Goal: Information Seeking & Learning: Learn about a topic

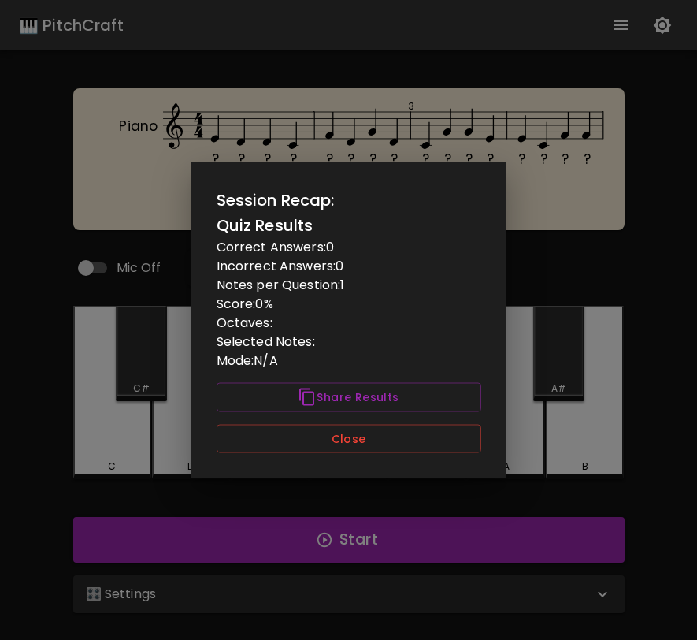
scroll to position [49, 0]
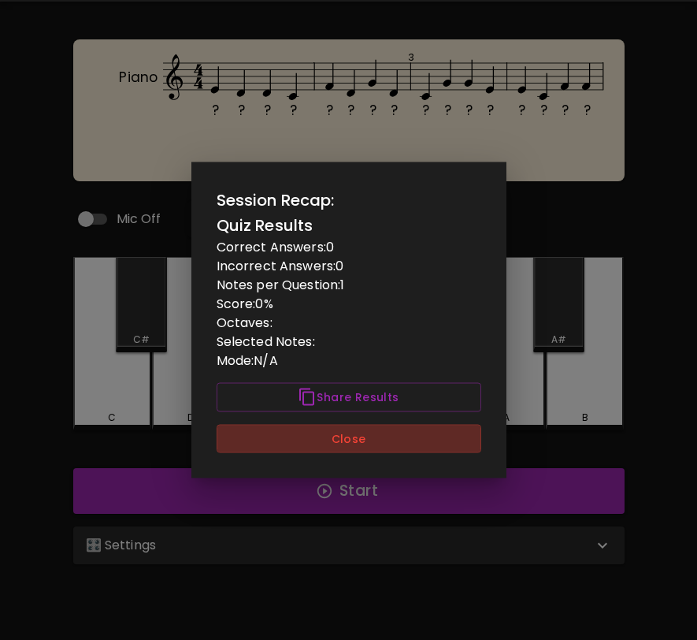
click at [363, 440] on button "Close" at bounding box center [349, 438] width 265 height 29
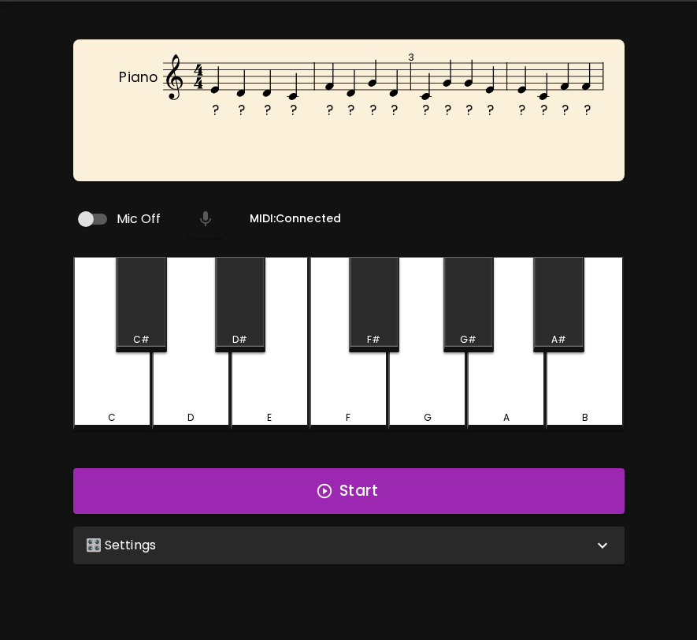
click at [416, 536] on div "🎛️ Settings" at bounding box center [339, 545] width 507 height 19
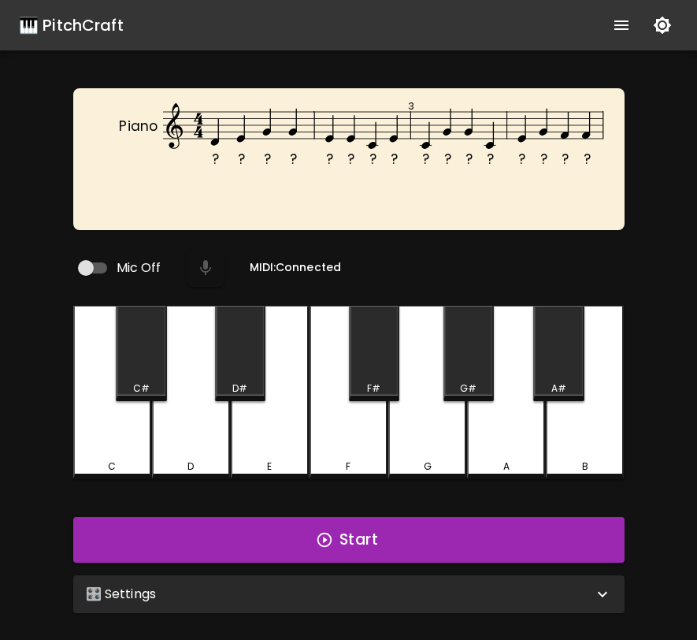
scroll to position [49, 0]
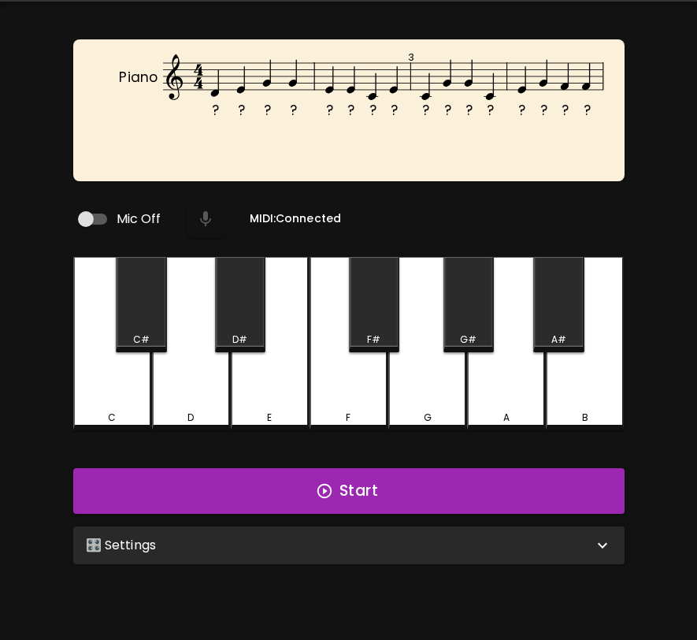
click at [372, 547] on div "🎛️ Settings" at bounding box center [339, 545] width 507 height 19
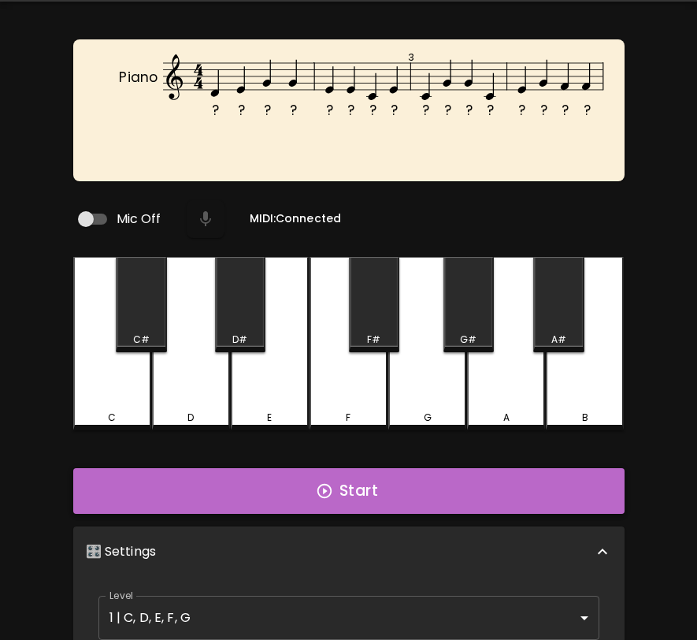
click at [388, 484] on button "Start" at bounding box center [348, 491] width 551 height 46
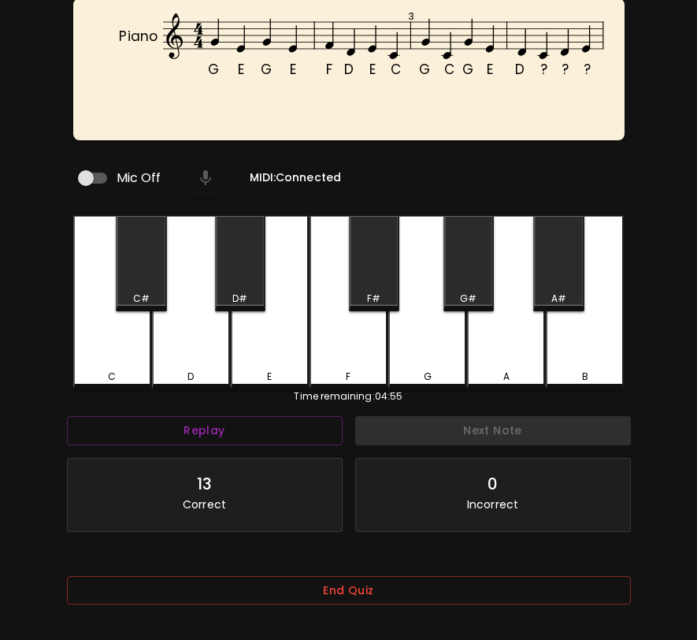
scroll to position [118, 0]
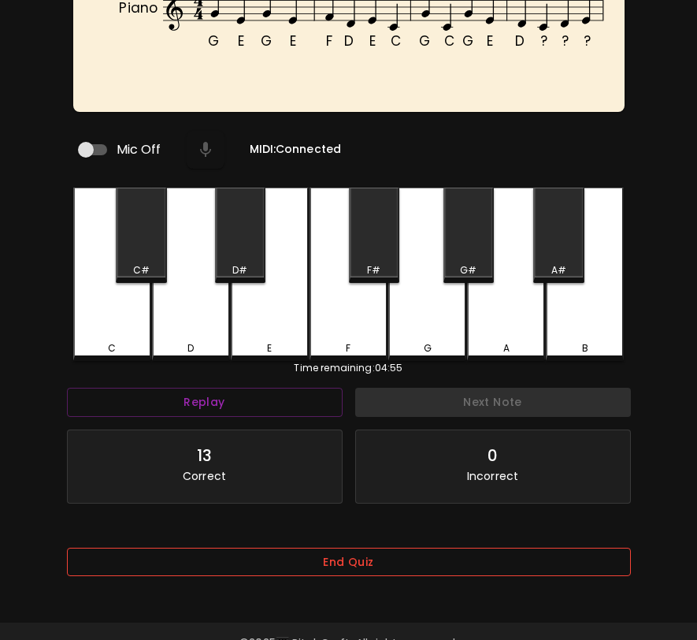
click at [373, 555] on button "End Quiz" at bounding box center [349, 561] width 564 height 29
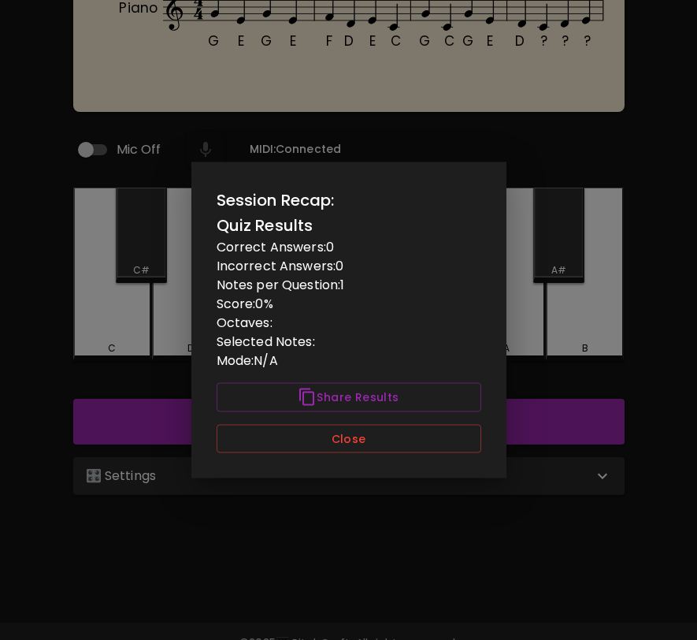
click at [403, 461] on div "Session Recap: Quiz Results Correct Answers: 0 Incorrect Answers: 0 Notes per Q…" at bounding box center [348, 320] width 315 height 316
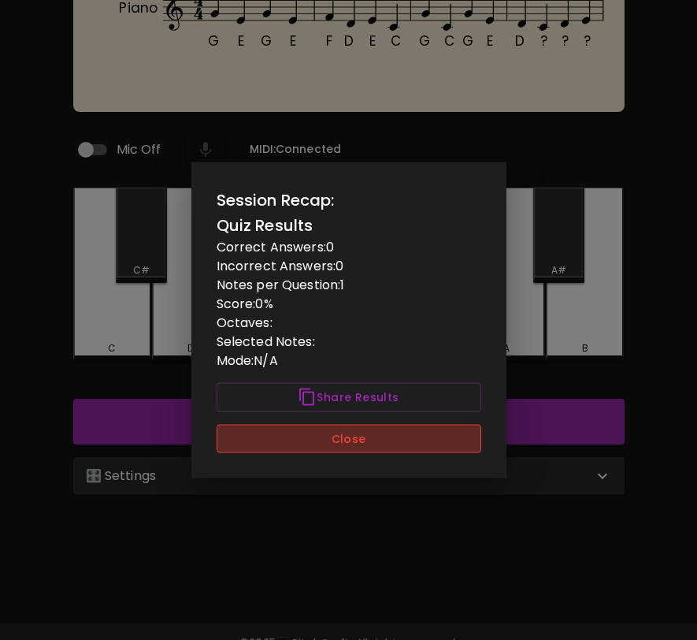
click at [408, 447] on button "Close" at bounding box center [349, 438] width 265 height 29
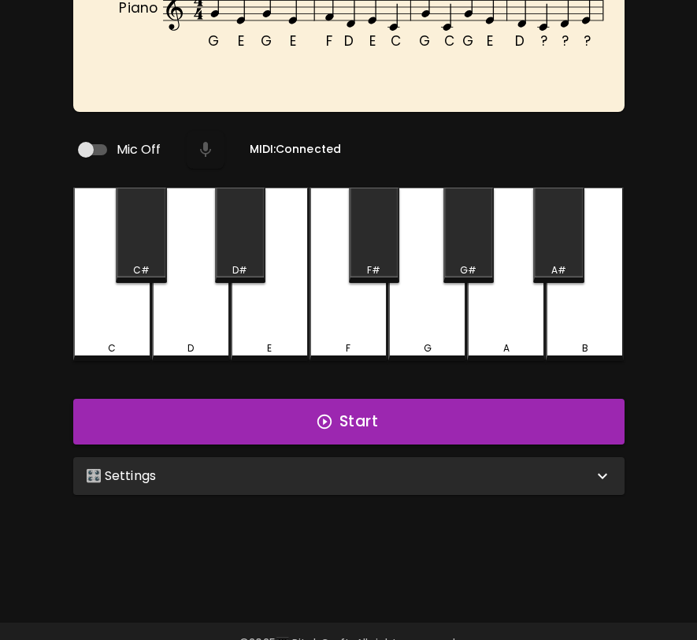
click at [388, 475] on div "🎛️ Settings" at bounding box center [339, 475] width 507 height 19
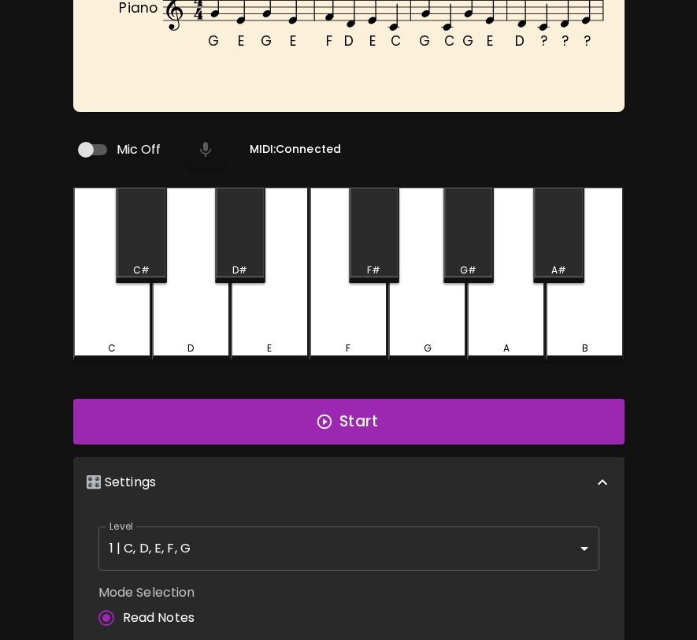
click at [373, 535] on body "🎹 PitchCraft About Badges Wizard Reading Pro Log Out G E G E F D E C G C G E D …" at bounding box center [348, 420] width 697 height 1077
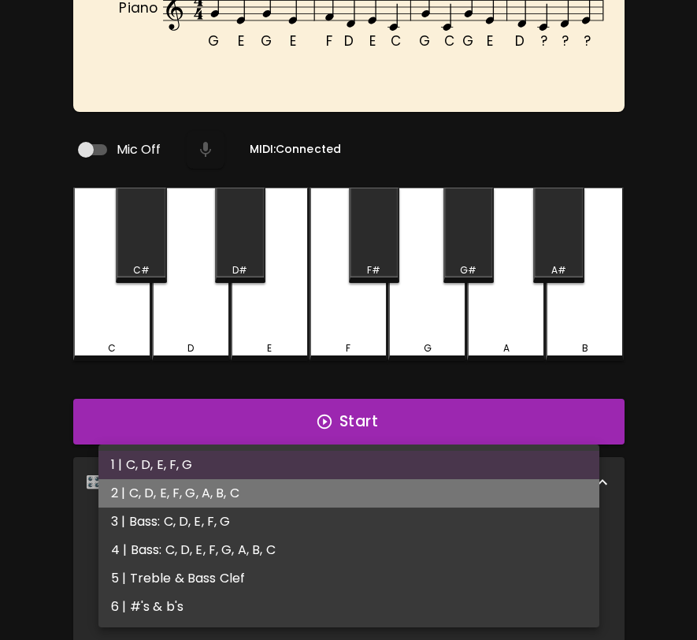
click at [387, 490] on li "2 | C, D, E, F, G, A, B, C" at bounding box center [348, 493] width 501 height 28
type input "3"
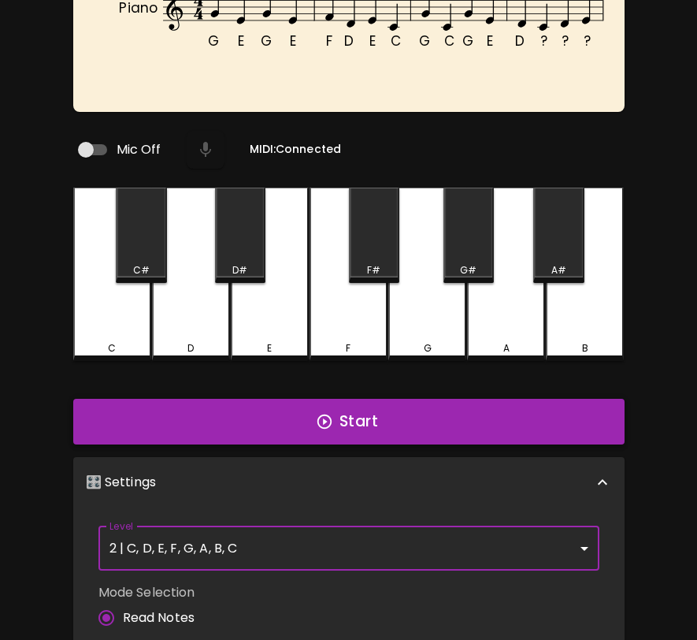
click at [410, 411] on button "Start" at bounding box center [348, 422] width 551 height 46
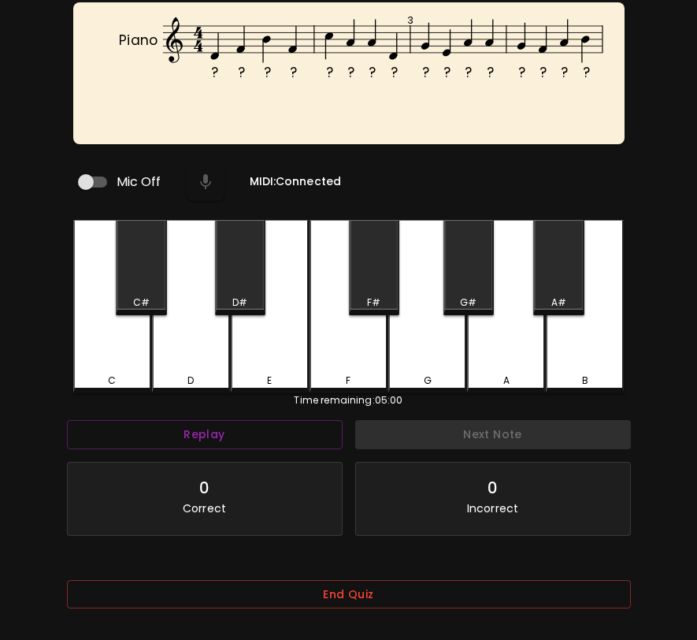
scroll to position [83, 0]
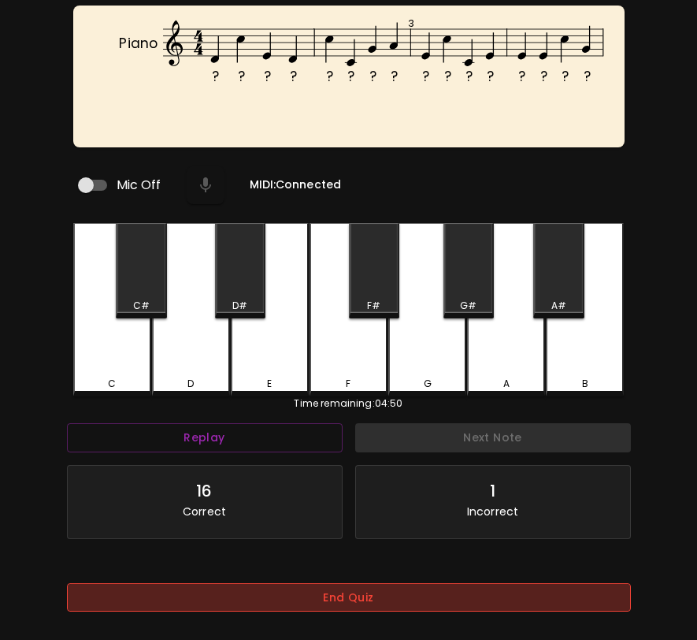
click at [427, 596] on button "End Quiz" at bounding box center [349, 597] width 564 height 29
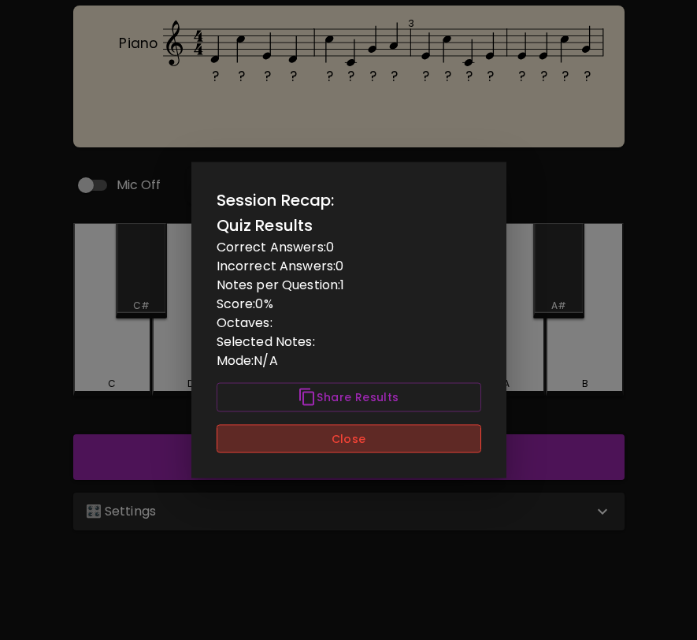
click at [436, 428] on button "Close" at bounding box center [349, 438] width 265 height 29
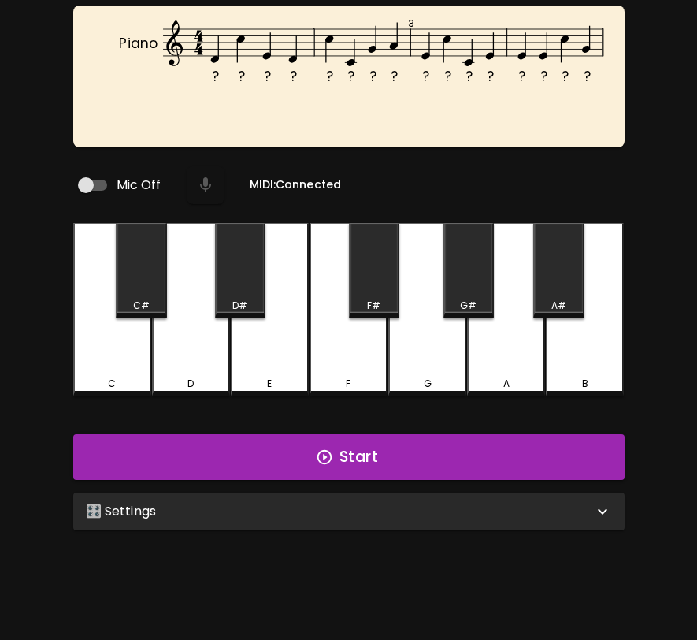
click at [429, 492] on div "🎛️ Settings" at bounding box center [348, 511] width 551 height 38
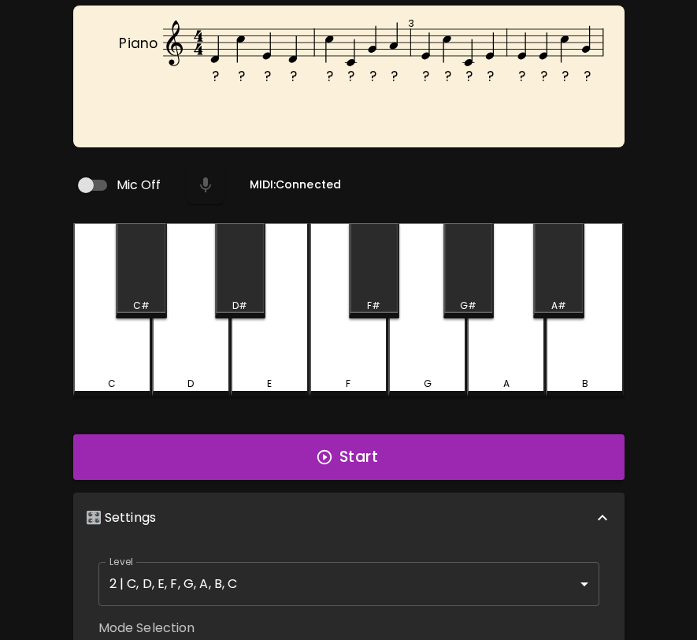
scroll to position [6, 0]
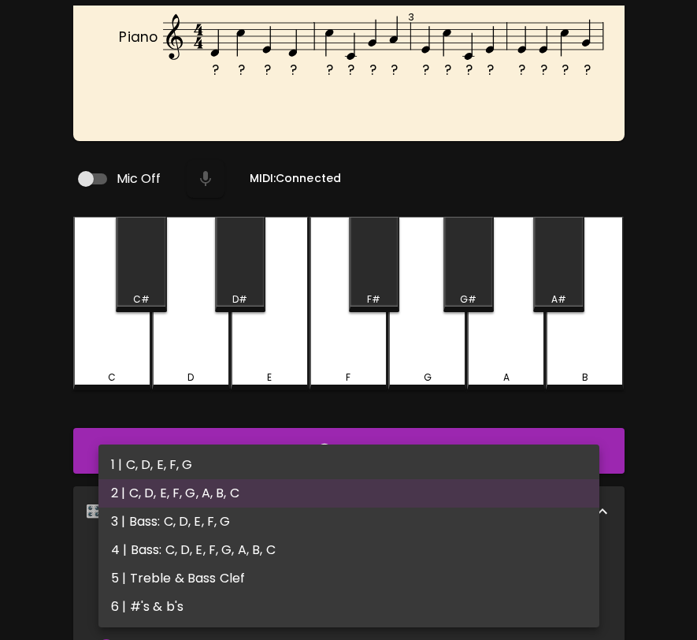
click at [408, 553] on body "🎹 PitchCraft About Badges Wizard Reading Pro Log Out ? ? ? ? ? ? ? ? ? ? ? ? ? …" at bounding box center [348, 455] width 697 height 1077
click at [410, 525] on li "3 | Bass: C, D, E, F, G" at bounding box center [348, 521] width 501 height 28
type input "5"
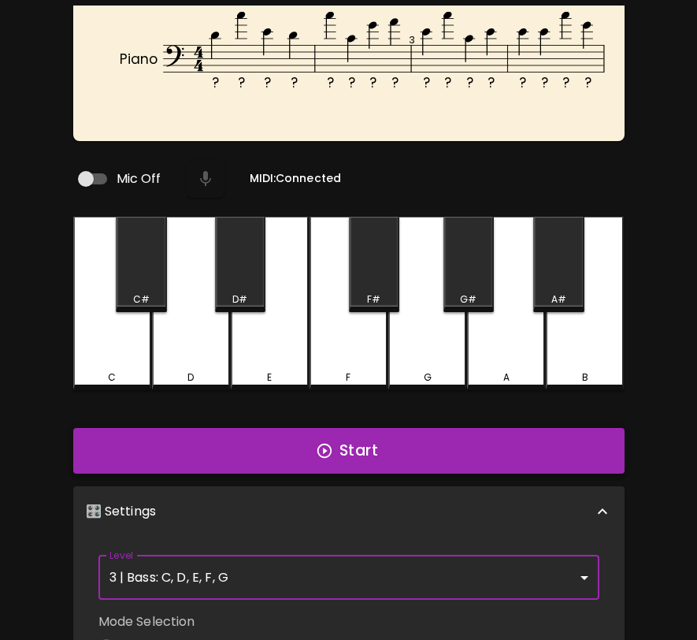
click at [414, 452] on button "Start" at bounding box center [348, 451] width 551 height 46
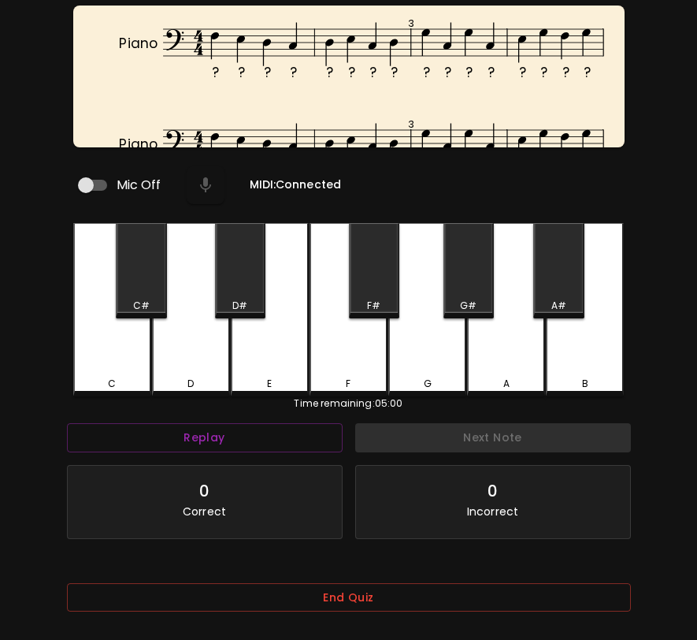
scroll to position [0, 0]
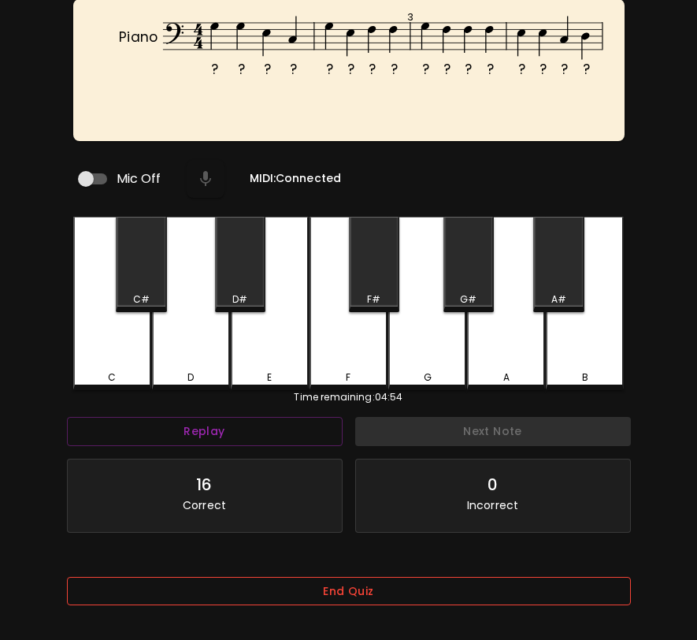
click at [394, 593] on button "End Quiz" at bounding box center [349, 591] width 564 height 29
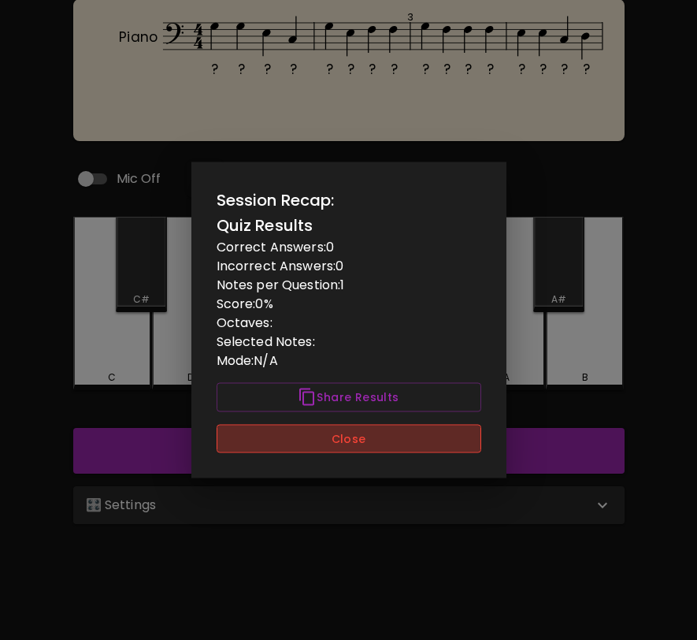
click at [424, 449] on button "Close" at bounding box center [349, 438] width 265 height 29
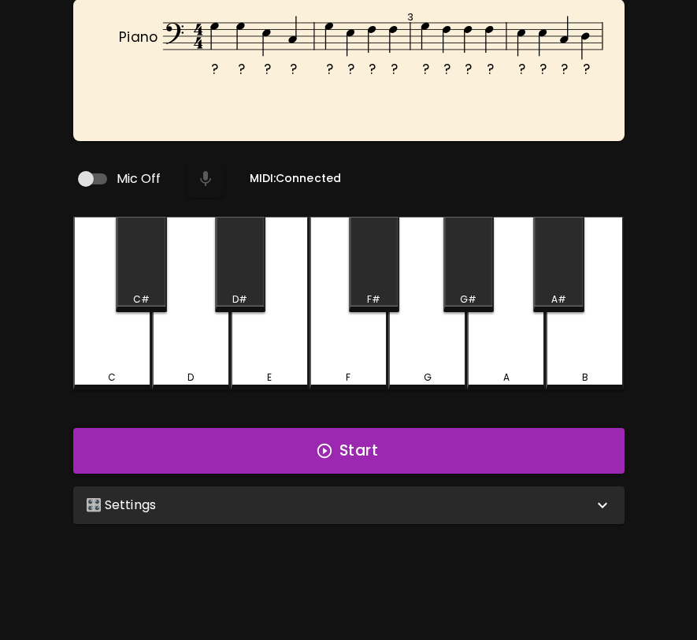
click at [406, 497] on div "🎛️ Settings" at bounding box center [339, 504] width 507 height 19
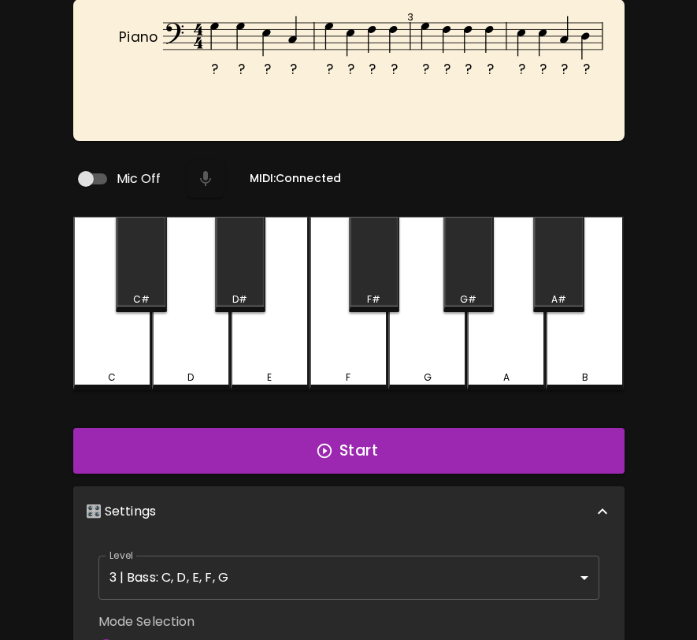
click at [376, 565] on body "🎹 PitchCraft About Badges Wizard Reading Pro Log Out ? ? ? ? ? ? ? ? ? ? ? ? ? …" at bounding box center [348, 449] width 697 height 1077
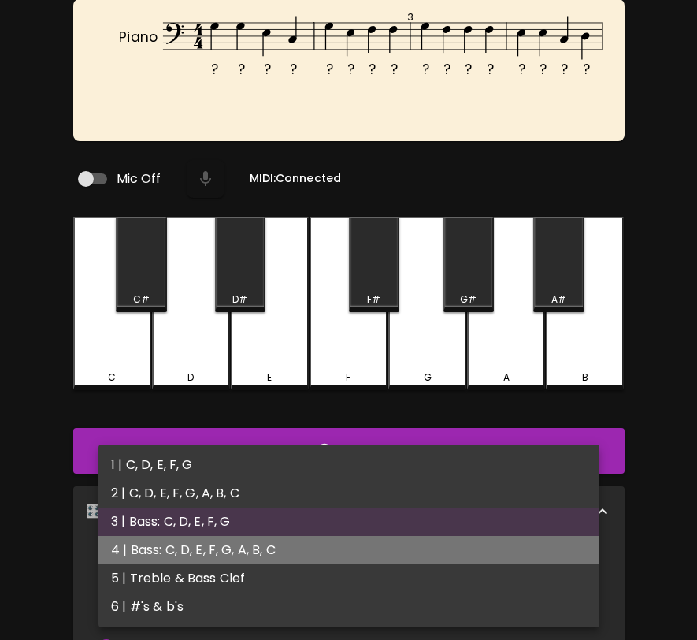
click at [373, 555] on li "4 | Bass: C, D, E, F, G, A, B, C" at bounding box center [348, 550] width 501 height 28
type input "7"
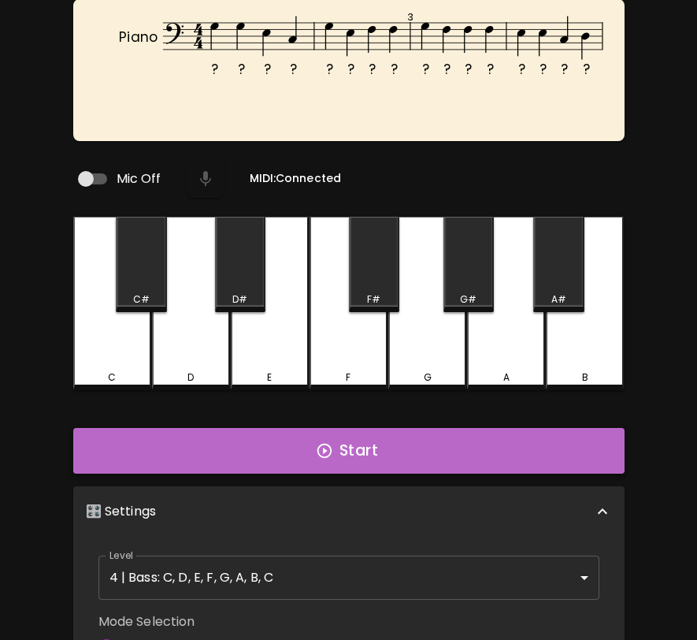
click at [403, 445] on button "Start" at bounding box center [348, 451] width 551 height 46
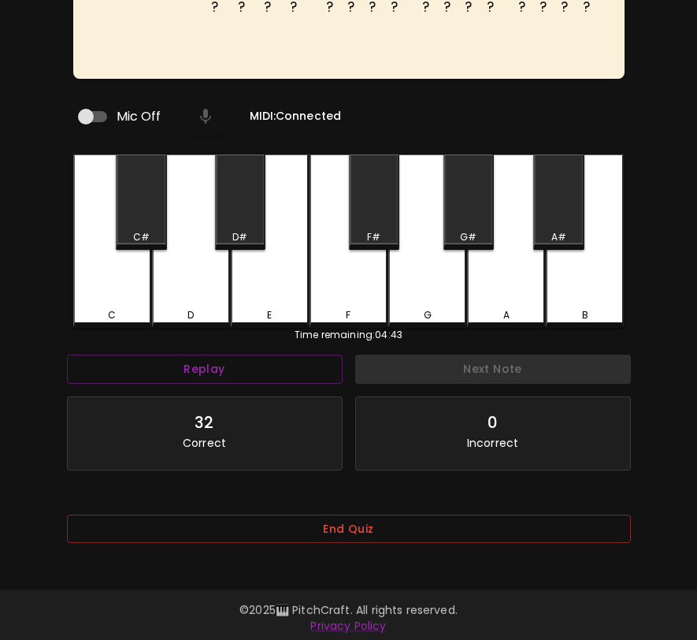
scroll to position [158, 0]
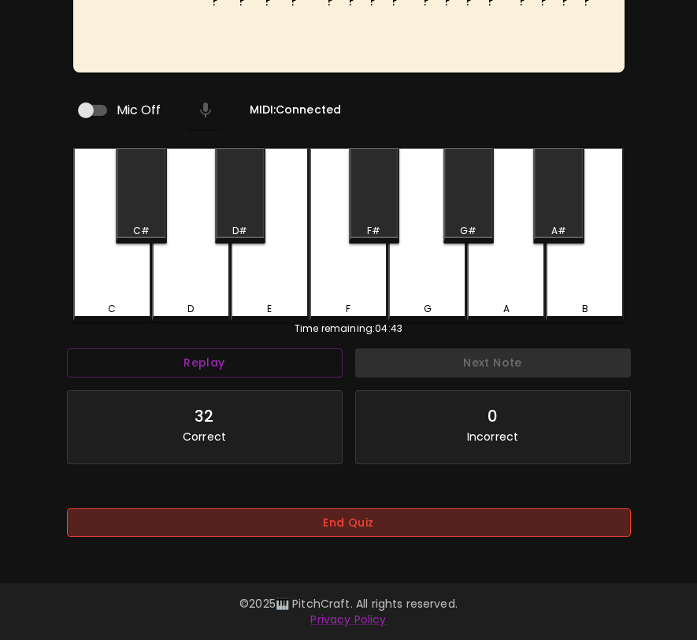
click at [401, 525] on button "End Quiz" at bounding box center [349, 522] width 564 height 29
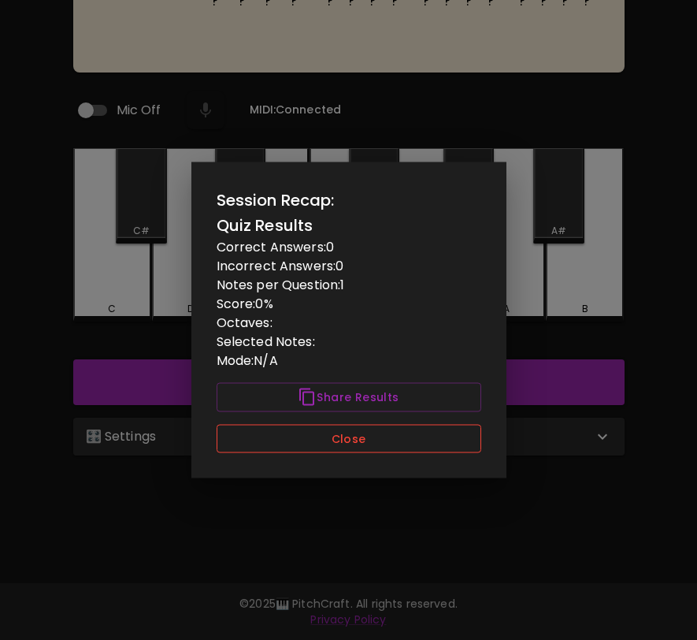
click at [429, 433] on button "Close" at bounding box center [349, 438] width 265 height 29
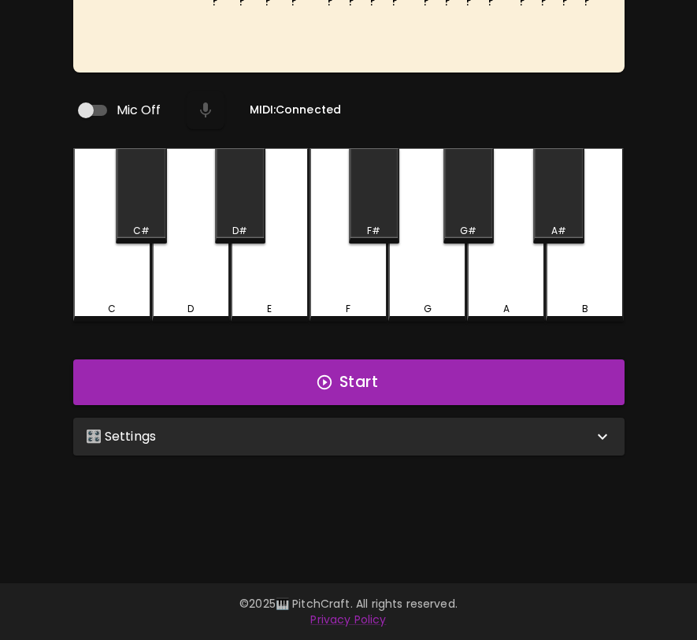
click at [426, 440] on div "🎛️ Settings" at bounding box center [348, 436] width 551 height 38
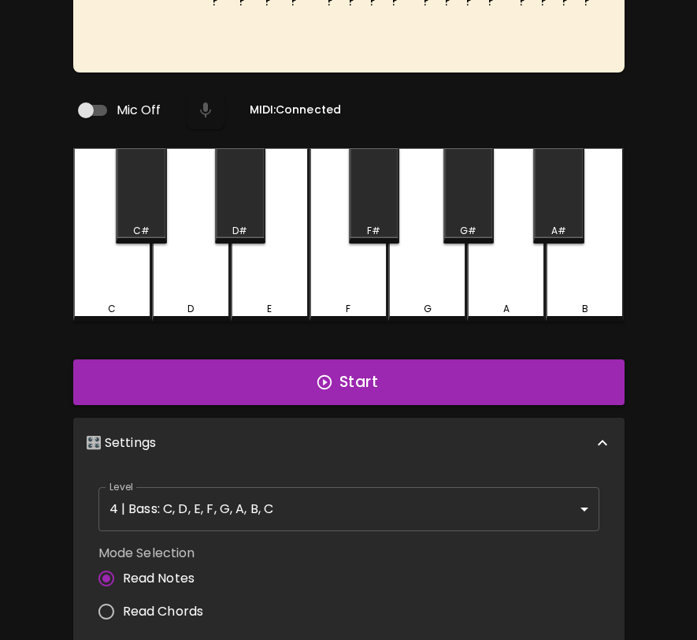
click at [400, 513] on body "🎹 PitchCraft About Badges Wizard Reading Pro Log Out ? ? ? ? ? ? ? ? ? ? ? ? ? …" at bounding box center [348, 380] width 697 height 1077
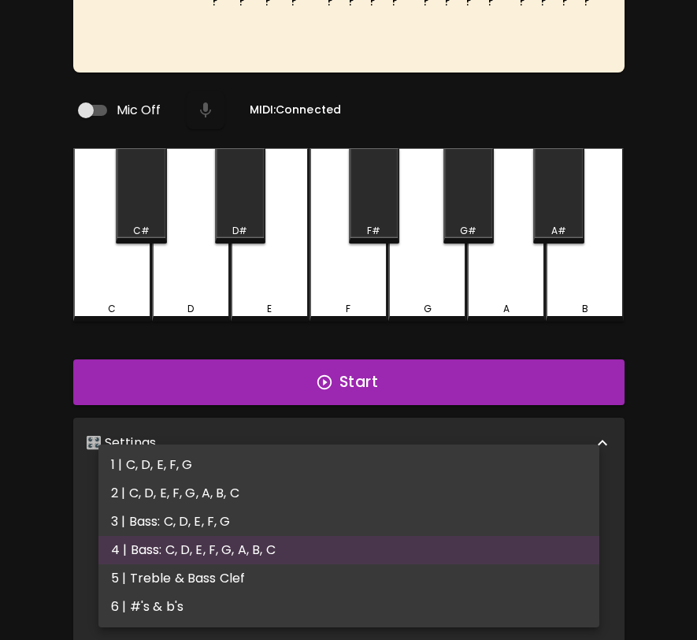
click at [375, 576] on li "5 | Treble & Bass Clef" at bounding box center [348, 578] width 501 height 28
type input "9"
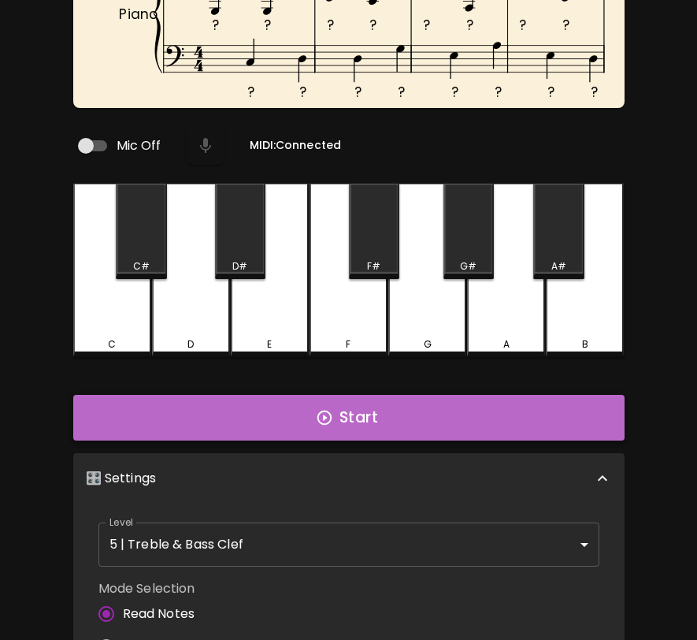
click at [428, 417] on button "Start" at bounding box center [348, 418] width 551 height 46
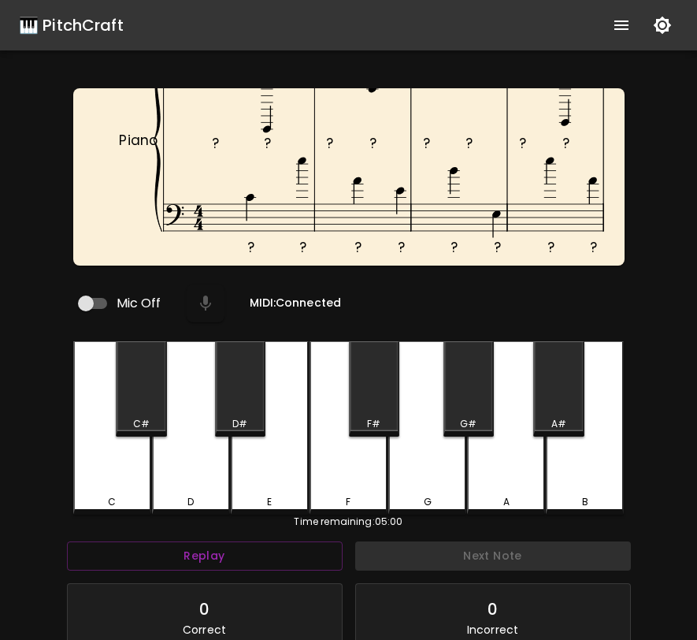
scroll to position [69, 0]
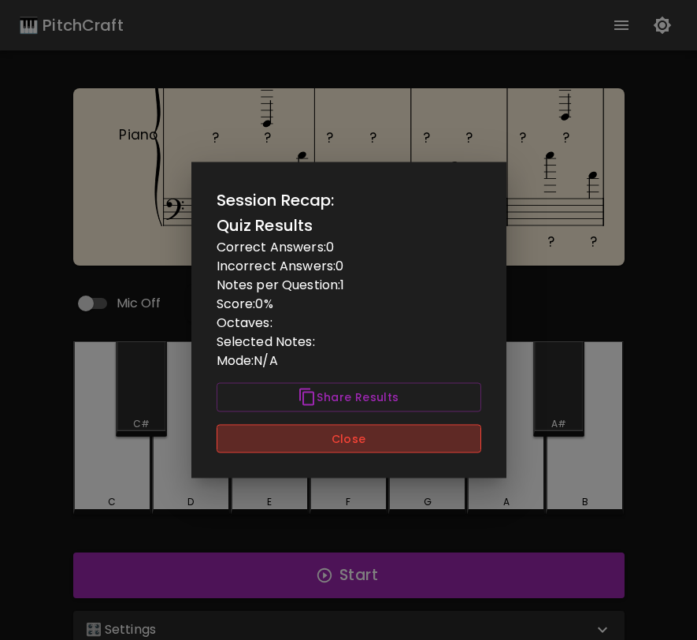
click at [439, 438] on button "Close" at bounding box center [349, 438] width 265 height 29
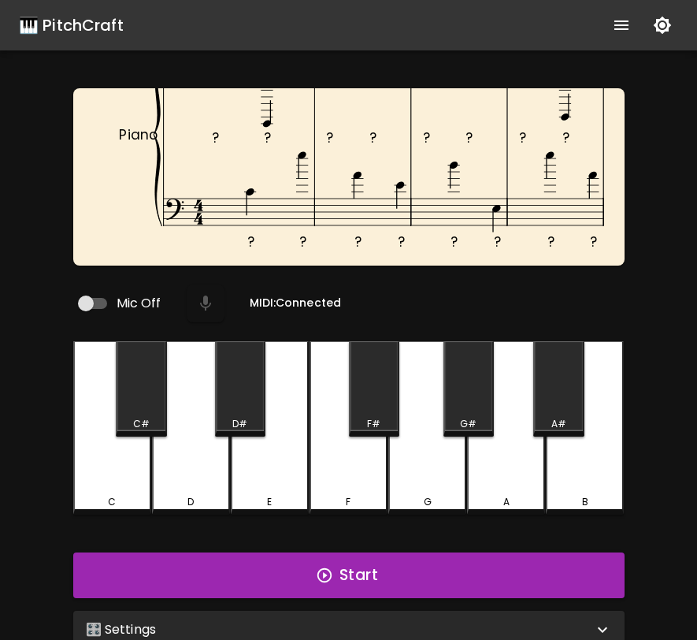
click at [440, 546] on div "Start" at bounding box center [349, 575] width 564 height 58
click at [443, 561] on button "Start" at bounding box center [348, 575] width 551 height 46
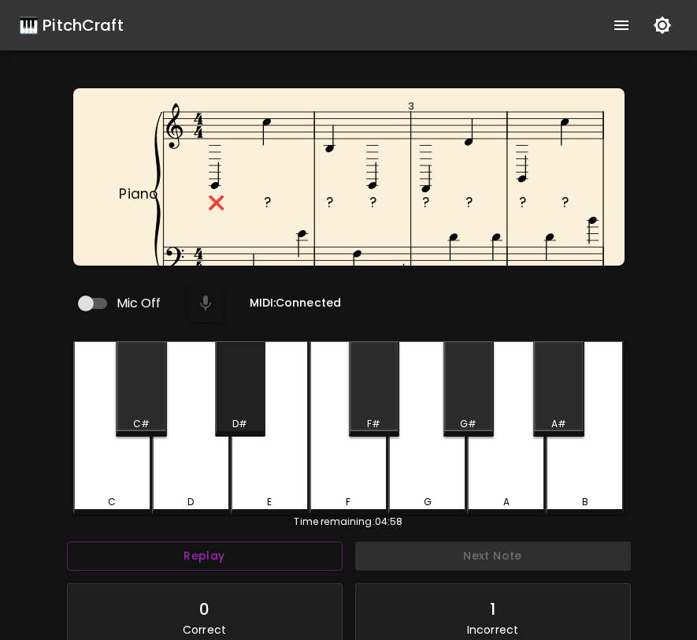
click at [260, 417] on div "D#" at bounding box center [241, 424] width 48 height 14
click at [262, 419] on div "D#" at bounding box center [241, 424] width 48 height 14
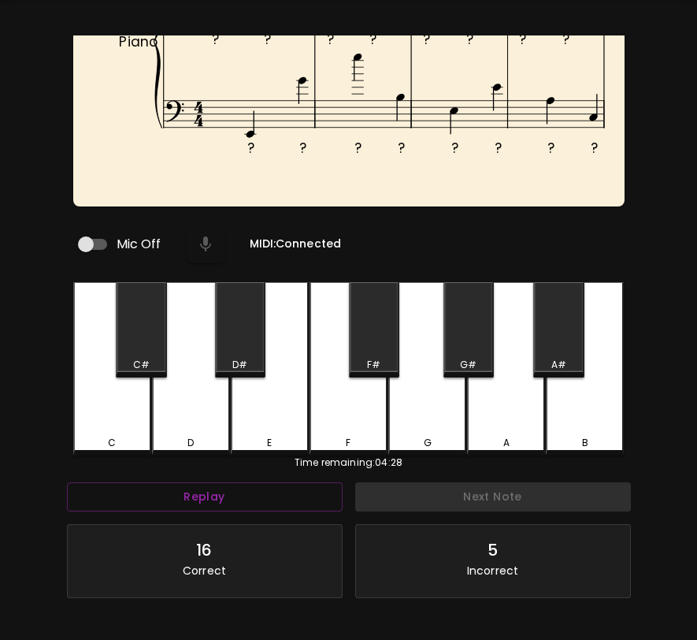
scroll to position [181, 0]
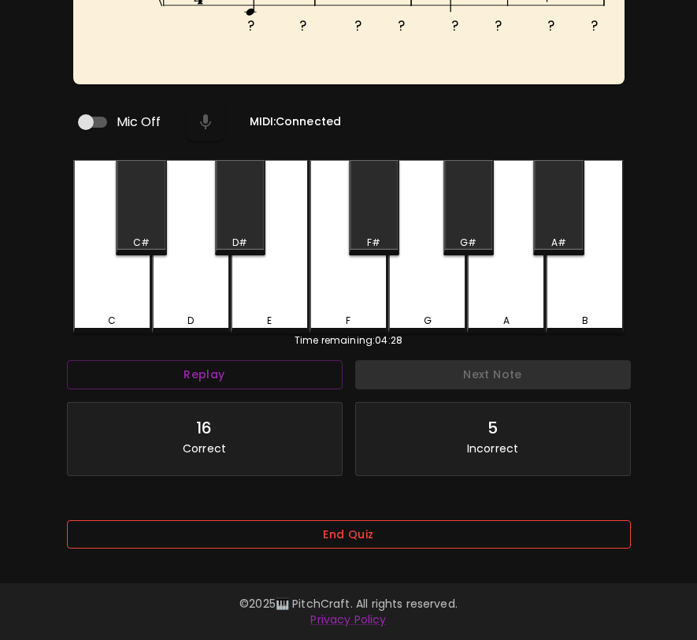
click at [480, 529] on button "End Quiz" at bounding box center [349, 534] width 564 height 29
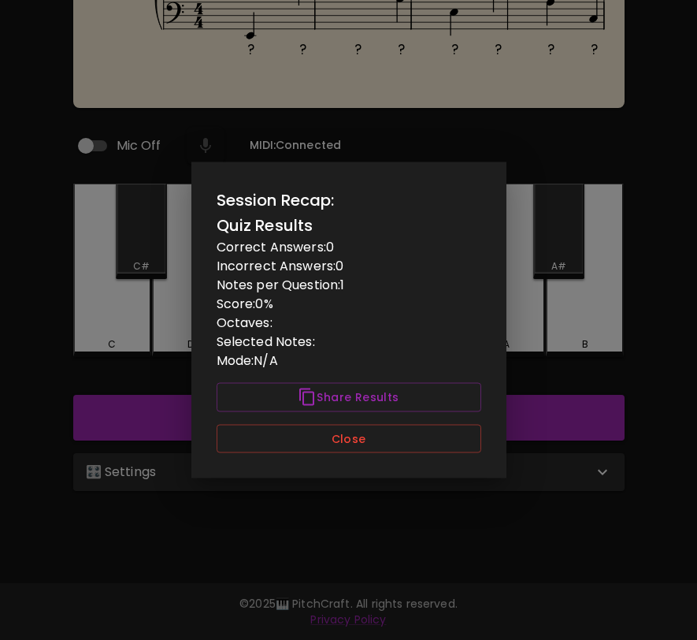
scroll to position [0, 0]
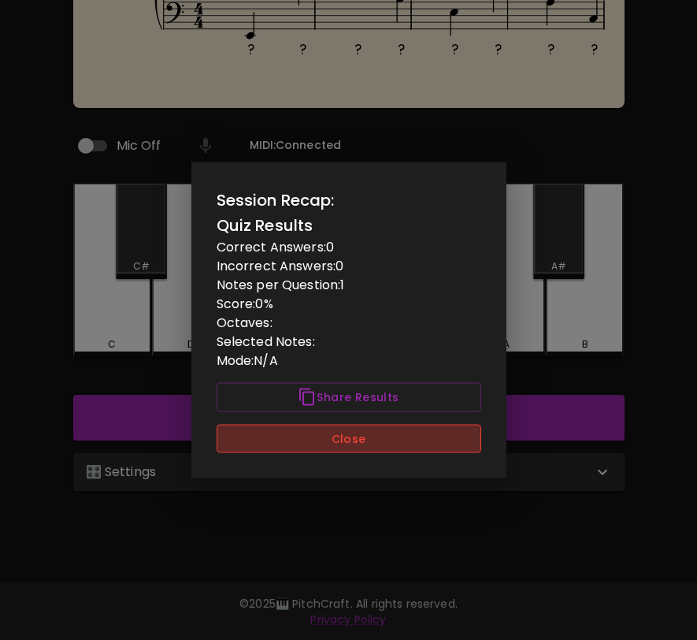
click at [466, 439] on button "Close" at bounding box center [349, 438] width 265 height 29
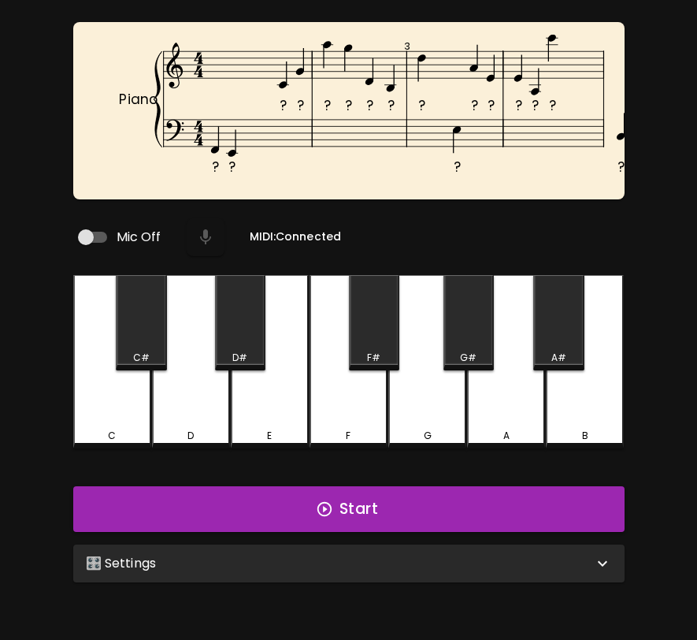
scroll to position [158, 0]
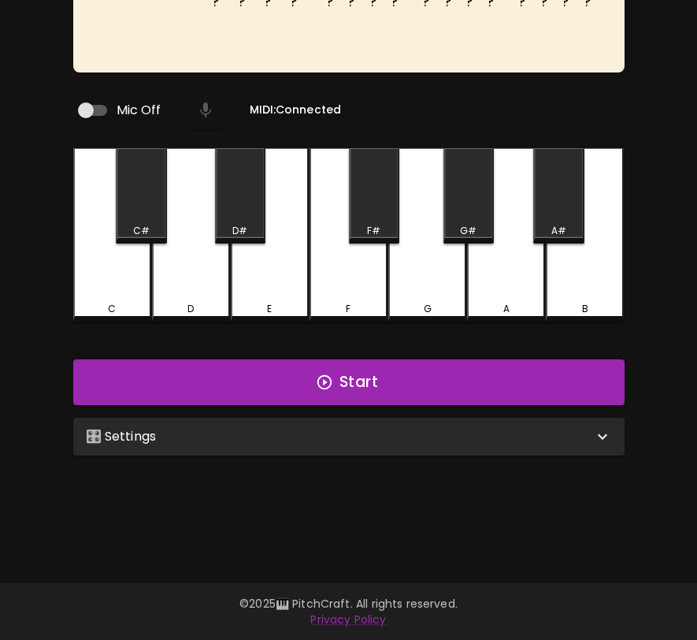
scroll to position [158, 0]
click at [343, 436] on div "🎛️ Settings" at bounding box center [339, 436] width 507 height 19
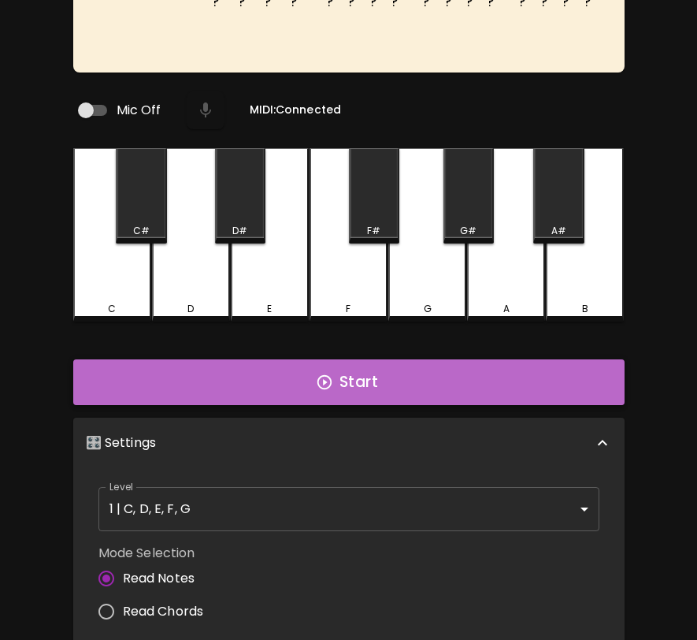
click at [353, 374] on button "Start" at bounding box center [348, 382] width 551 height 46
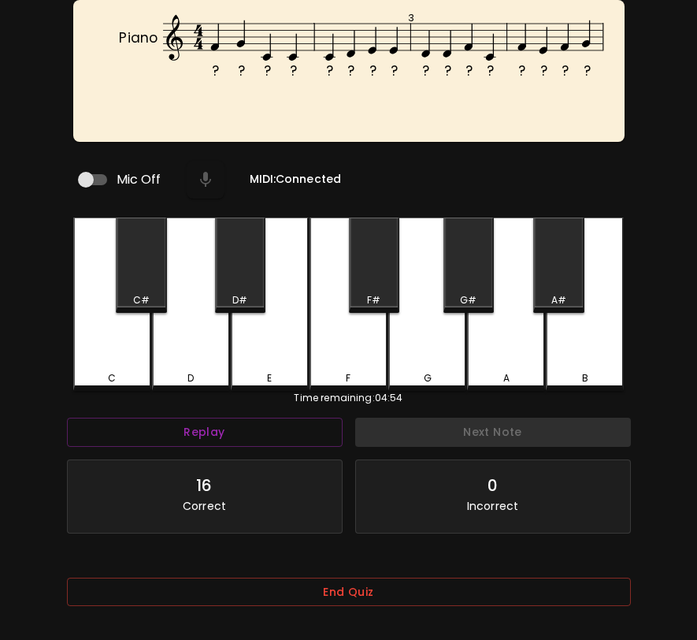
scroll to position [95, 0]
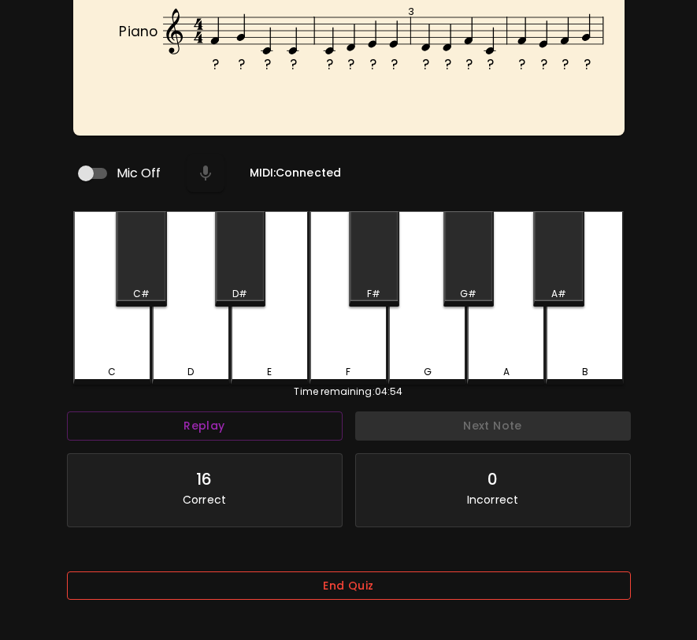
click at [361, 581] on button "End Quiz" at bounding box center [349, 585] width 564 height 29
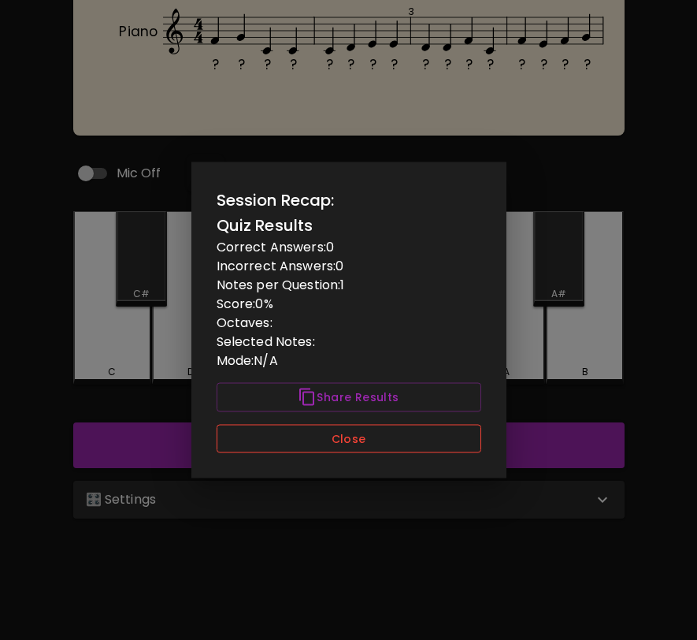
click at [360, 444] on button "Close" at bounding box center [349, 438] width 265 height 29
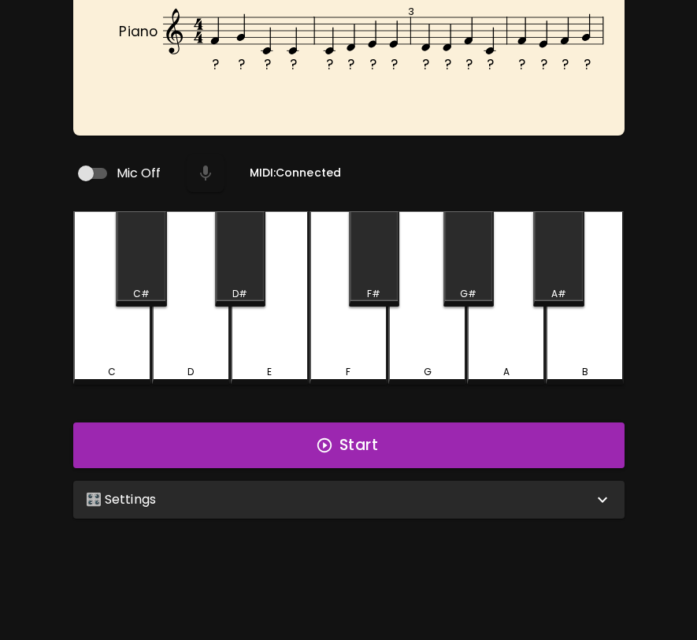
click at [342, 495] on div "🎛️ Settings" at bounding box center [339, 499] width 507 height 19
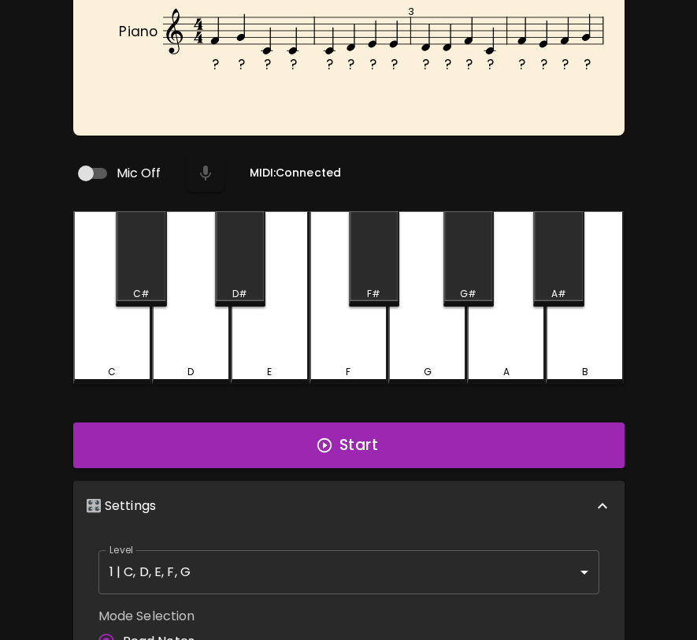
click at [314, 564] on body "🎹 PitchCraft About Badges Wizard Reading Pro Log Out ? ? ? ? ? ? ? ? ? ? ? ? ? …" at bounding box center [348, 443] width 697 height 1077
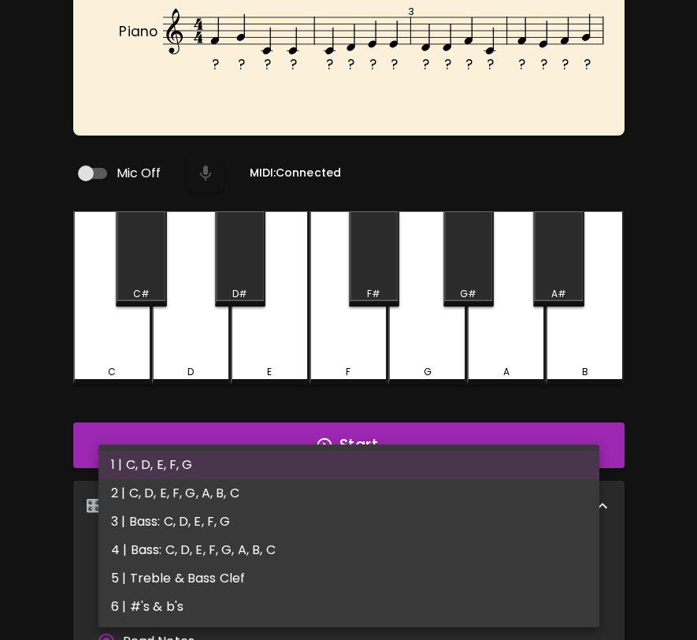
click at [325, 503] on li "2 | C, D, E, F, G, A, B, C" at bounding box center [348, 493] width 501 height 28
type input "3"
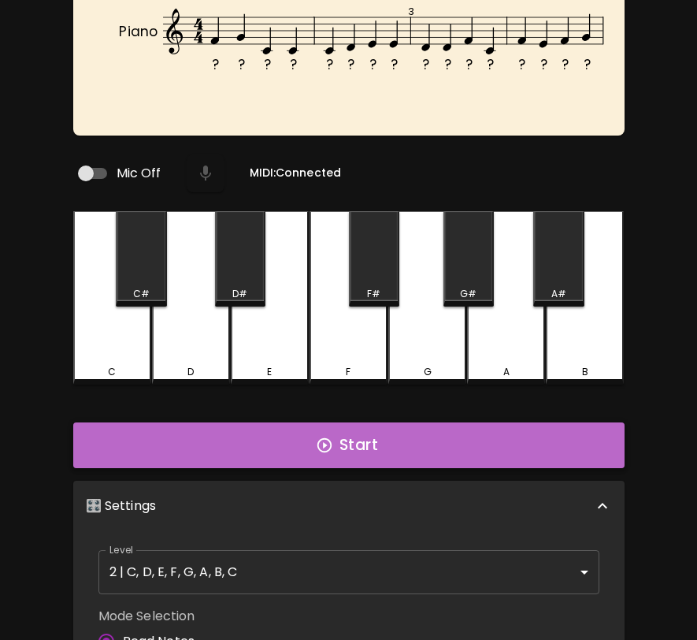
click at [339, 454] on button "Start" at bounding box center [348, 445] width 551 height 46
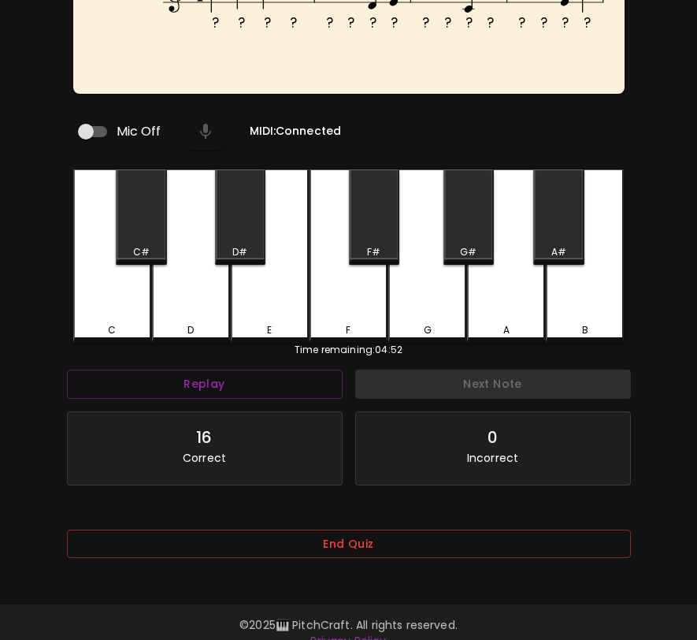
scroll to position [158, 0]
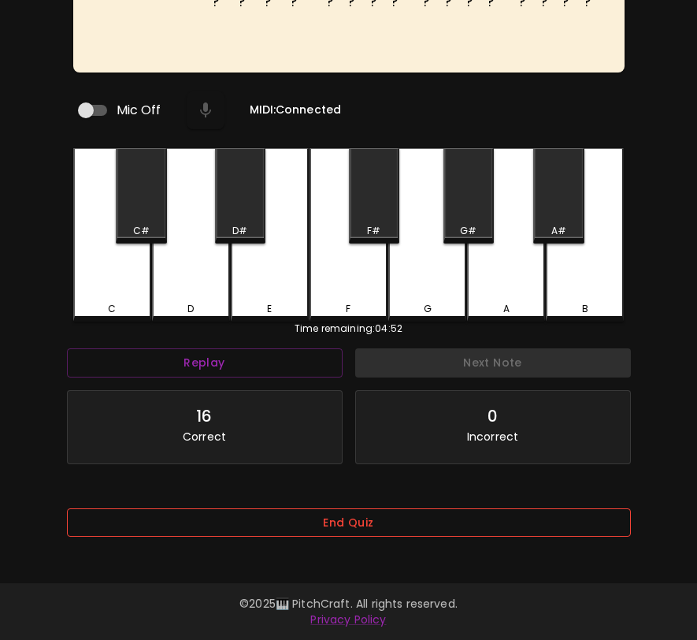
click at [332, 519] on button "End Quiz" at bounding box center [349, 522] width 564 height 29
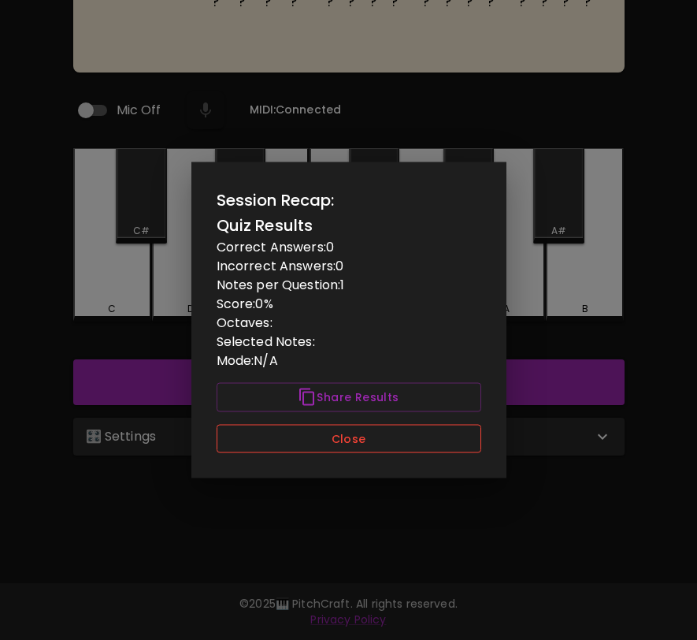
click at [338, 440] on button "Close" at bounding box center [349, 438] width 265 height 29
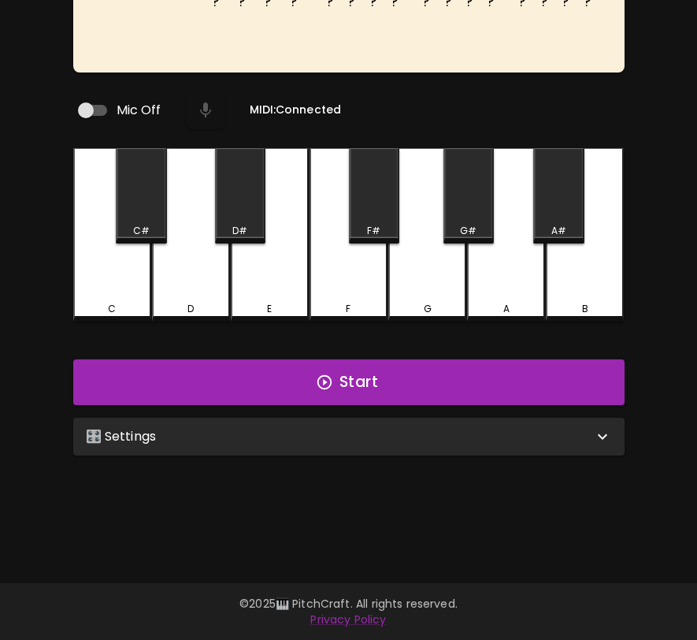
click at [337, 447] on div "🎛️ Settings" at bounding box center [348, 436] width 551 height 38
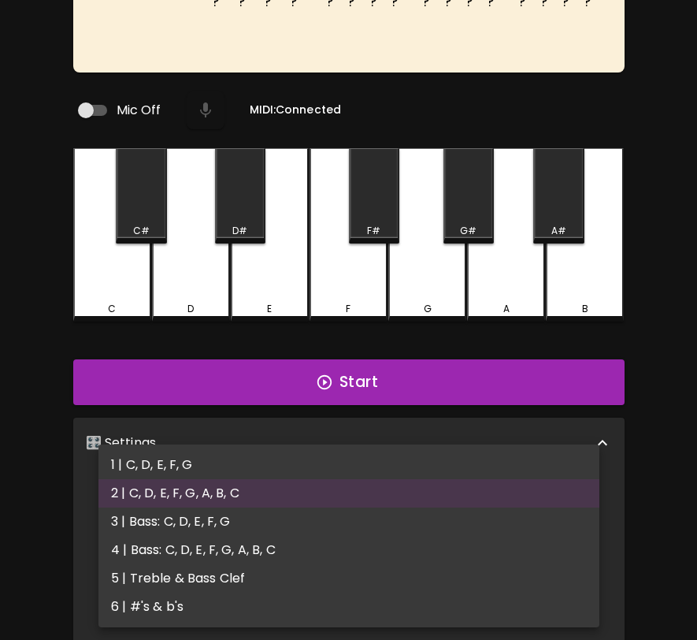
click at [321, 510] on body "🎹 PitchCraft About Badges Wizard Reading Pro Log Out ? ? ? ? ? ? ? ? ? ? ? ? ? …" at bounding box center [348, 380] width 697 height 1077
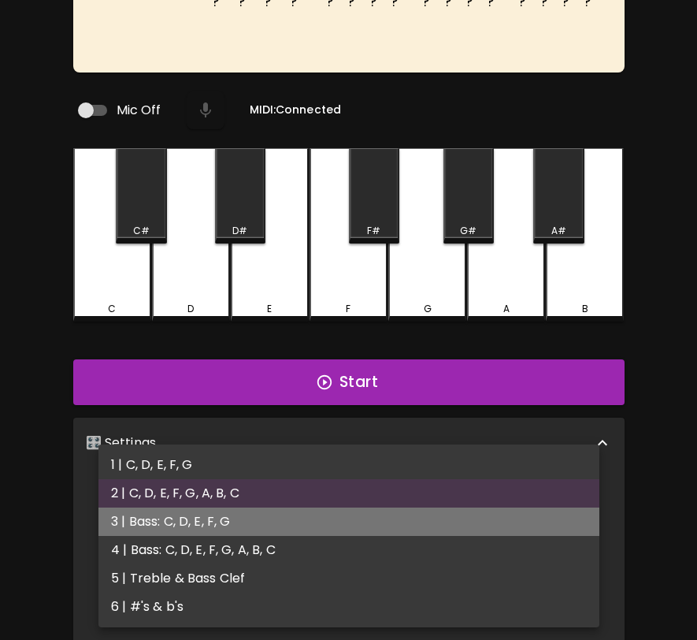
click at [317, 517] on li "3 | Bass: C, D, E, F, G" at bounding box center [348, 521] width 501 height 28
type input "5"
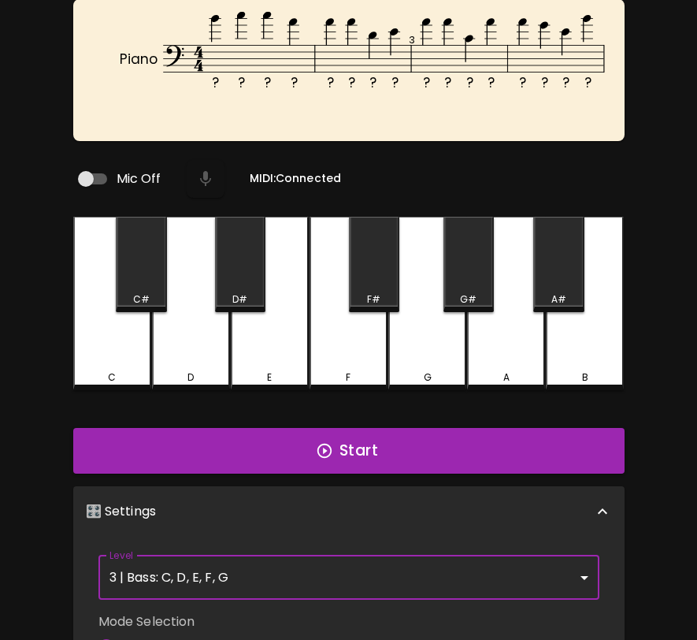
scroll to position [0, 0]
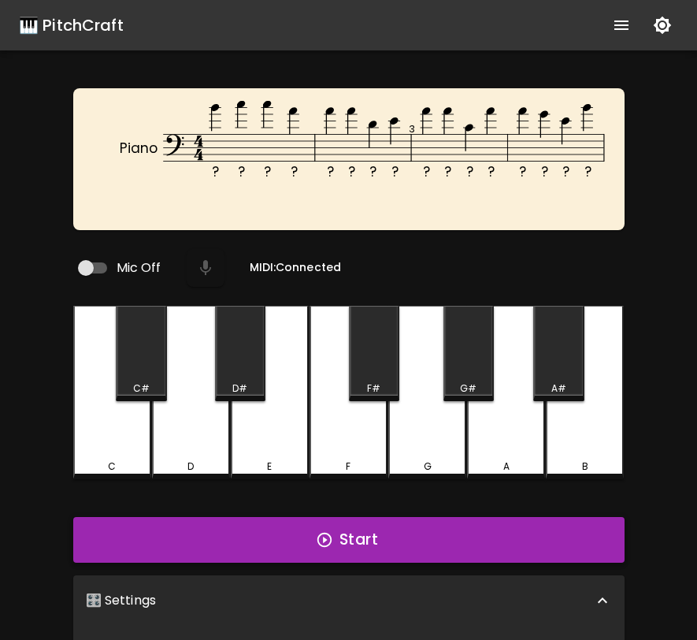
click at [315, 525] on button "Start" at bounding box center [348, 540] width 551 height 46
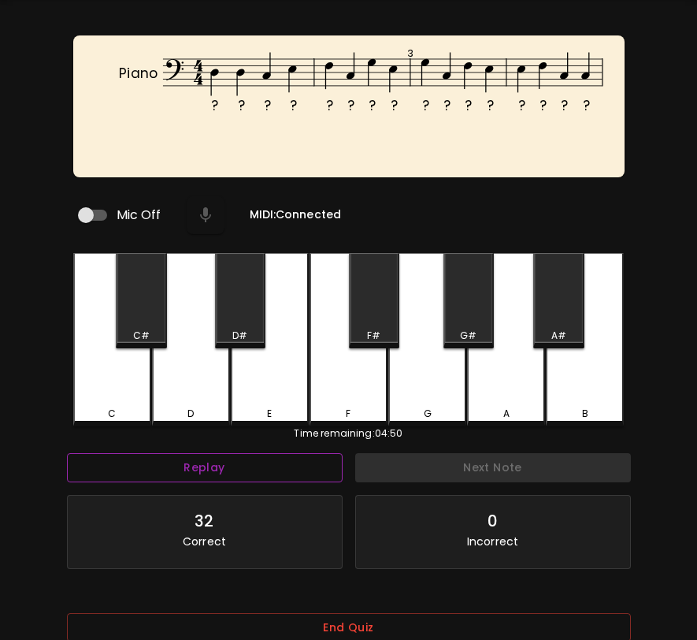
scroll to position [158, 0]
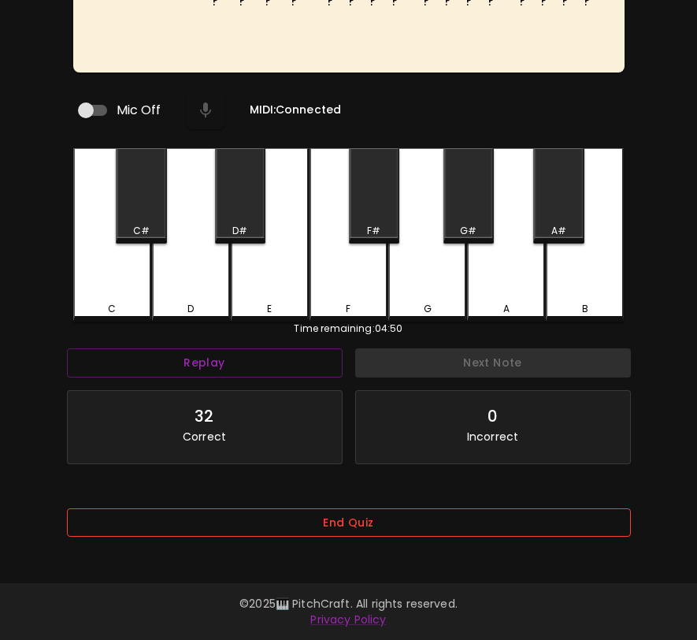
click at [314, 518] on button "End Quiz" at bounding box center [349, 522] width 564 height 29
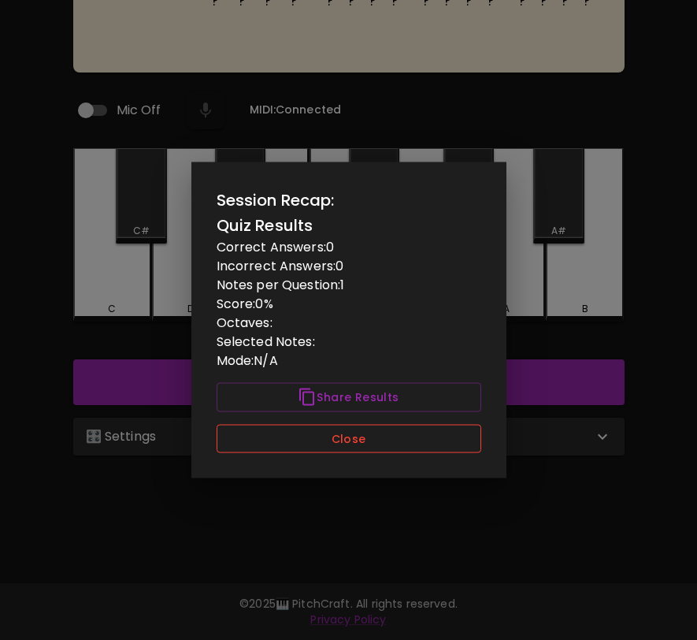
click at [338, 444] on button "Close" at bounding box center [349, 438] width 265 height 29
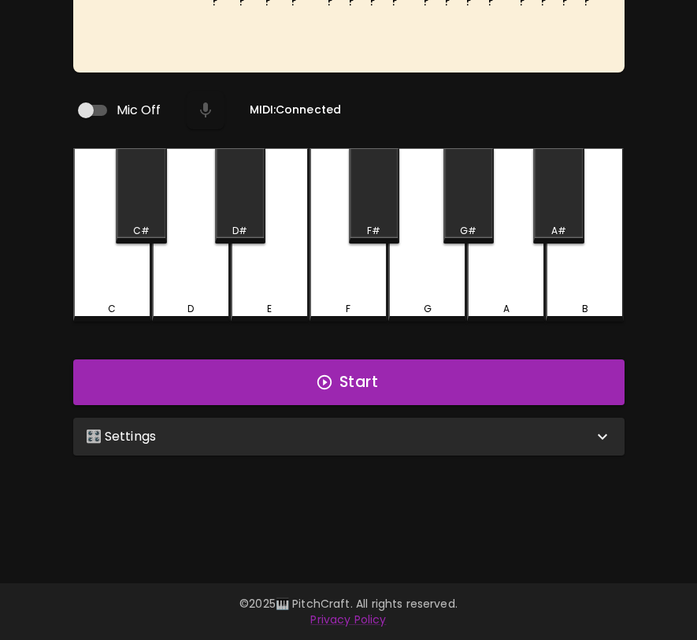
click at [351, 430] on div "🎛️ Settings" at bounding box center [339, 436] width 507 height 19
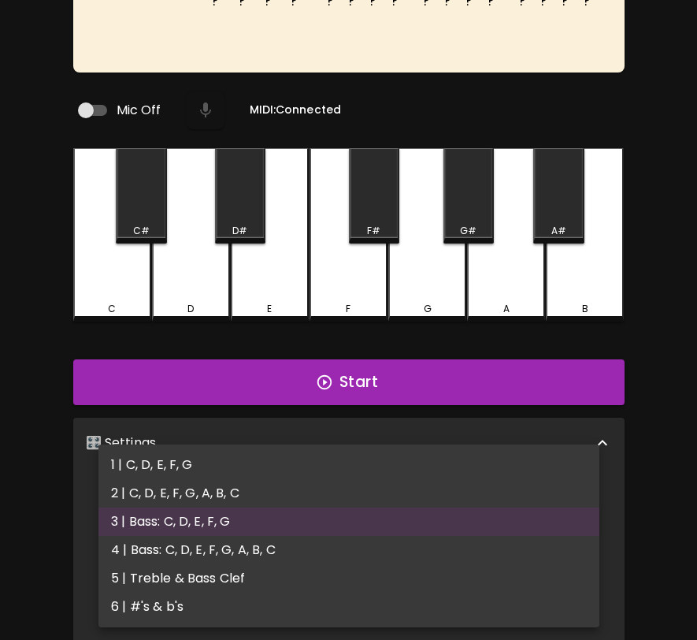
click at [337, 505] on body "🎹 PitchCraft About Badges Wizard Reading Pro Log Out ? ? ? ? ? ? ? ? ? ? ? ? ? …" at bounding box center [348, 380] width 697 height 1077
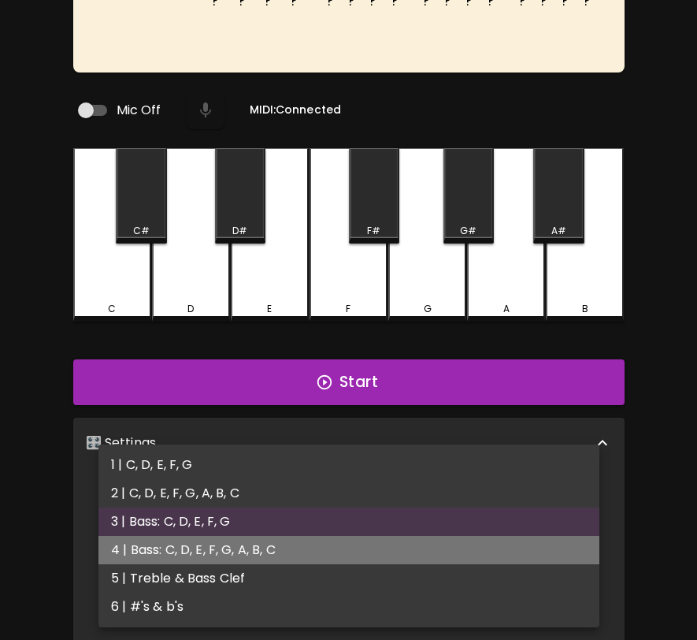
click at [330, 547] on li "4 | Bass: C, D, E, F, G, A, B, C" at bounding box center [348, 550] width 501 height 28
type input "7"
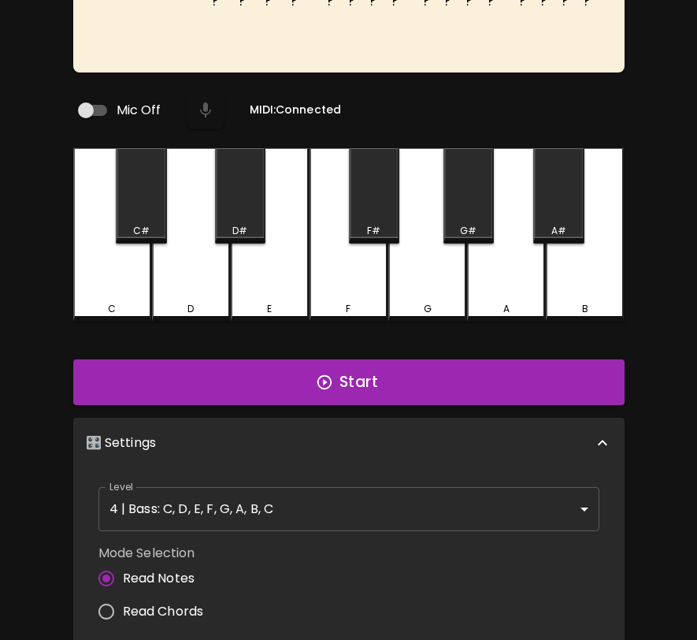
click at [380, 344] on div "? ? ? ? ? ? ? ? ? ? ? ? ? ? ? ? Piano 3 Mic Off MIDI: Connected C C# D D# E F F…" at bounding box center [348, 393] width 551 height 925
click at [375, 383] on button "Start" at bounding box center [348, 382] width 551 height 46
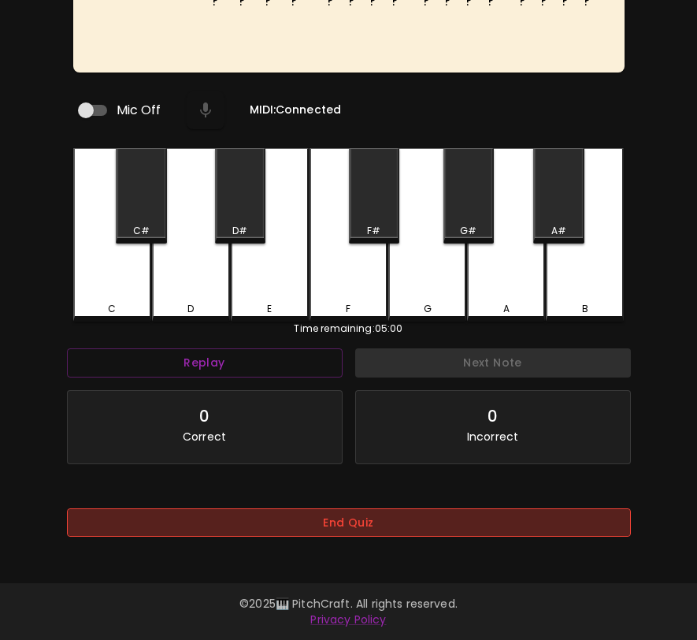
click at [365, 510] on button "End Quiz" at bounding box center [349, 522] width 564 height 29
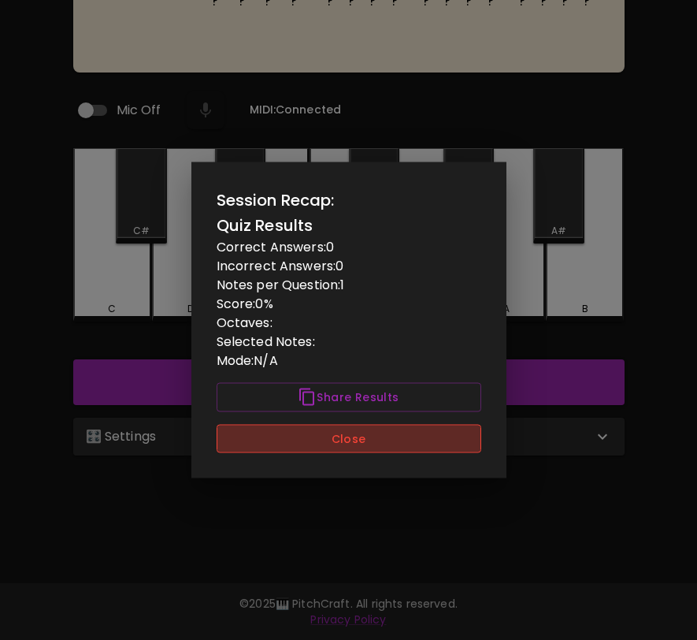
click at [373, 451] on button "Close" at bounding box center [349, 438] width 265 height 29
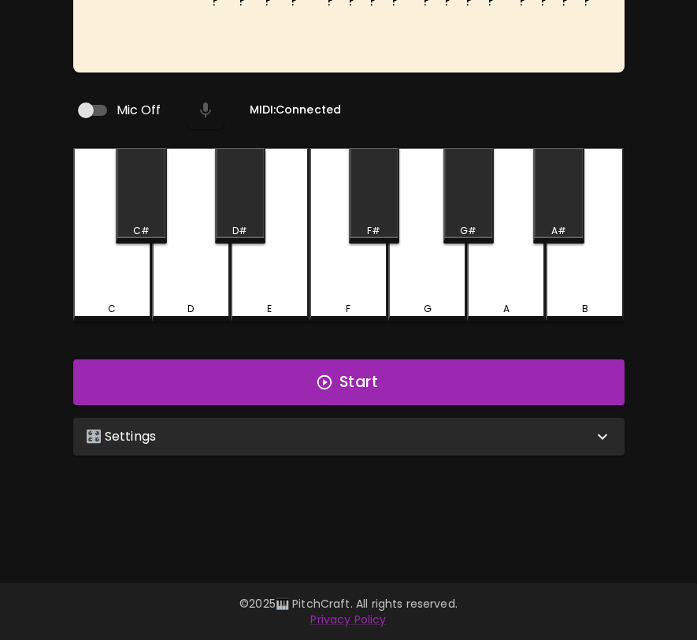
click at [373, 438] on div "🎛️ Settings" at bounding box center [339, 436] width 507 height 19
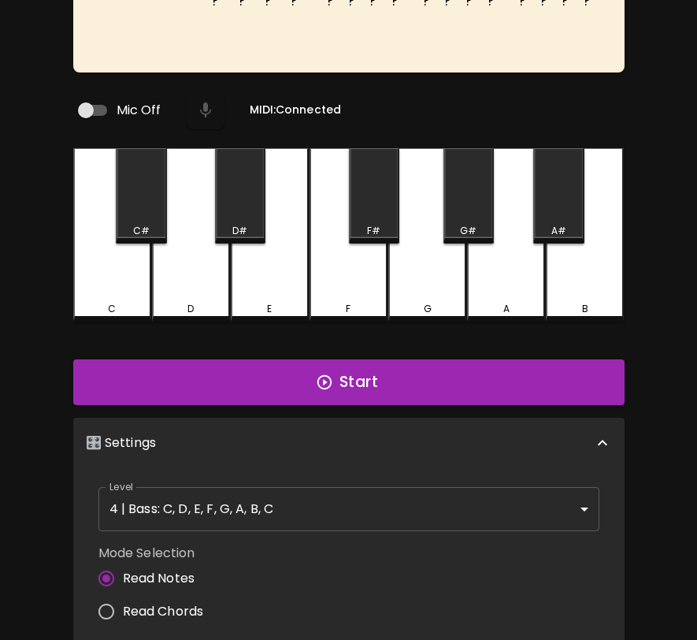
scroll to position [6, 0]
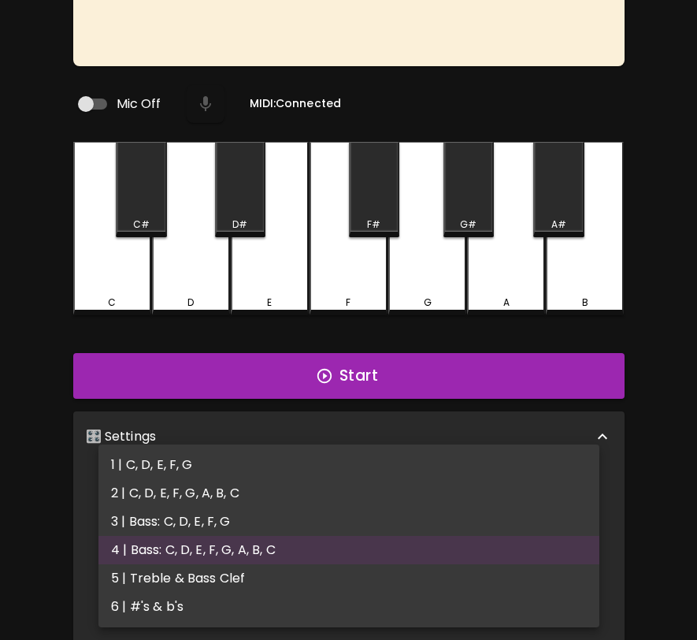
click at [367, 486] on body "🎹 PitchCraft About Badges Wizard Reading Pro Log Out ? ? ? ? ? ? ? ? ? ? ? ? ? …" at bounding box center [348, 380] width 697 height 1077
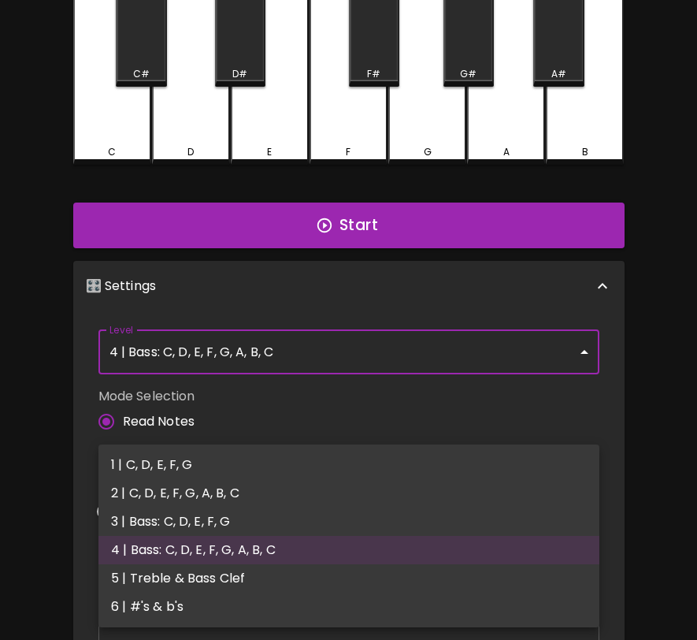
click at [342, 569] on li "5 | Treble & Bass Clef" at bounding box center [348, 578] width 501 height 28
type input "9"
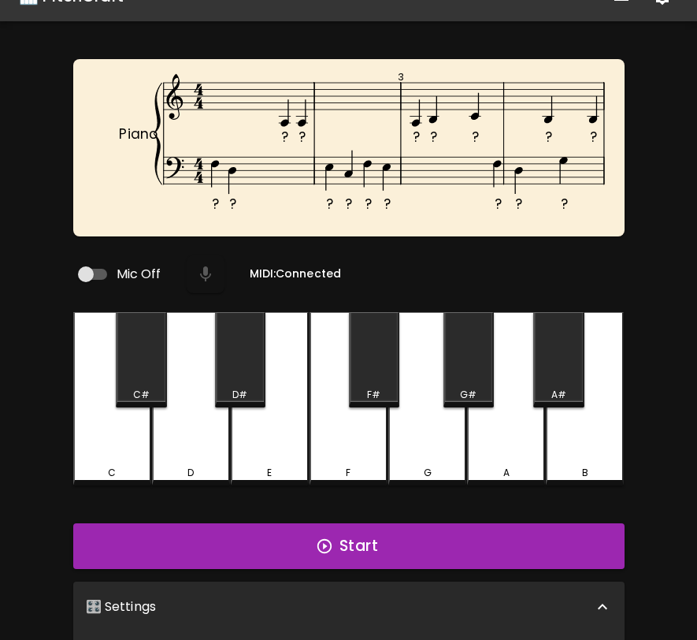
scroll to position [13, 0]
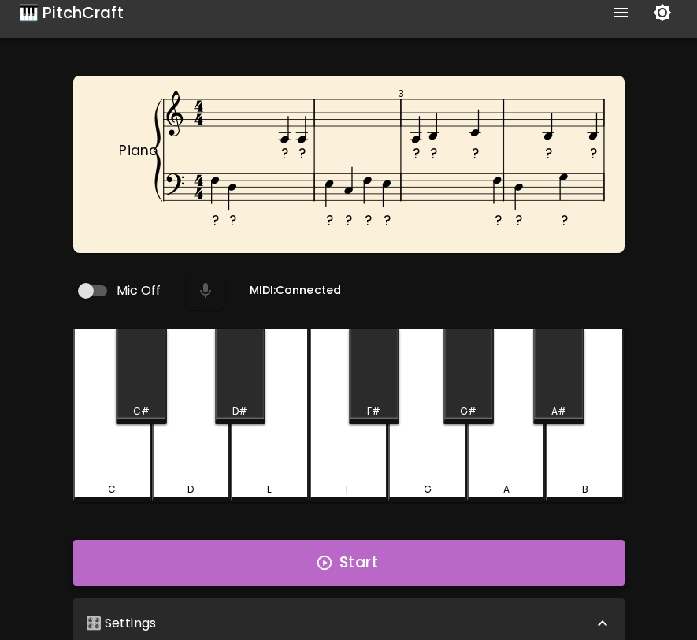
click at [380, 555] on button "Start" at bounding box center [348, 563] width 551 height 46
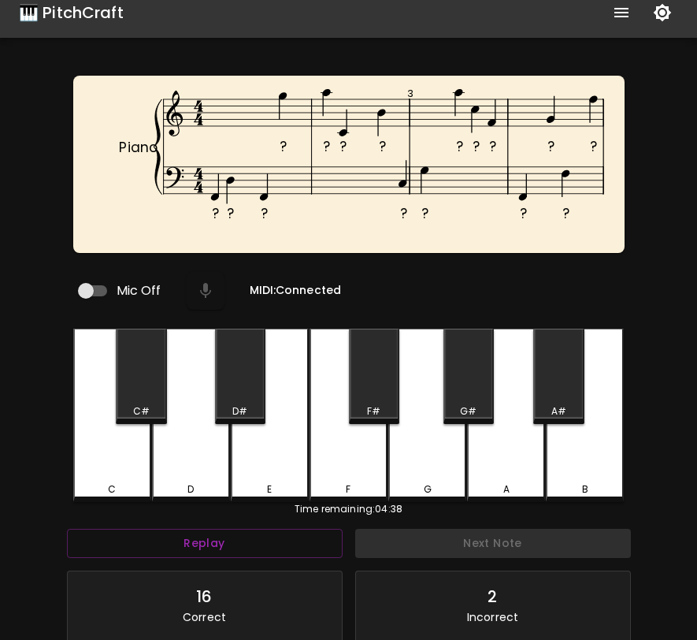
scroll to position [6, 0]
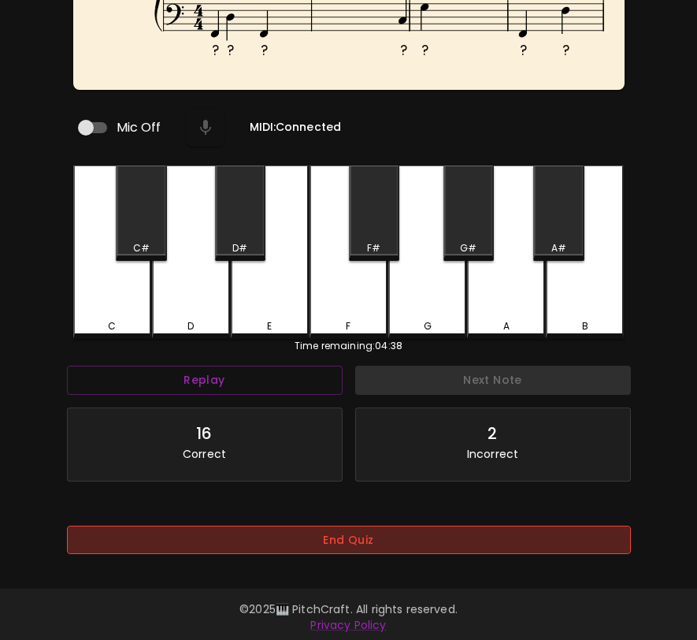
click at [384, 533] on button "End Quiz" at bounding box center [349, 539] width 564 height 29
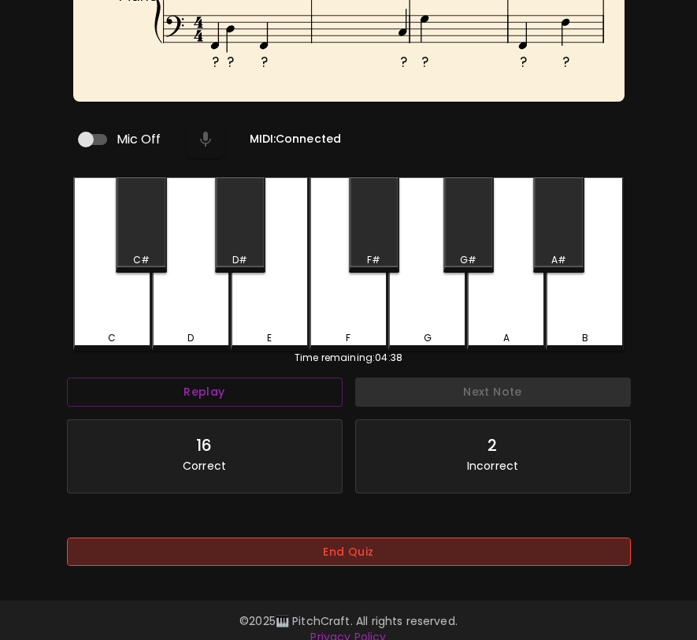
scroll to position [0, 0]
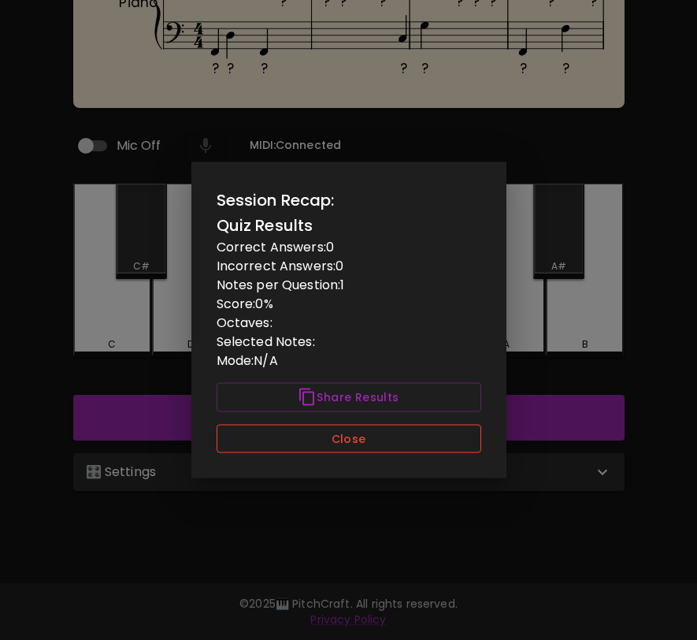
click at [400, 437] on button "Close" at bounding box center [349, 438] width 265 height 29
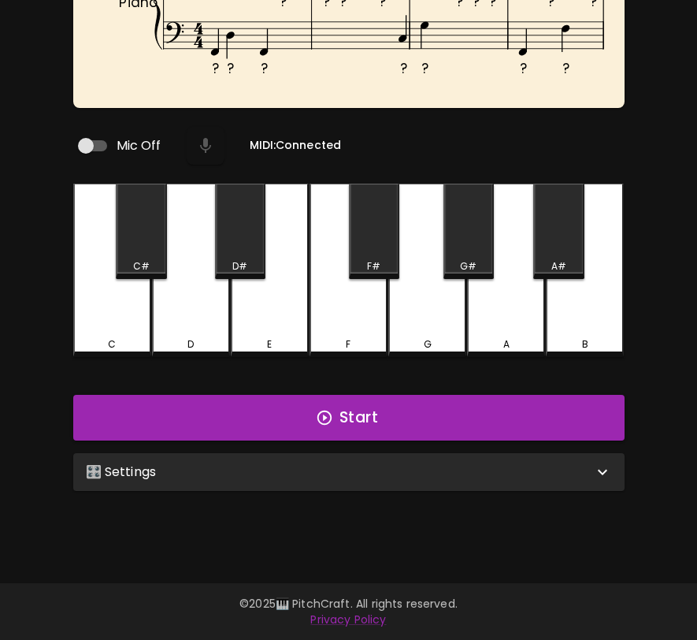
click at [388, 484] on div "🎛️ Settings Level 5 | Treble & Bass Clef 9 Level Mode Selection Read Notes Read…" at bounding box center [349, 472] width 564 height 50
click at [400, 464] on div "🎛️ Settings" at bounding box center [339, 471] width 507 height 19
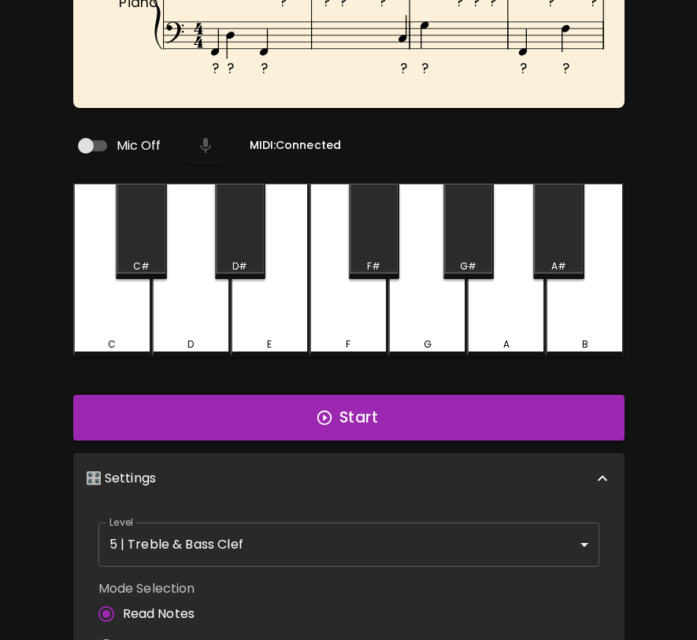
scroll to position [6, 0]
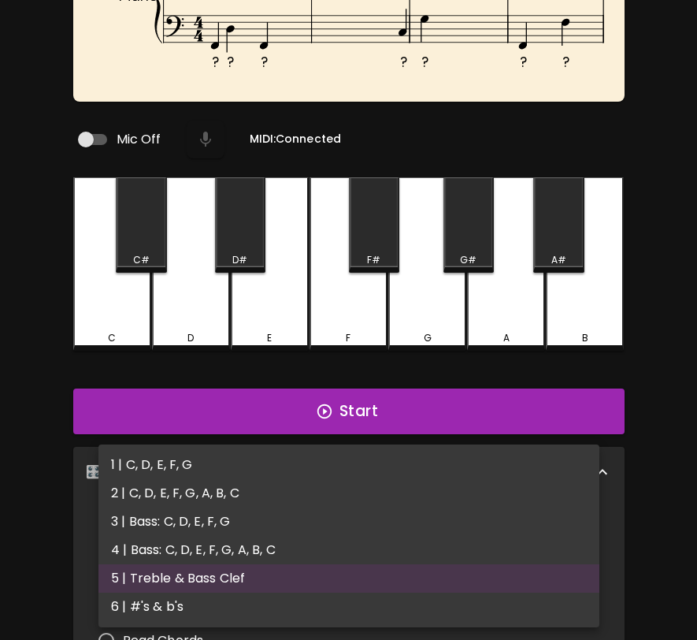
click at [380, 521] on body "🎹 PitchCraft About Badges Wizard Reading Pro Log Out ? ? ? ? ? ? ? ? ? ? ? ? ? …" at bounding box center [348, 398] width 697 height 1112
click at [358, 608] on li "6 | #'s & b's" at bounding box center [348, 606] width 501 height 28
type input "11"
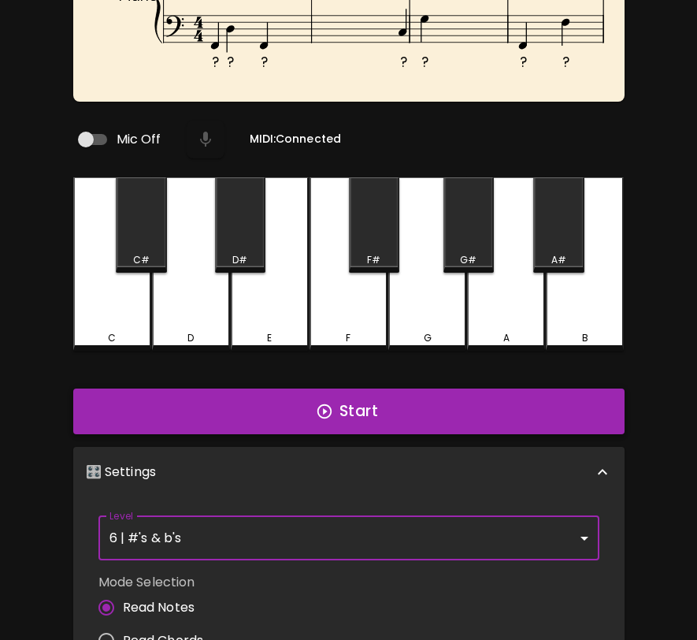
click at [416, 415] on button "Start" at bounding box center [348, 411] width 551 height 46
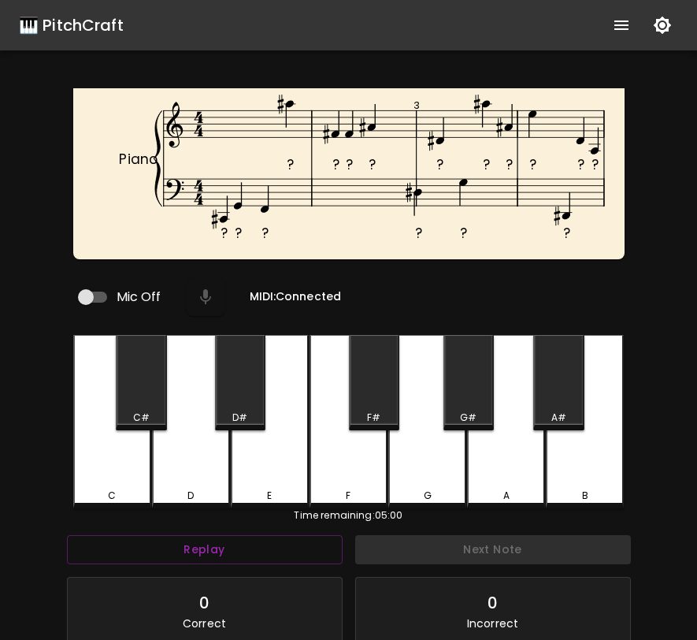
scroll to position [181, 0]
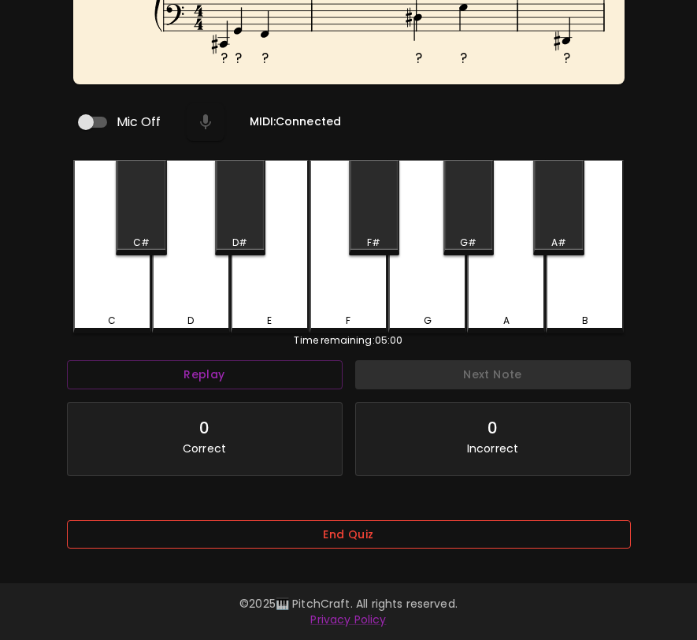
click at [374, 520] on button "End Quiz" at bounding box center [349, 534] width 564 height 29
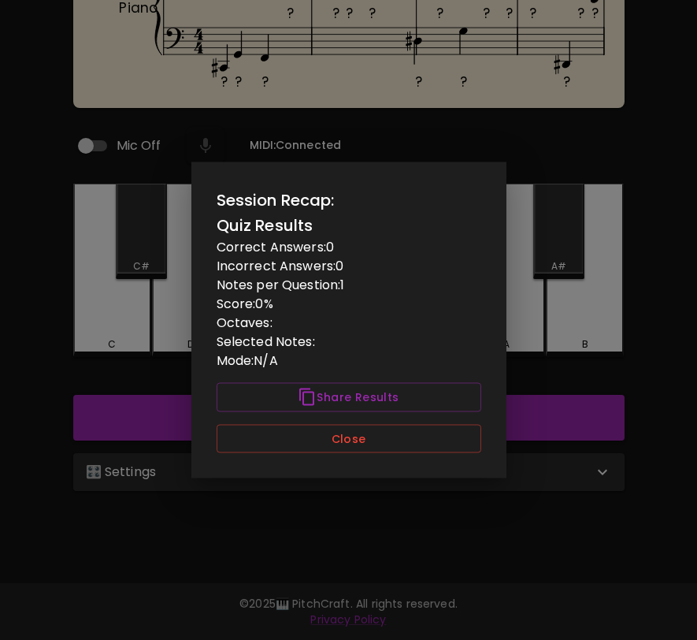
scroll to position [0, 0]
click at [385, 437] on button "Close" at bounding box center [349, 438] width 265 height 29
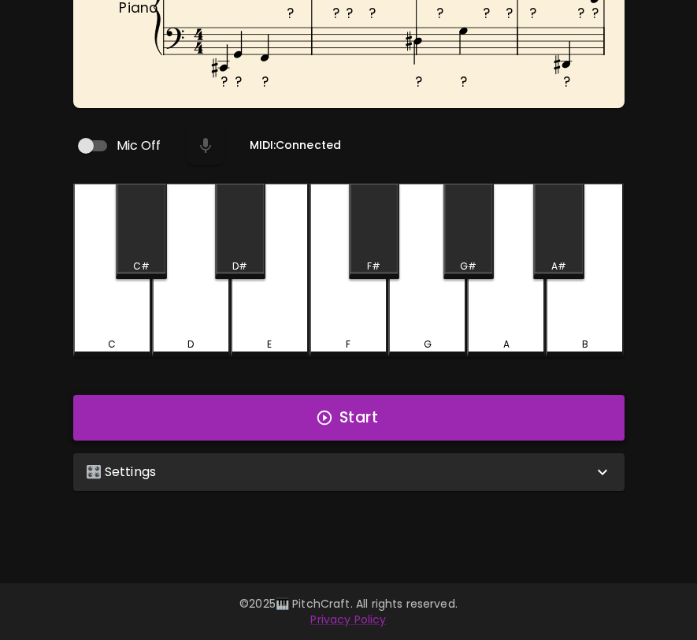
click at [389, 412] on button "Start" at bounding box center [348, 418] width 551 height 46
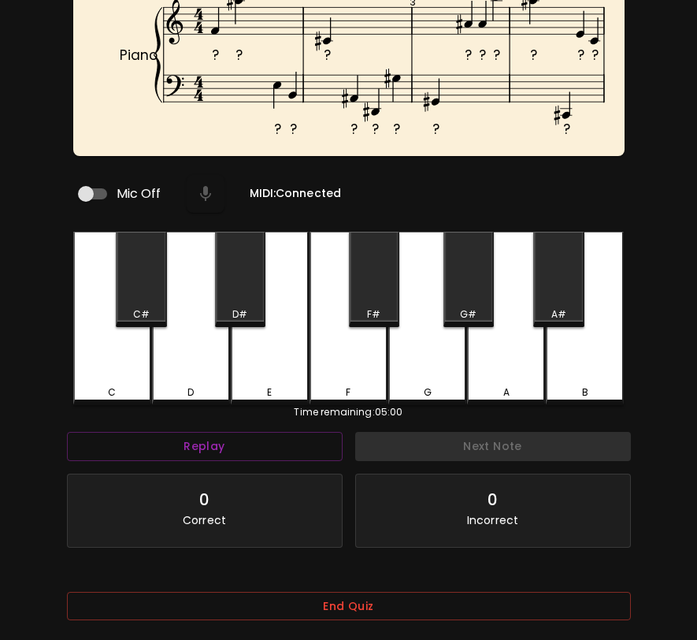
scroll to position [139, 0]
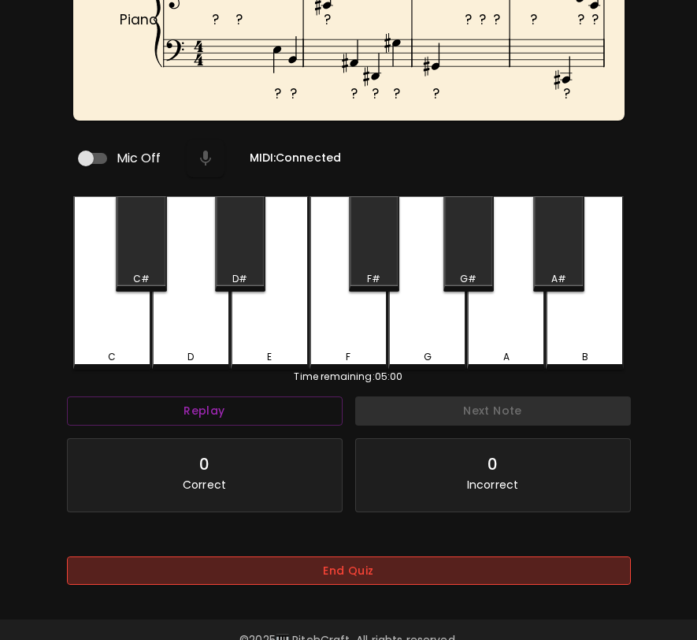
click at [272, 566] on button "End Quiz" at bounding box center [349, 570] width 564 height 29
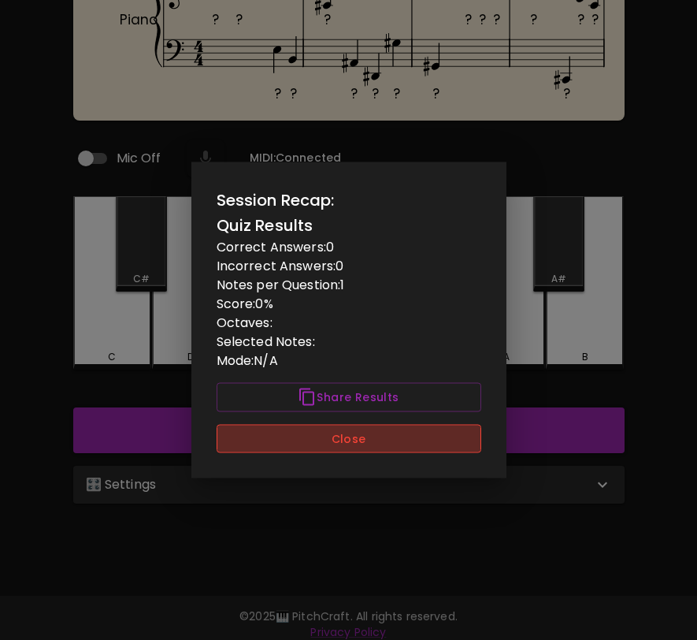
click at [287, 447] on button "Close" at bounding box center [349, 438] width 265 height 29
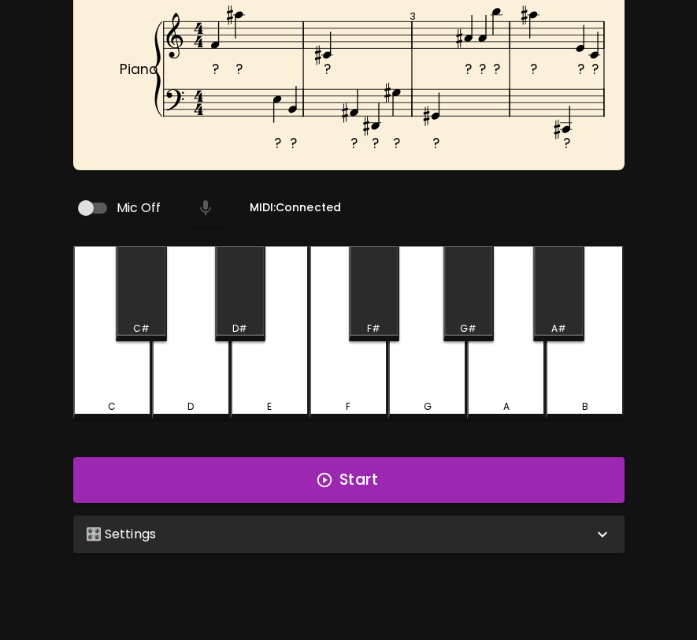
scroll to position [49, 0]
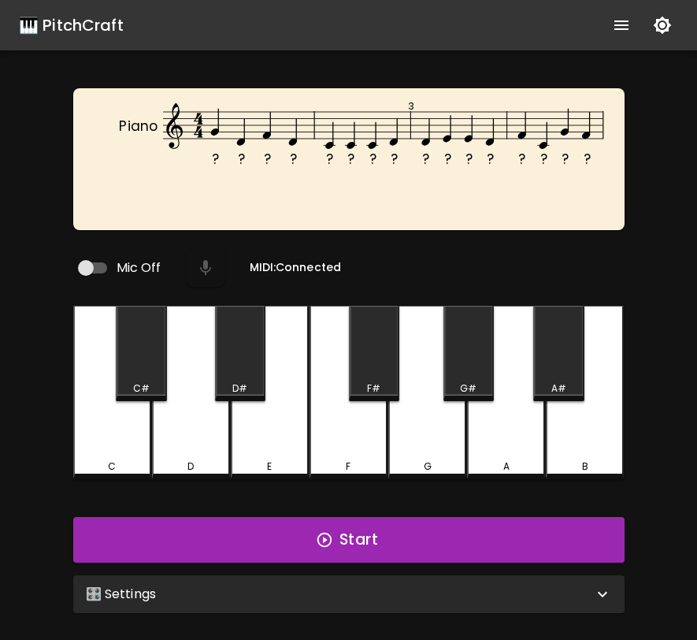
scroll to position [49, 0]
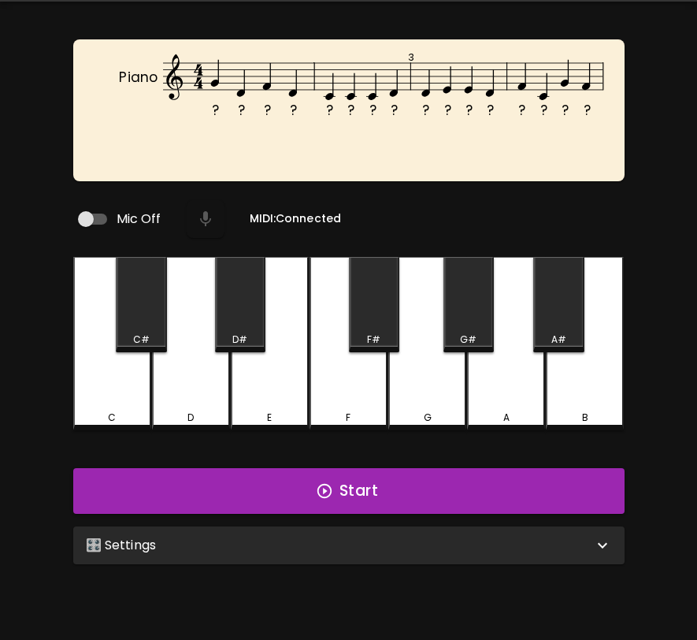
click at [194, 540] on div "🎛️ Settings" at bounding box center [339, 545] width 507 height 19
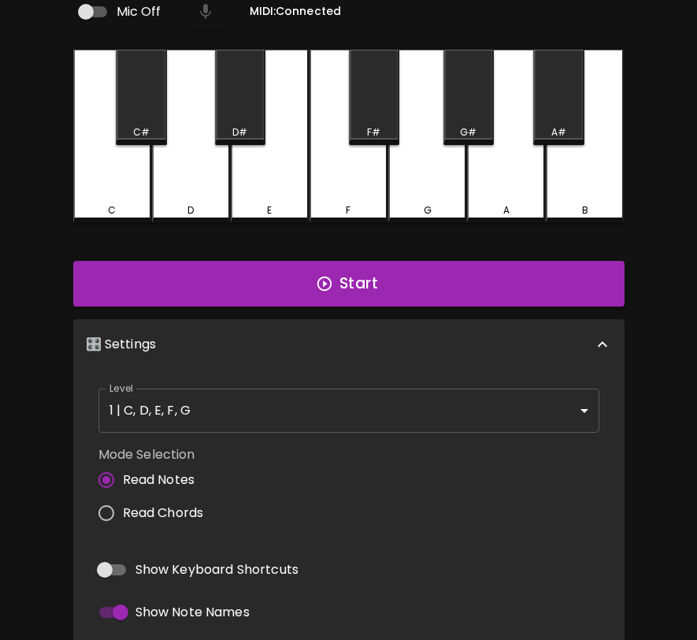
scroll to position [286, 0]
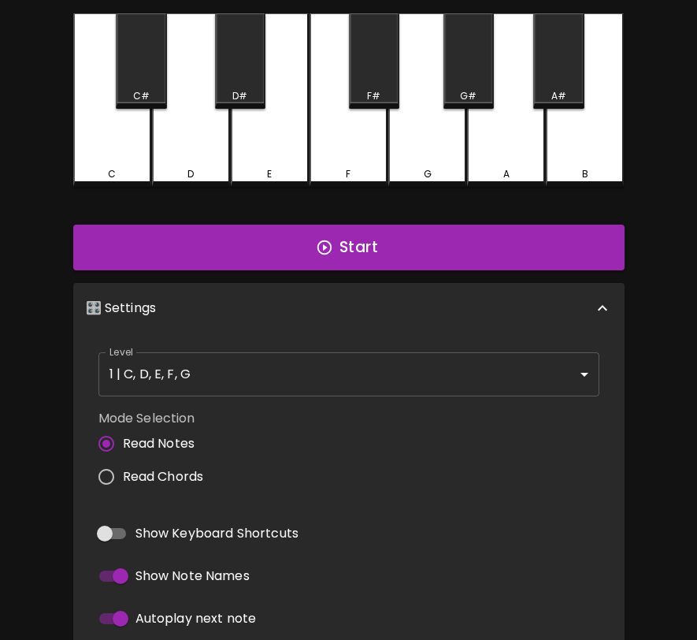
click at [260, 385] on body "🎹 PitchCraft About Badges Wizard Reading Pro Log Out ? ? ? ? ? ? ? ? ? ? ? ? ? …" at bounding box center [348, 252] width 697 height 1077
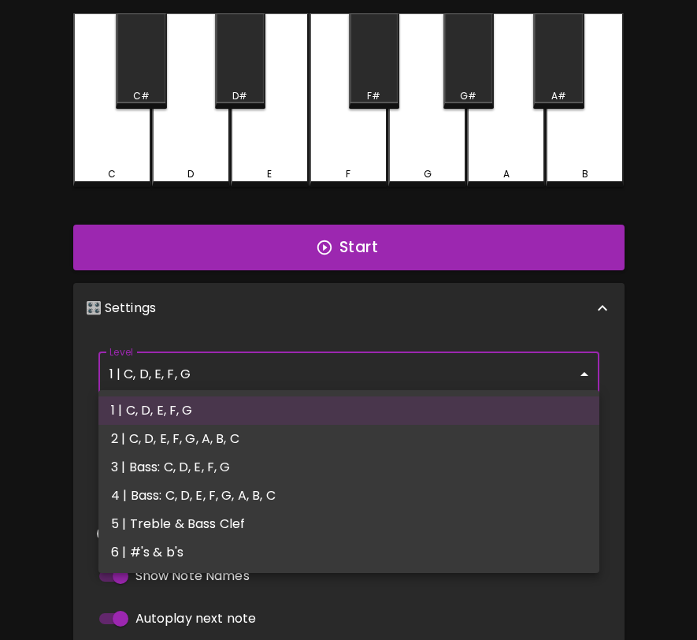
click at [228, 519] on li "5 | Treble & Bass Clef" at bounding box center [348, 524] width 501 height 28
type input "9"
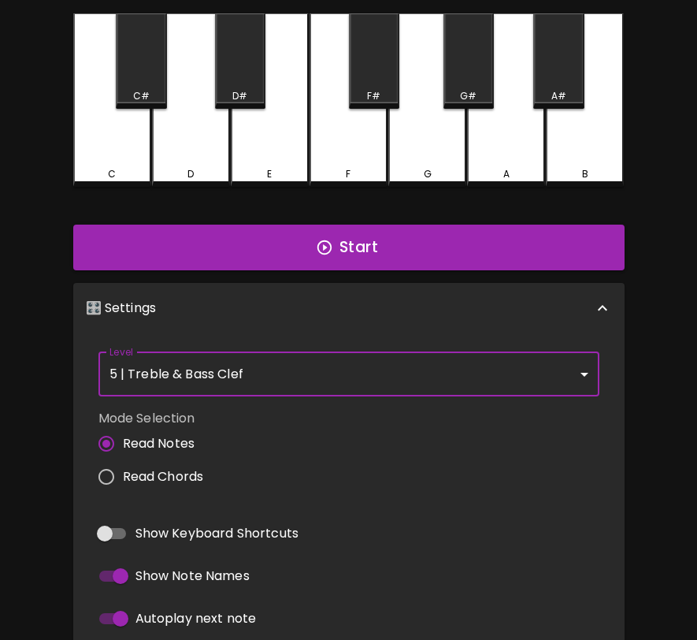
scroll to position [0, 0]
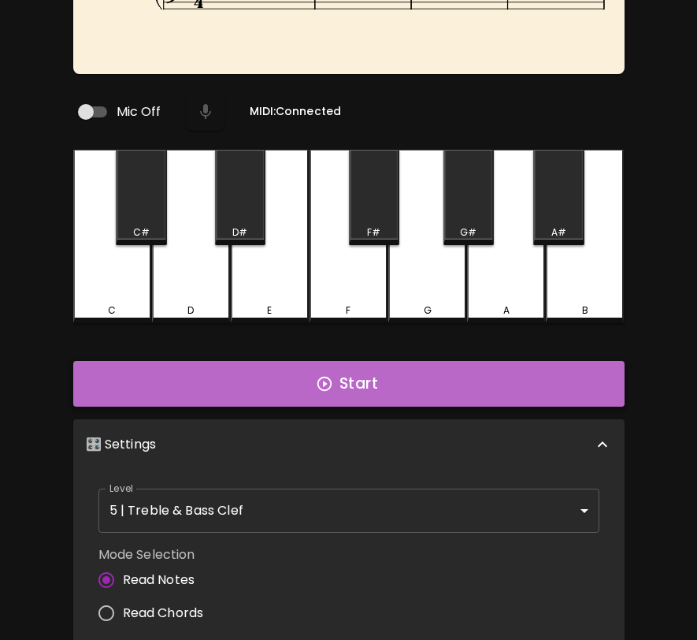
click at [345, 380] on button "Start" at bounding box center [348, 384] width 551 height 46
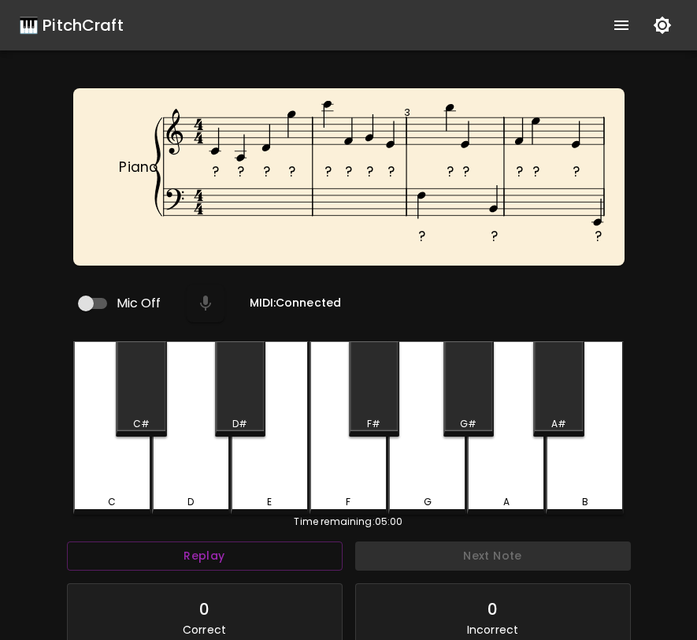
drag, startPoint x: 543, startPoint y: 123, endPoint x: 570, endPoint y: 135, distance: 29.6
click at [570, 135] on icon "? ? ? ? ? ? ? ? ? ? ? ? ? ? ? ? Piano 3" at bounding box center [361, 189] width 551 height 176
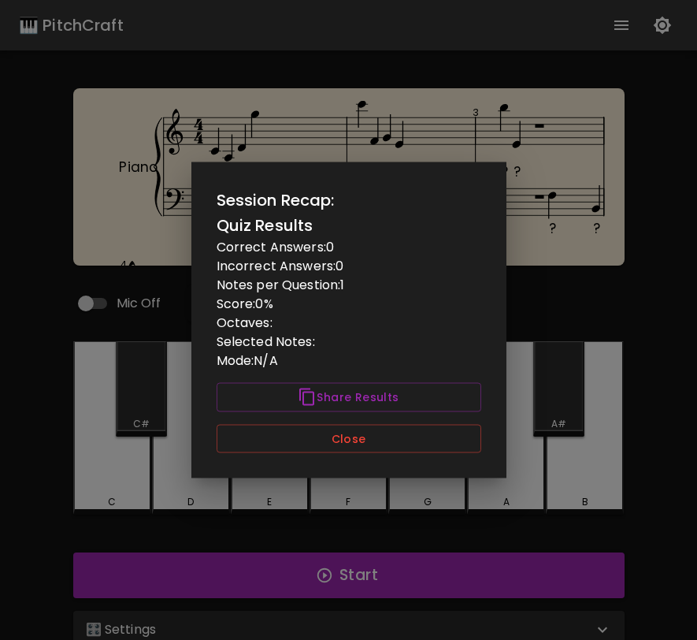
click at [462, 456] on div "Session Recap: Quiz Results Correct Answers: 0 Incorrect Answers: 0 Notes per Q…" at bounding box center [348, 320] width 315 height 316
click at [461, 436] on button "Close" at bounding box center [349, 438] width 265 height 29
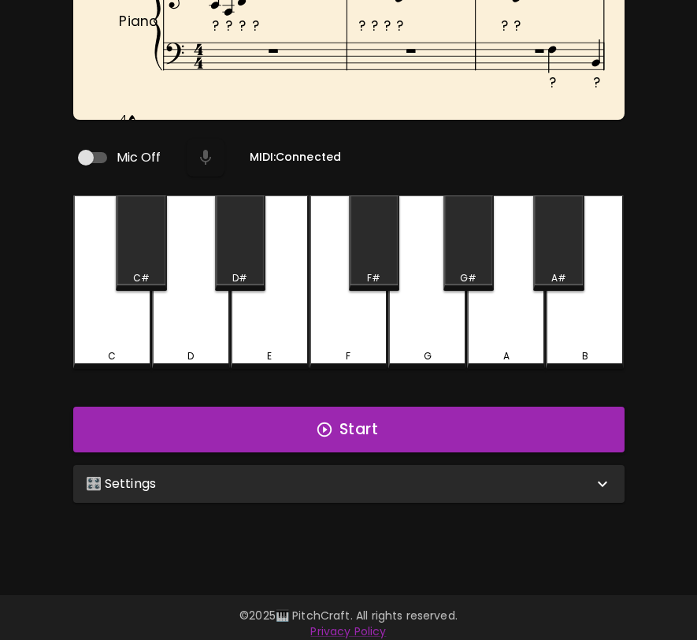
scroll to position [158, 0]
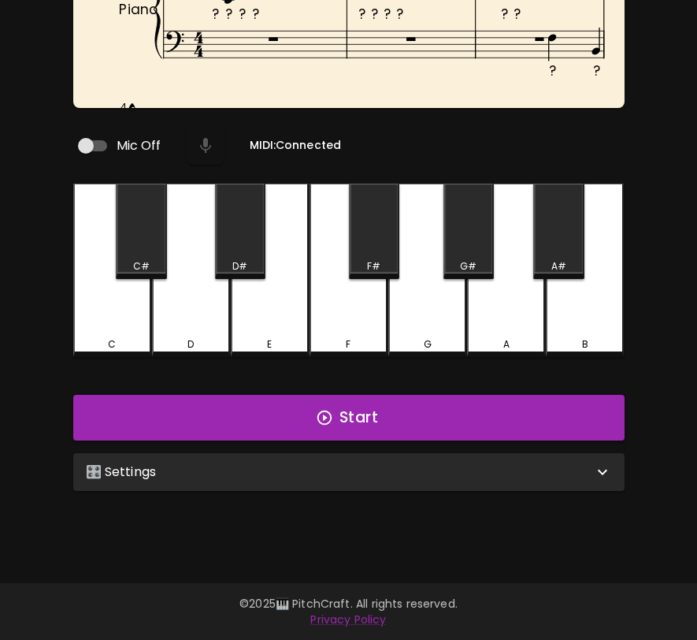
click at [505, 471] on div "🎛️ Settings" at bounding box center [339, 471] width 507 height 19
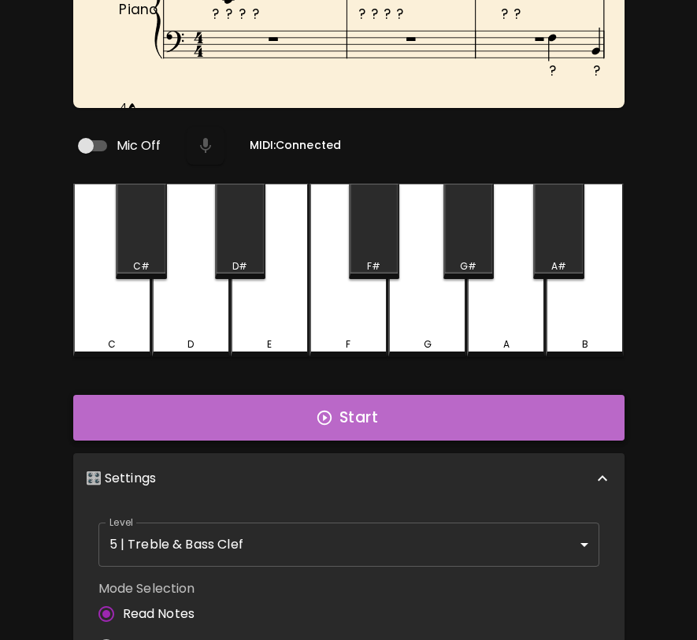
click at [504, 410] on button "Start" at bounding box center [348, 418] width 551 height 46
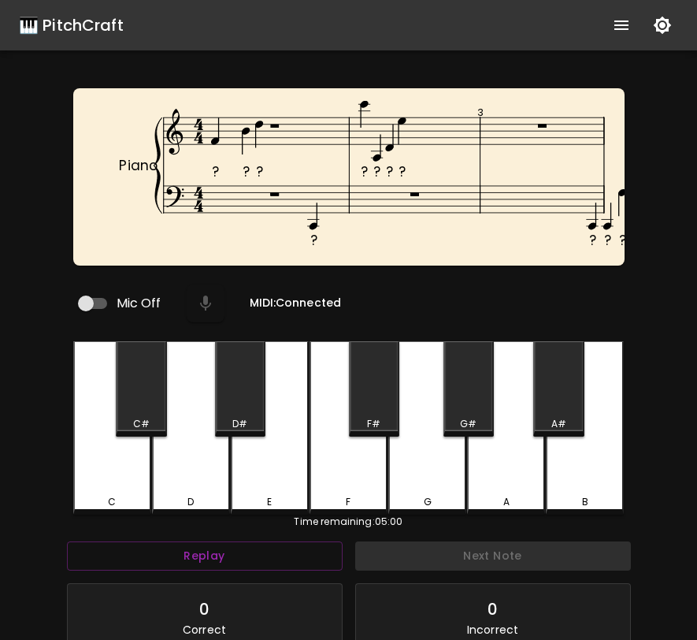
scroll to position [6, 0]
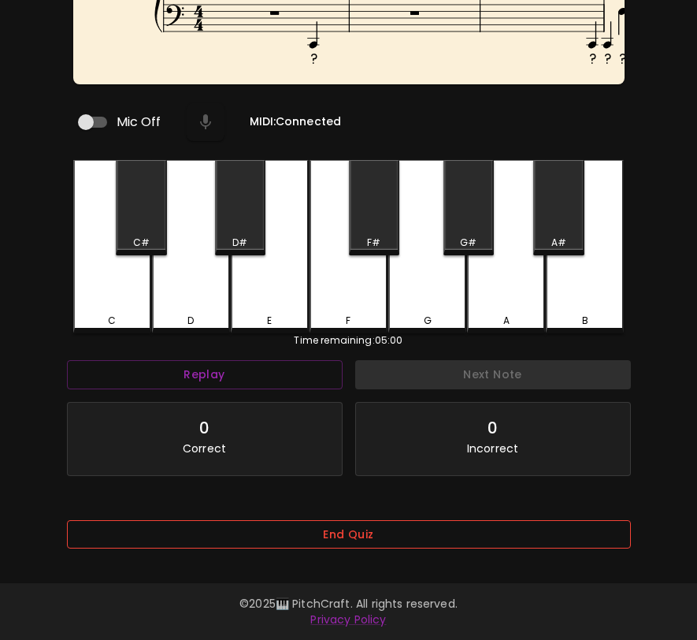
click at [384, 530] on button "End Quiz" at bounding box center [349, 534] width 564 height 29
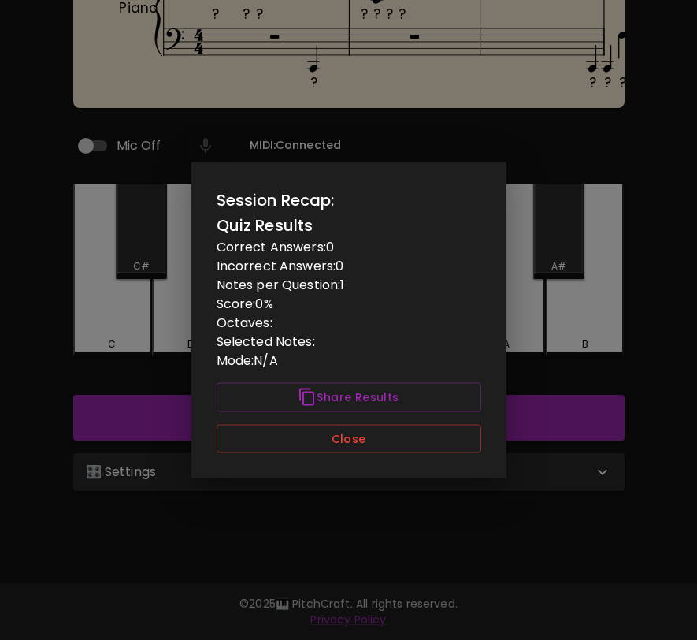
scroll to position [0, 0]
click at [384, 447] on button "Close" at bounding box center [349, 438] width 265 height 29
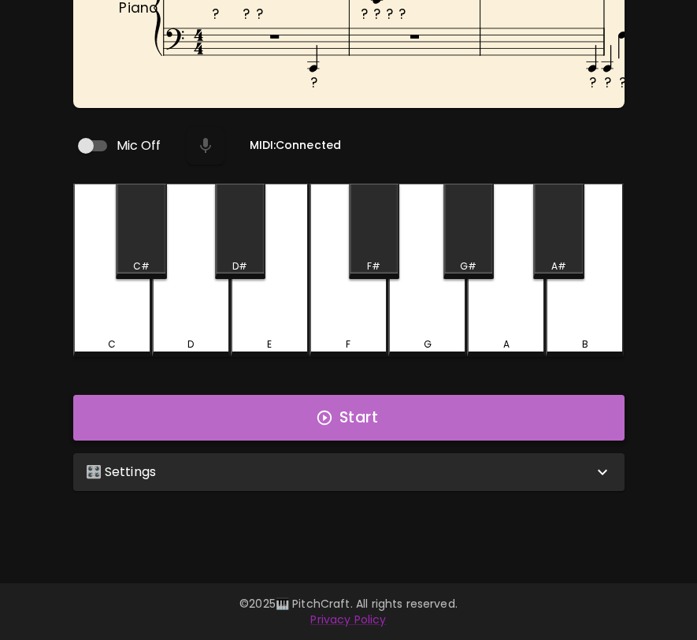
click at [399, 416] on button "Start" at bounding box center [348, 418] width 551 height 46
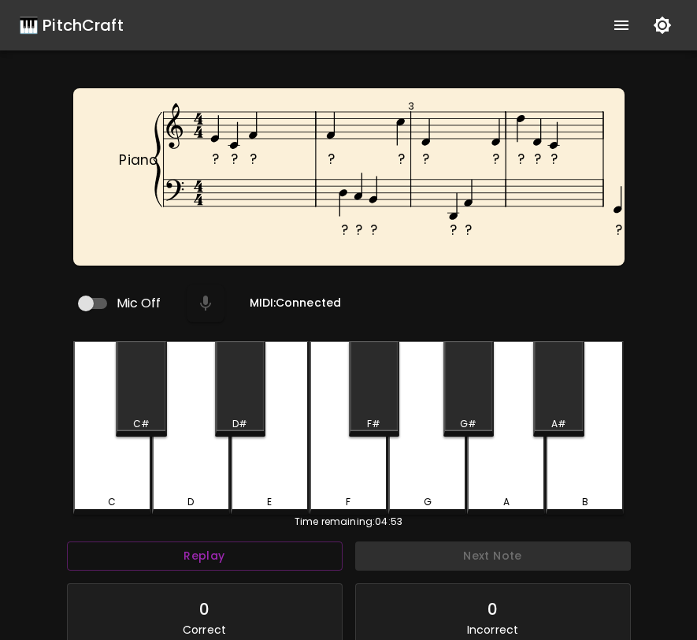
scroll to position [6, 0]
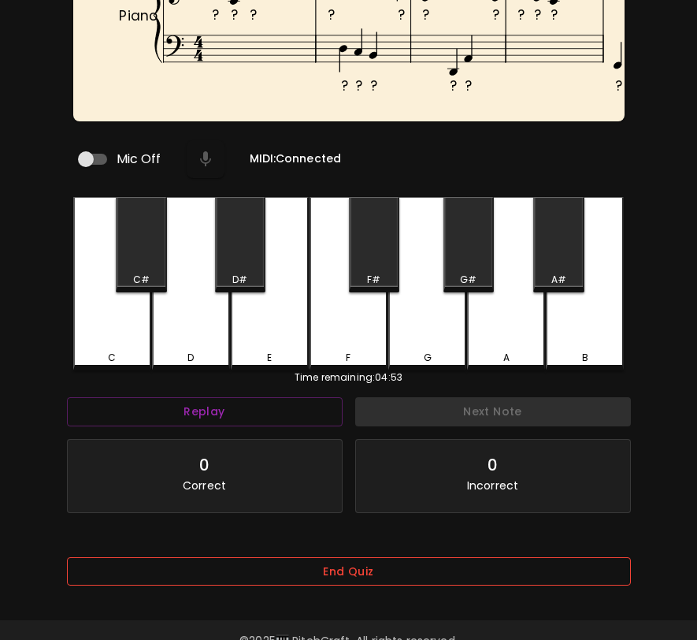
click at [440, 575] on button "End Quiz" at bounding box center [349, 571] width 564 height 29
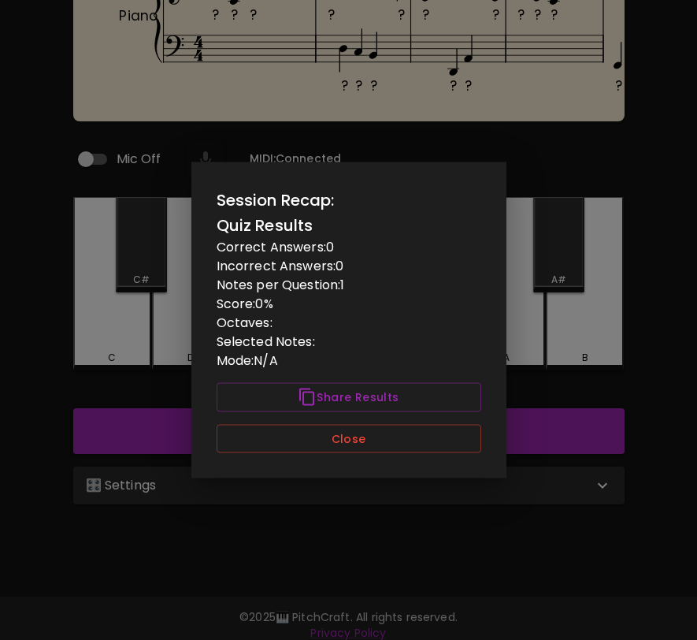
scroll to position [0, 0]
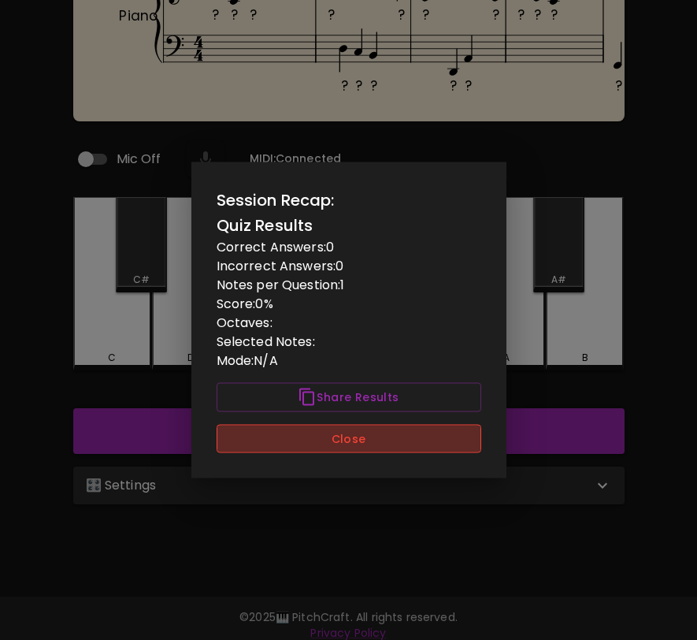
click at [457, 448] on button "Close" at bounding box center [349, 438] width 265 height 29
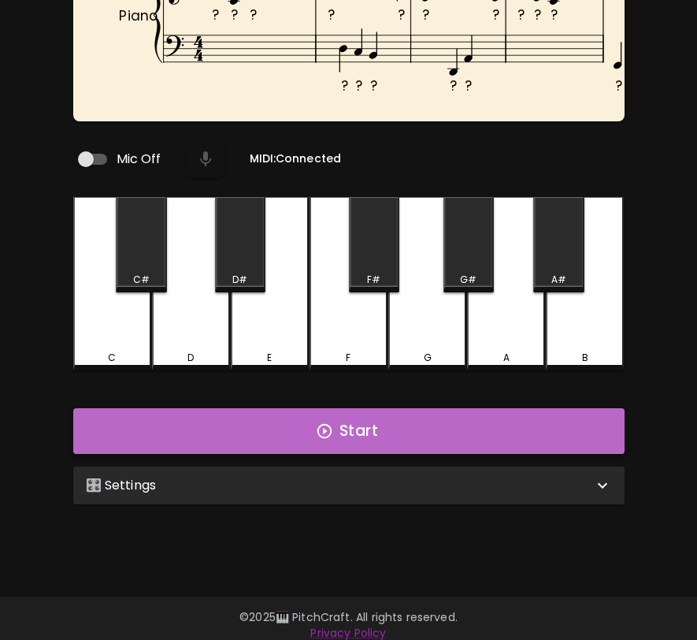
click at [462, 425] on button "Start" at bounding box center [348, 431] width 551 height 46
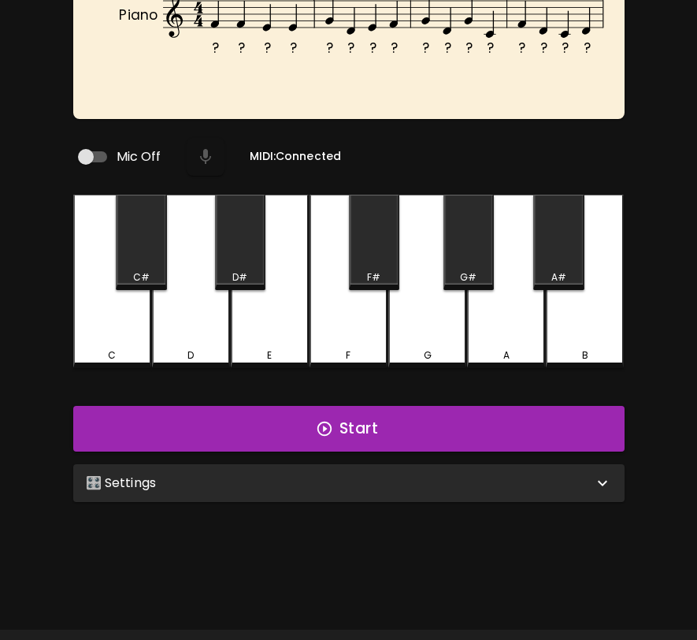
scroll to position [158, 0]
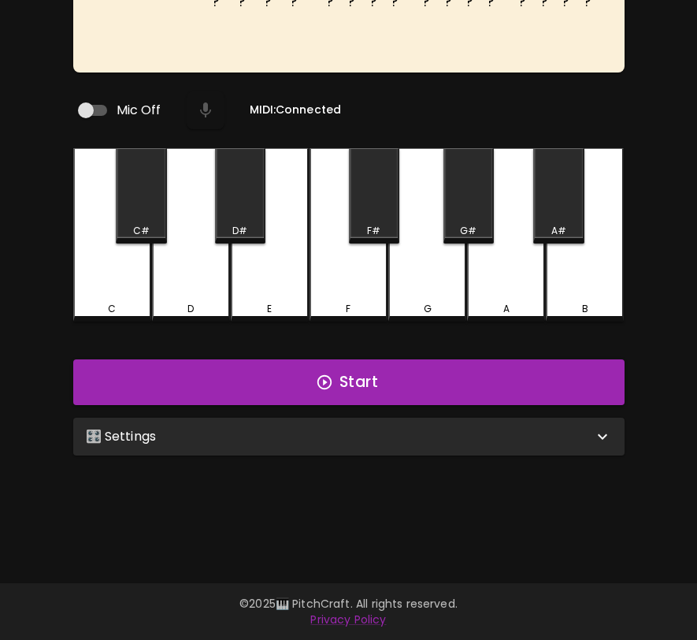
click at [476, 427] on div "🎛️ Settings" at bounding box center [339, 436] width 507 height 19
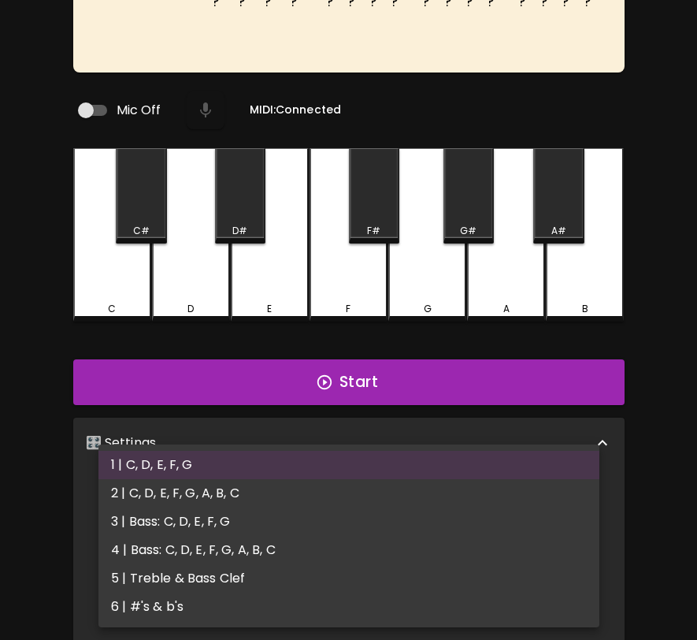
click at [413, 505] on body "🎹 PitchCraft About Badges Wizard Reading Pro Log Out ? ? ? ? ? ? ? ? ? ? ? ? ? …" at bounding box center [348, 380] width 697 height 1077
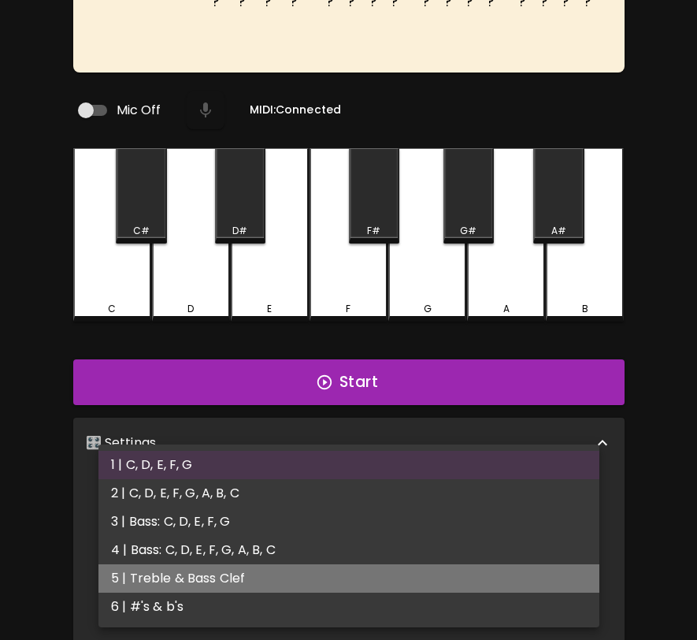
click at [393, 573] on li "5 | Treble & Bass Clef" at bounding box center [348, 578] width 501 height 28
type input "9"
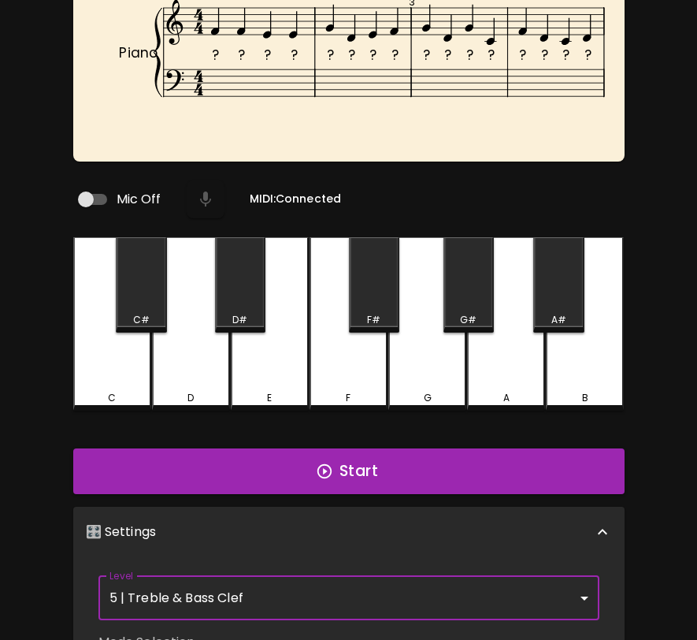
scroll to position [0, 0]
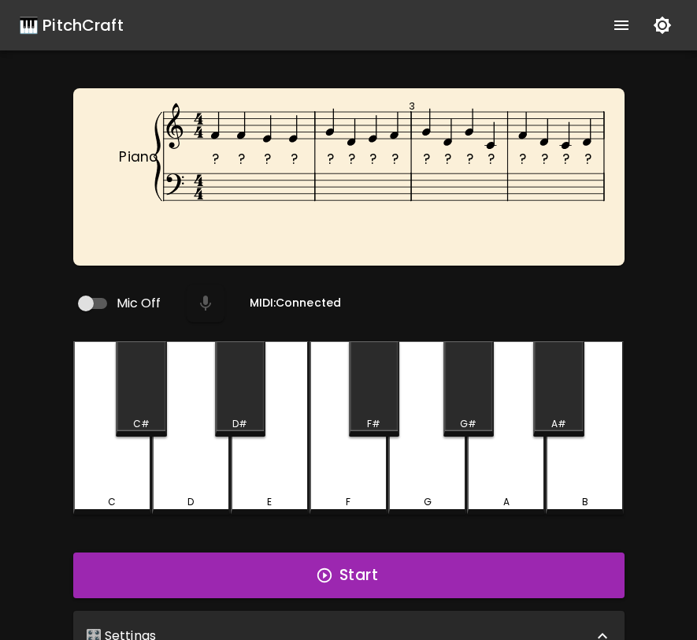
click at [397, 562] on button "Start" at bounding box center [348, 575] width 551 height 46
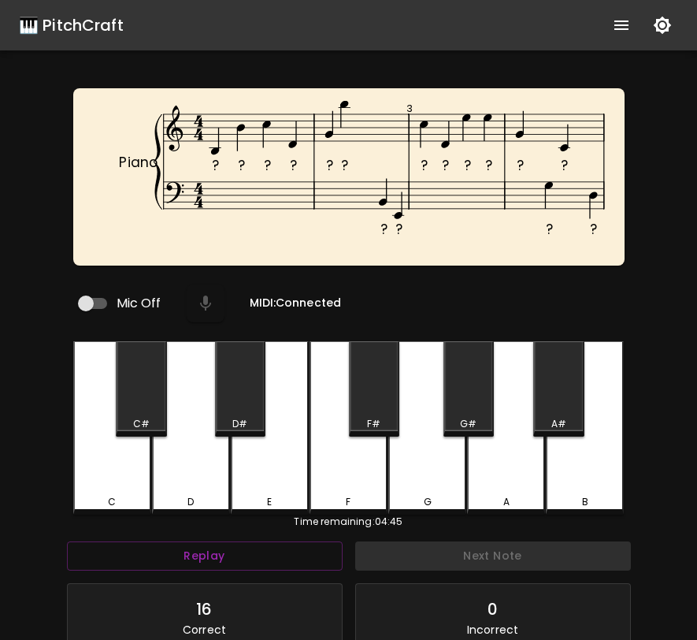
scroll to position [6, 0]
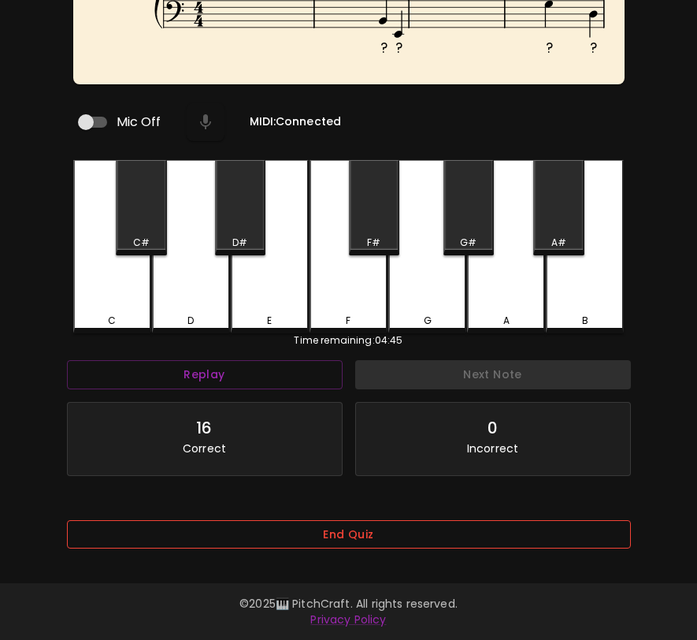
click at [404, 520] on button "End Quiz" at bounding box center [349, 534] width 564 height 29
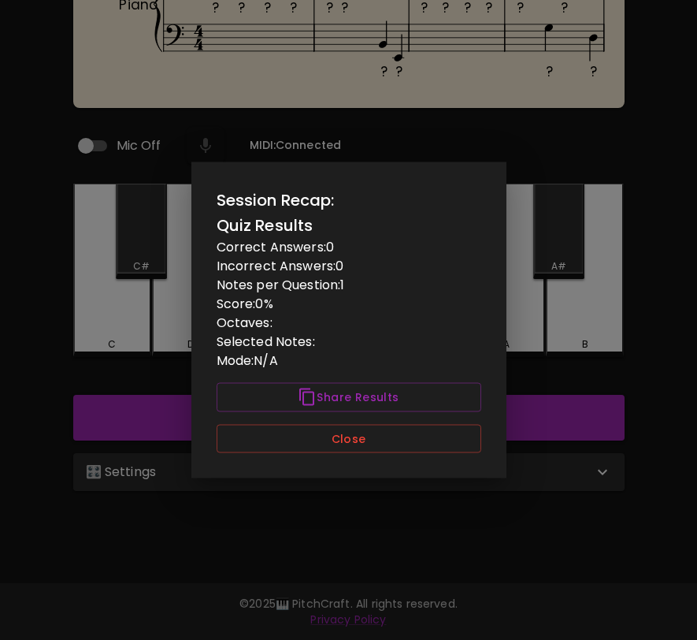
scroll to position [0, 0]
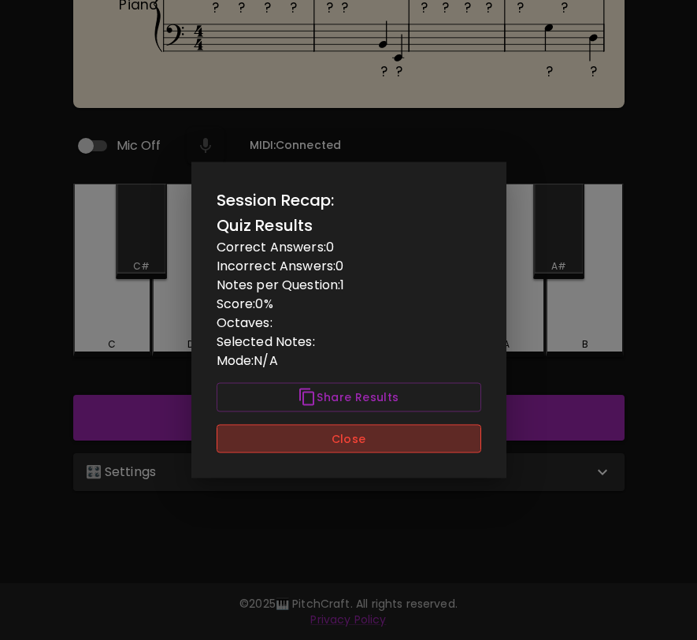
click at [404, 436] on button "Close" at bounding box center [349, 438] width 265 height 29
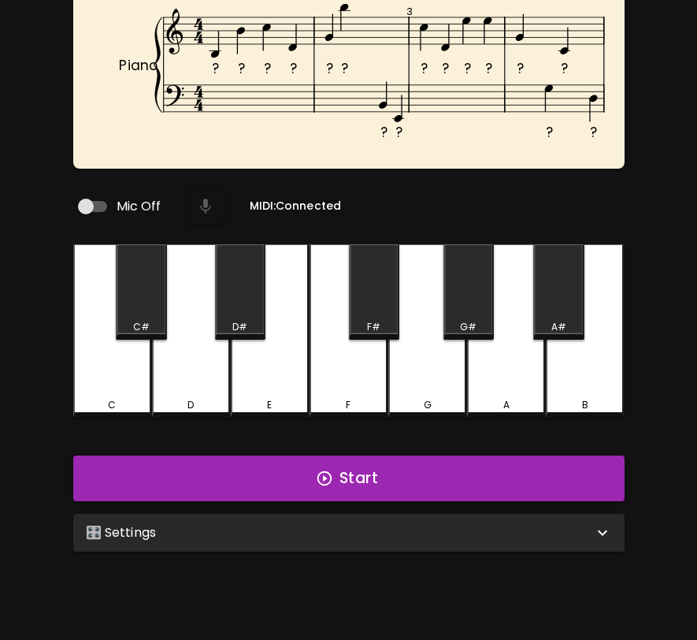
scroll to position [95, 0]
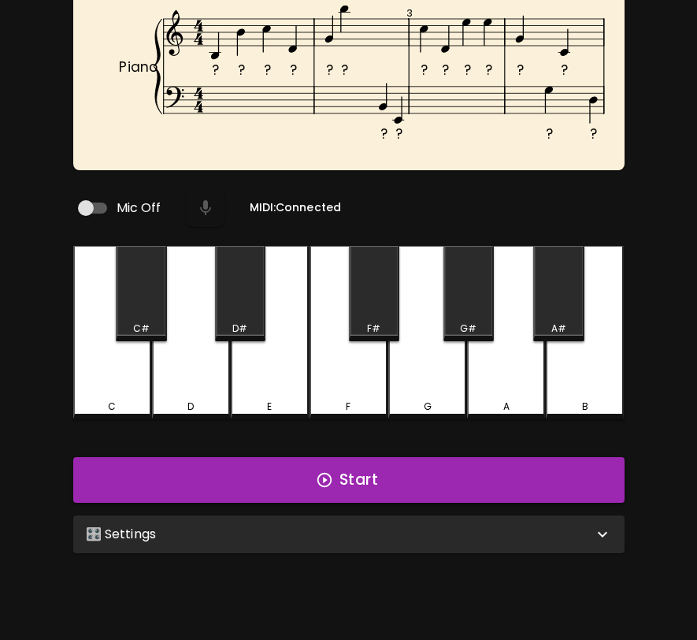
click at [377, 538] on div "🎛️ Settings" at bounding box center [348, 534] width 551 height 38
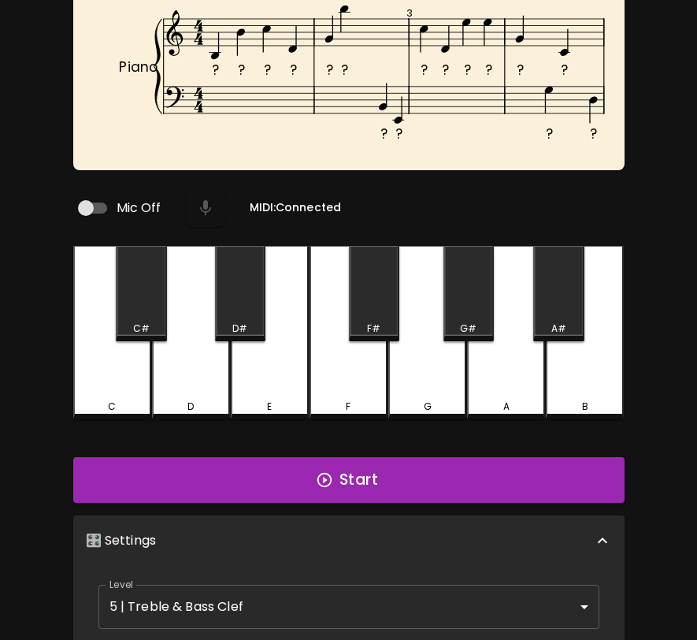
click at [356, 602] on body "🎹 PitchCraft About Badges Wizard Reading Pro Log Out ? ? ? ? ? ? ? ? ? ? ? ? ? …" at bounding box center [348, 461] width 697 height 1112
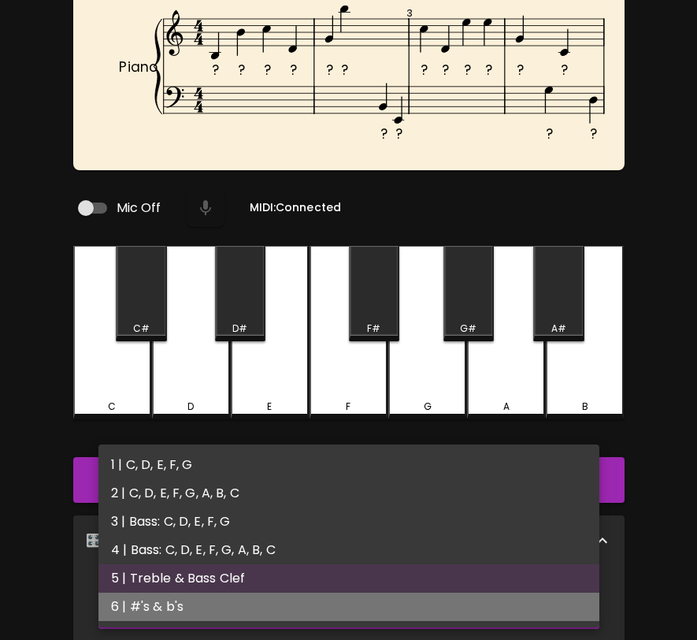
click at [355, 601] on li "6 | #'s & b's" at bounding box center [348, 606] width 501 height 28
type input "11"
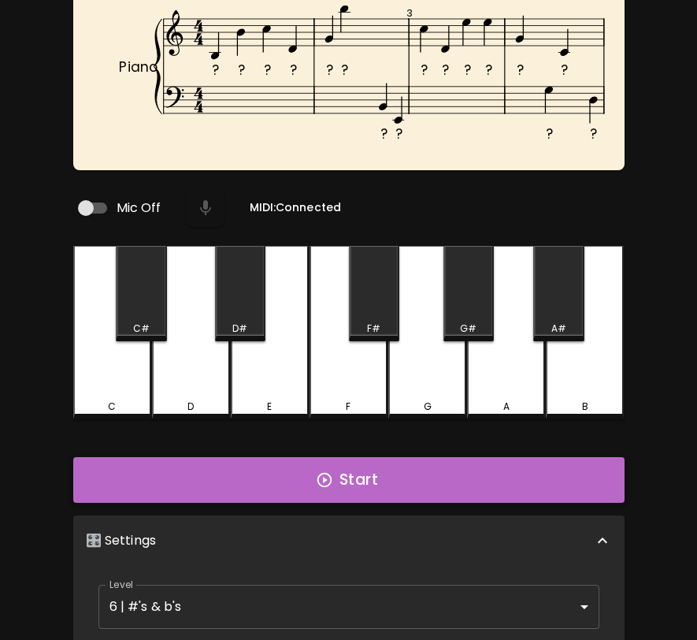
click at [384, 466] on button "Start" at bounding box center [348, 480] width 551 height 46
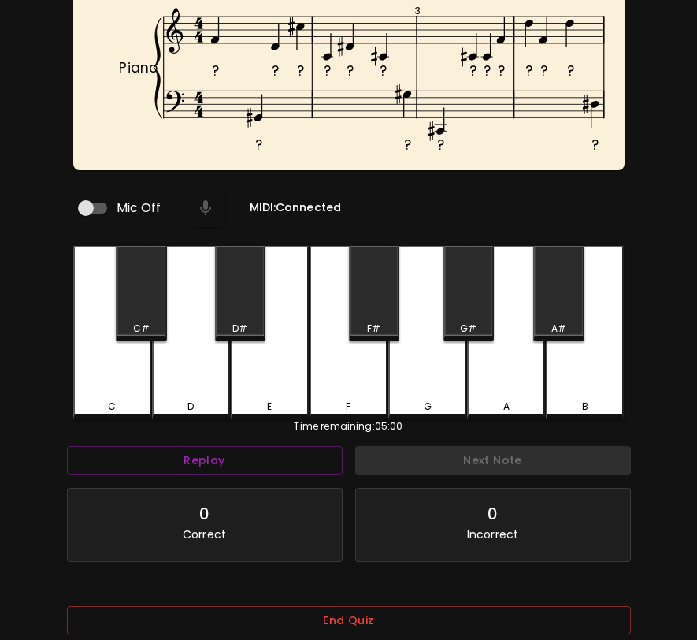
scroll to position [6, 0]
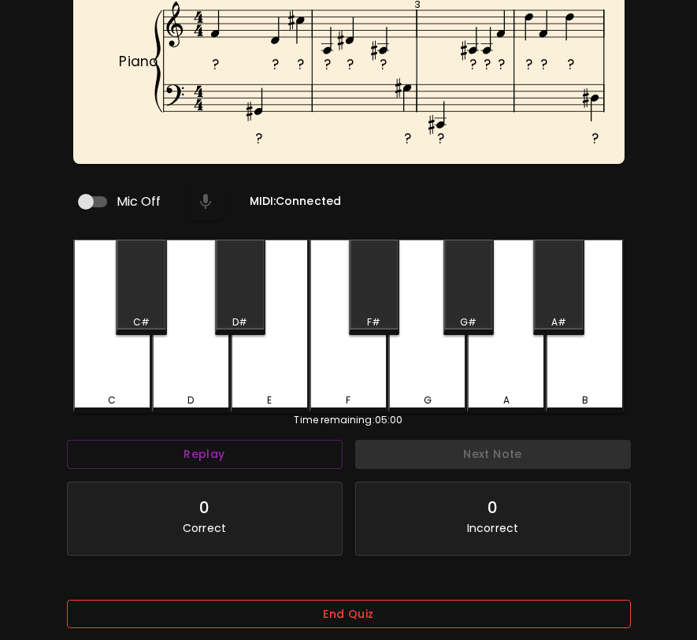
click at [473, 620] on button "End Quiz" at bounding box center [349, 613] width 564 height 29
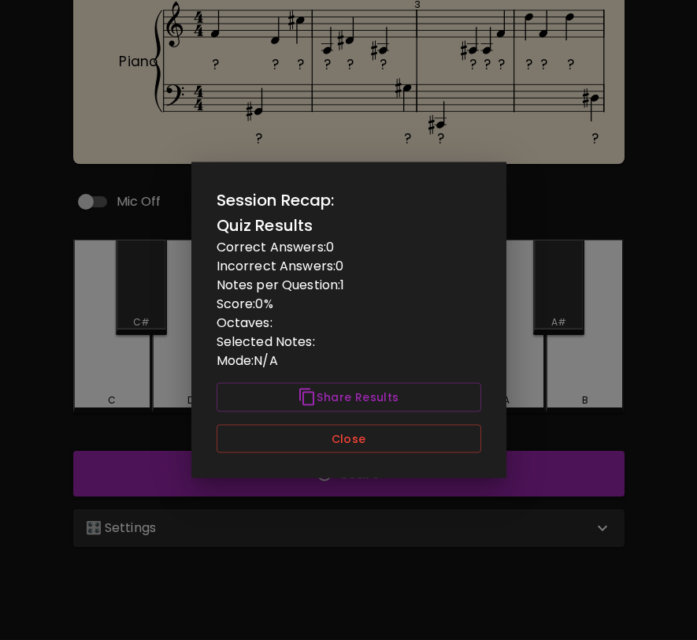
scroll to position [0, 0]
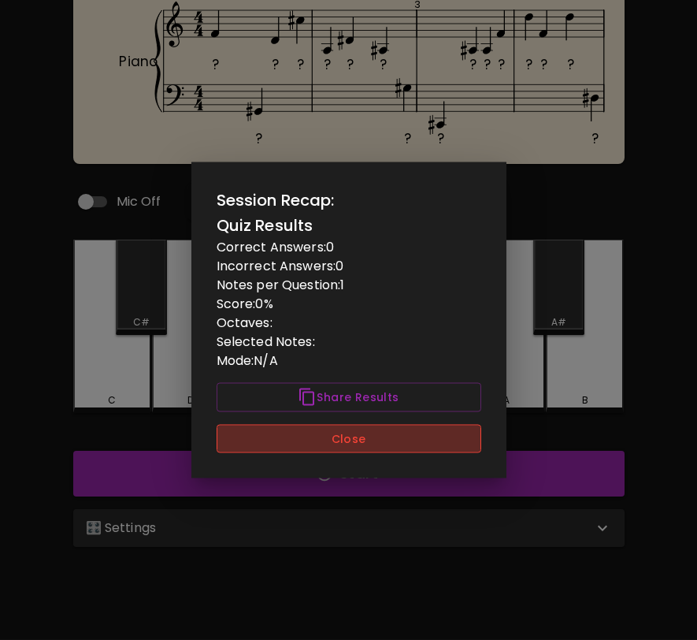
click at [463, 432] on button "Close" at bounding box center [349, 438] width 265 height 29
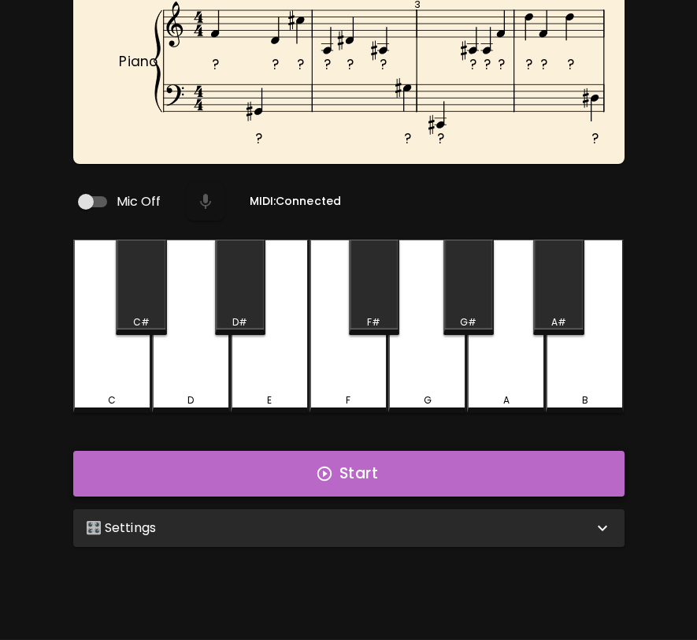
click at [468, 468] on button "Start" at bounding box center [348, 474] width 551 height 46
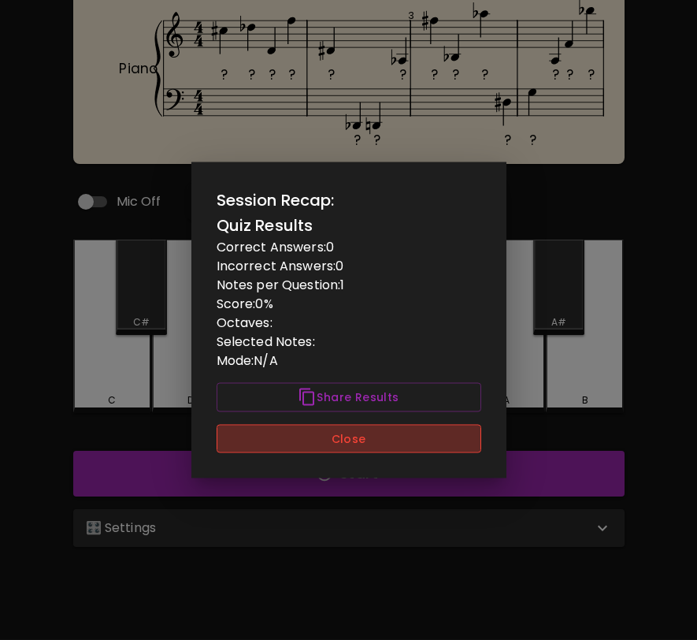
click at [462, 450] on button "Close" at bounding box center [349, 438] width 265 height 29
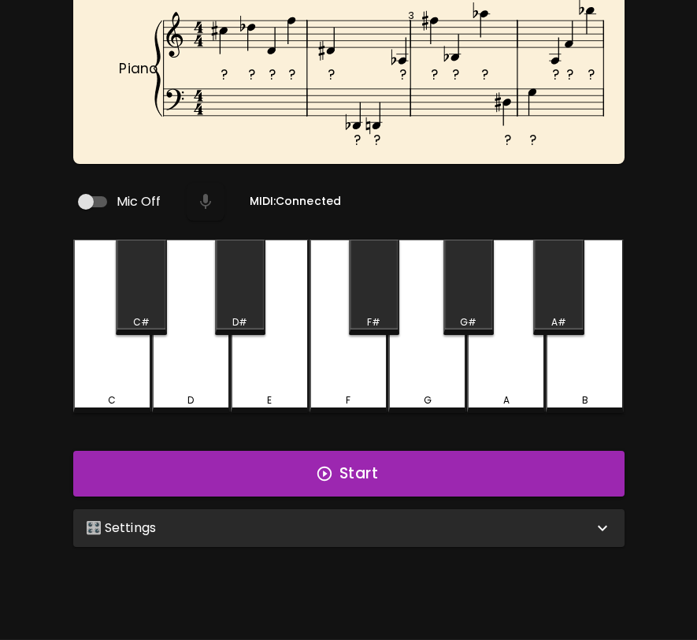
click at [466, 521] on div "🎛️ Settings" at bounding box center [339, 527] width 507 height 19
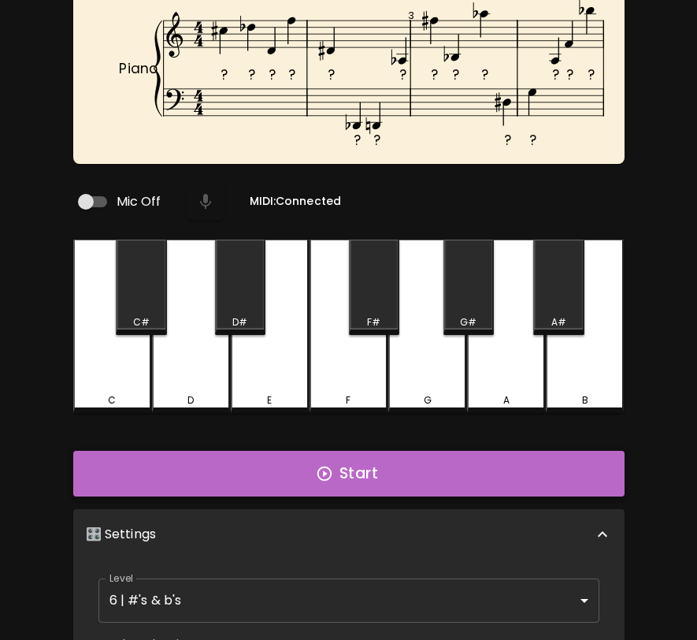
click at [473, 480] on button "Start" at bounding box center [348, 474] width 551 height 46
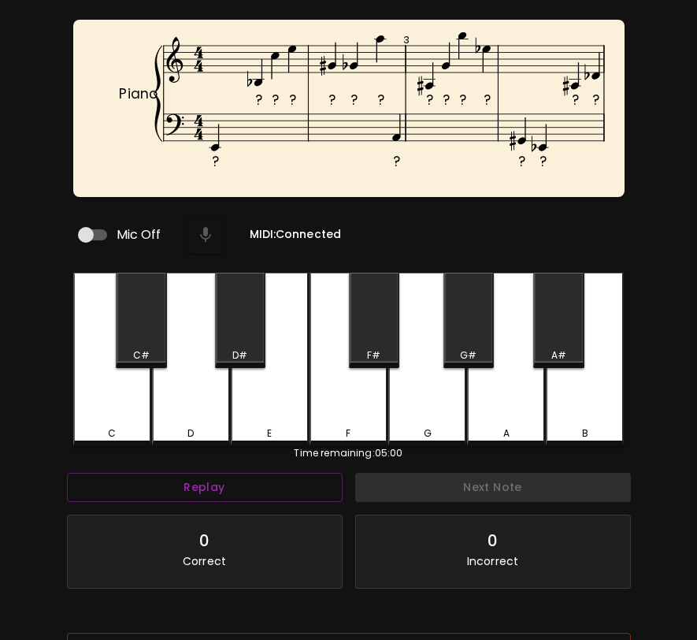
scroll to position [6, 0]
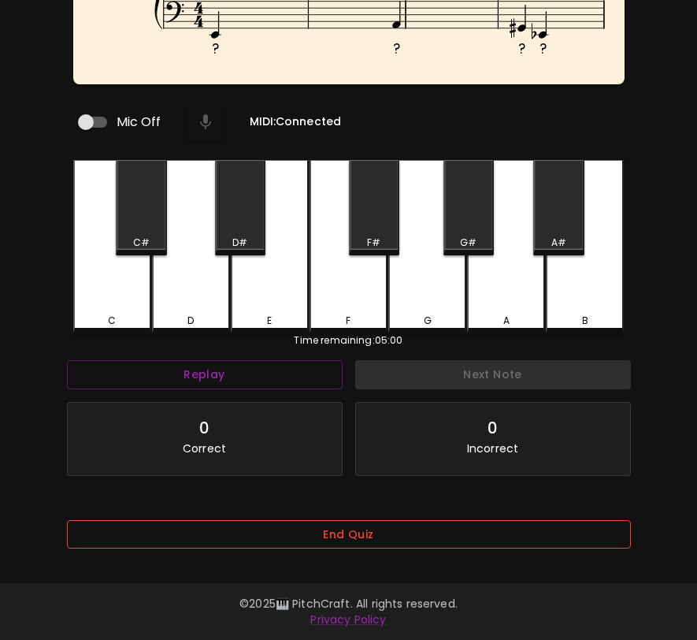
click at [280, 532] on button "End Quiz" at bounding box center [349, 534] width 564 height 29
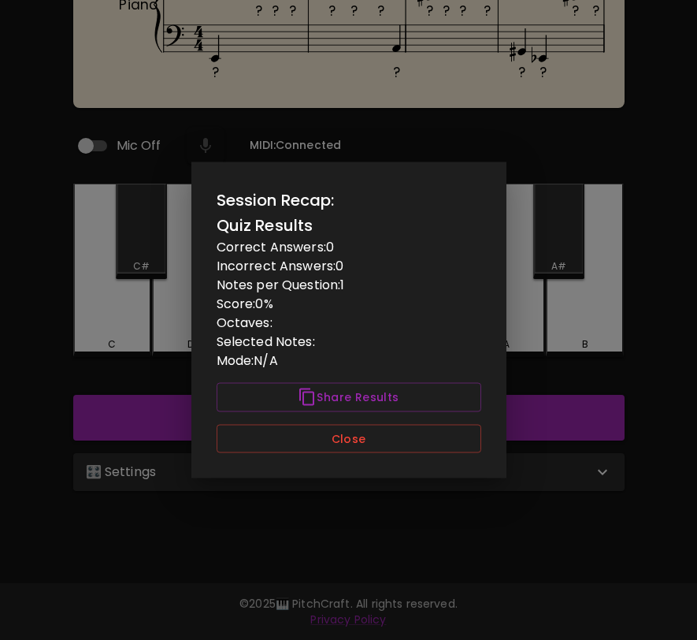
scroll to position [0, 0]
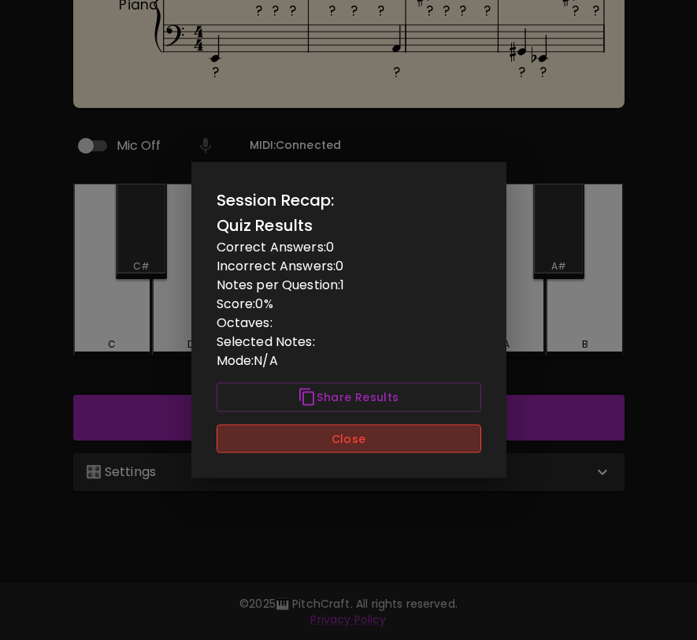
click at [340, 432] on button "Close" at bounding box center [349, 438] width 265 height 29
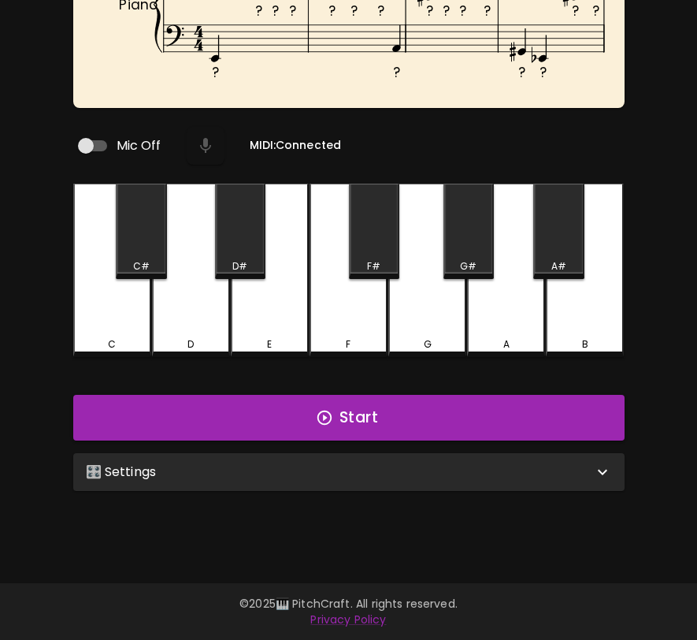
click at [328, 462] on div "🎛️ Settings" at bounding box center [339, 471] width 507 height 19
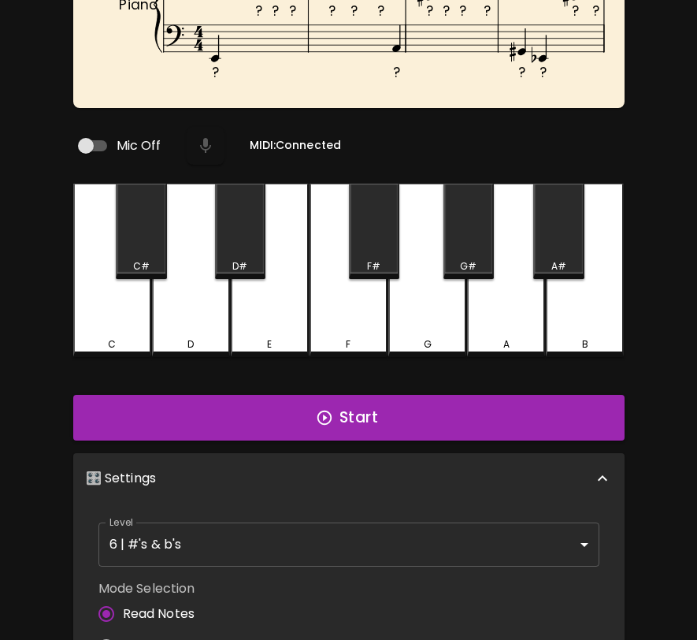
scroll to position [6, 0]
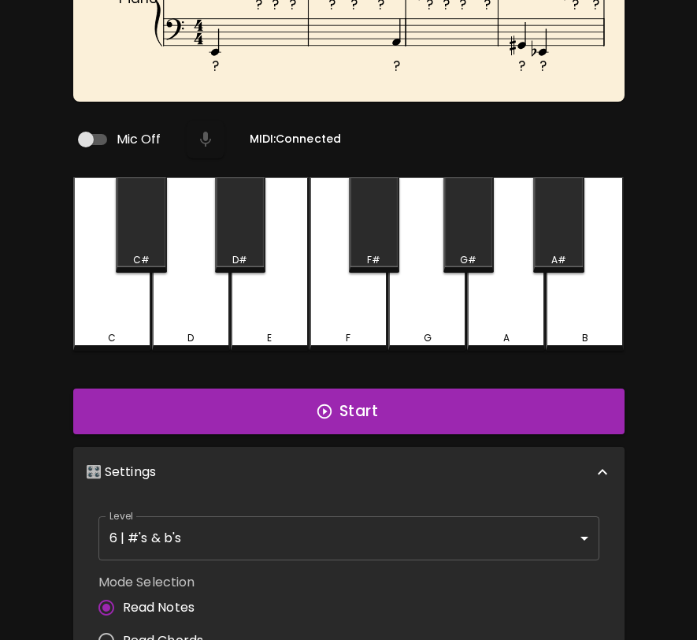
click at [180, 632] on span "Read Chords" at bounding box center [163, 640] width 81 height 19
click at [123, 632] on input "Read Chords" at bounding box center [106, 640] width 33 height 33
radio input "true"
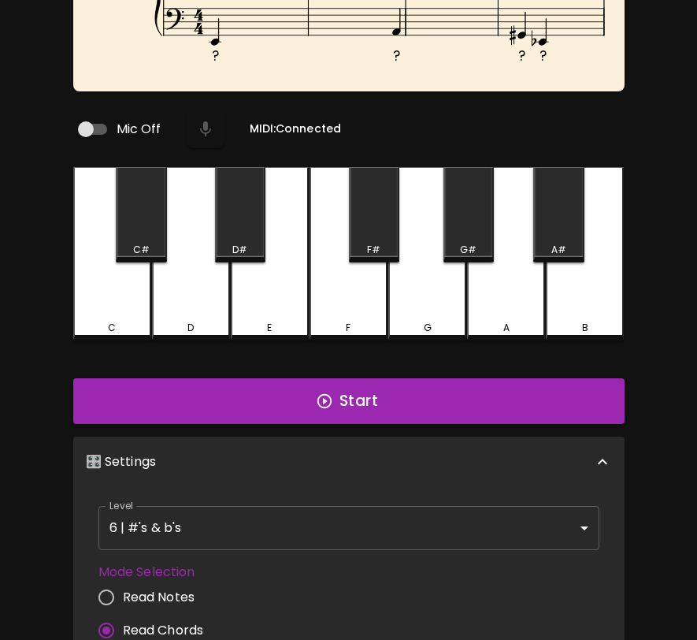
scroll to position [0, 0]
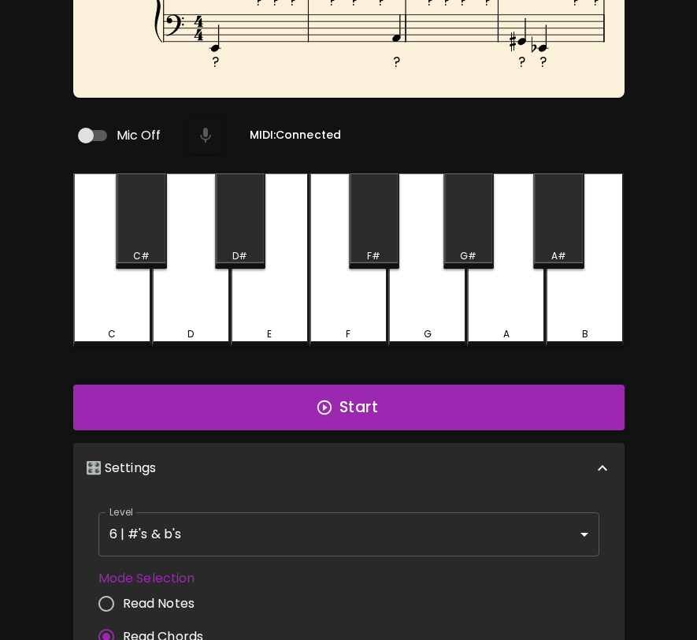
click at [258, 528] on body "🎹 PitchCraft About Badges Wizard Reading Pro Log Out ? ? ? ? ? ? ? ? ? ? ? ? ? …" at bounding box center [348, 412] width 697 height 1160
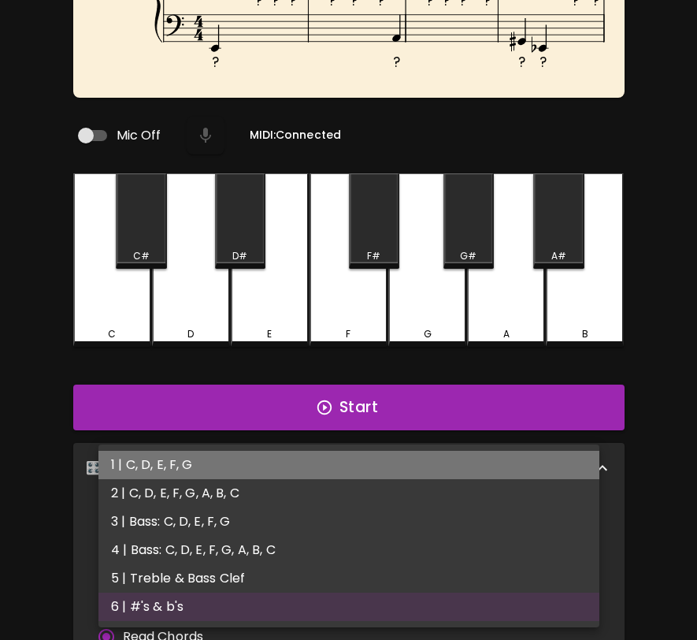
click at [266, 471] on li "1 | C, D, E, F, G" at bounding box center [348, 465] width 501 height 28
type input "1"
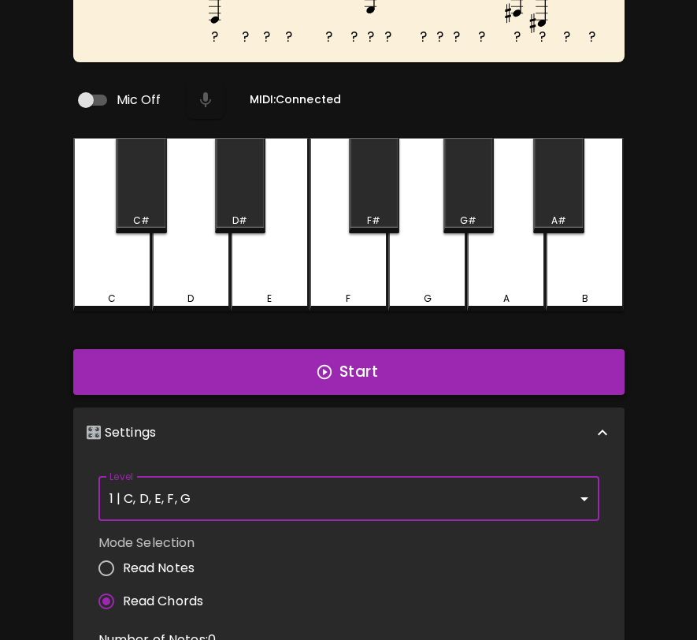
click at [302, 383] on button "Start" at bounding box center [348, 372] width 551 height 46
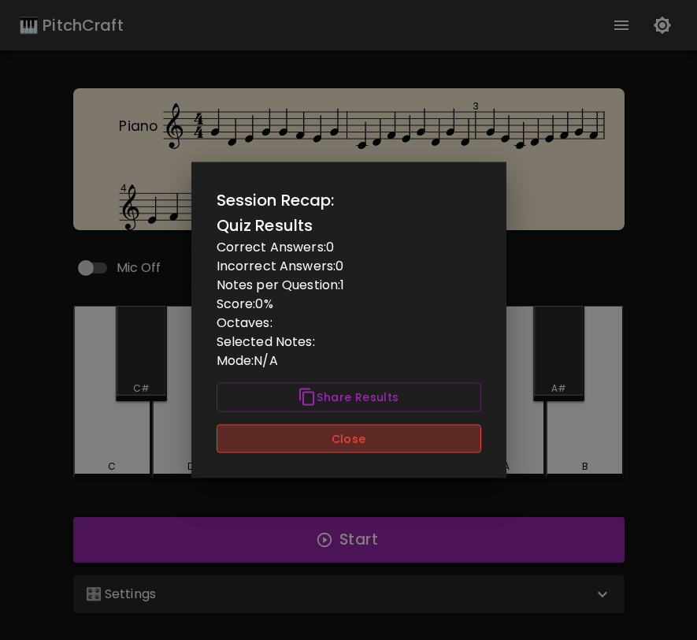
click at [429, 433] on button "Close" at bounding box center [349, 438] width 265 height 29
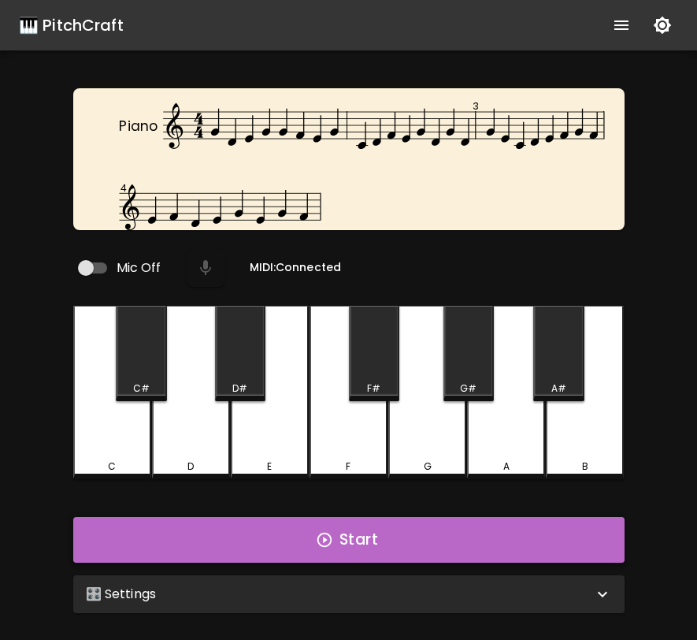
click at [414, 521] on button "Start" at bounding box center [348, 540] width 551 height 46
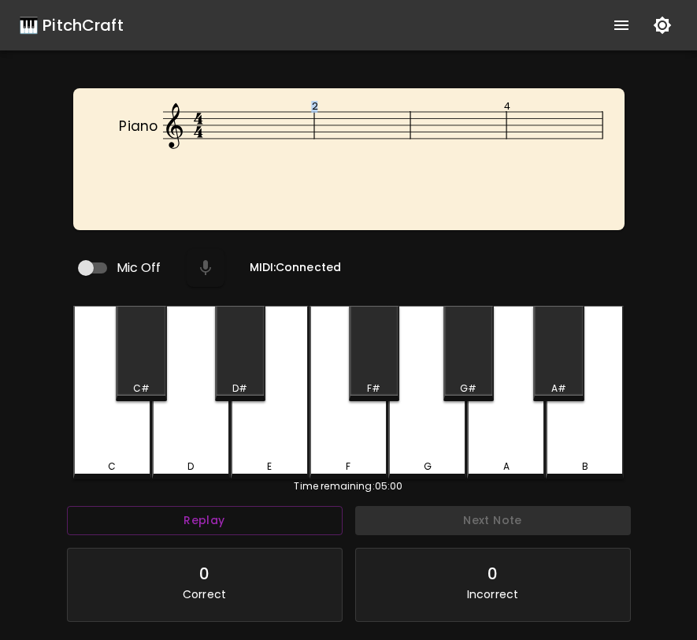
drag, startPoint x: 298, startPoint y: 126, endPoint x: 350, endPoint y: 163, distance: 63.8
click at [350, 163] on icon "Piano 2 4" at bounding box center [361, 141] width 551 height 81
click at [349, 163] on icon "Piano 2 4" at bounding box center [361, 141] width 551 height 81
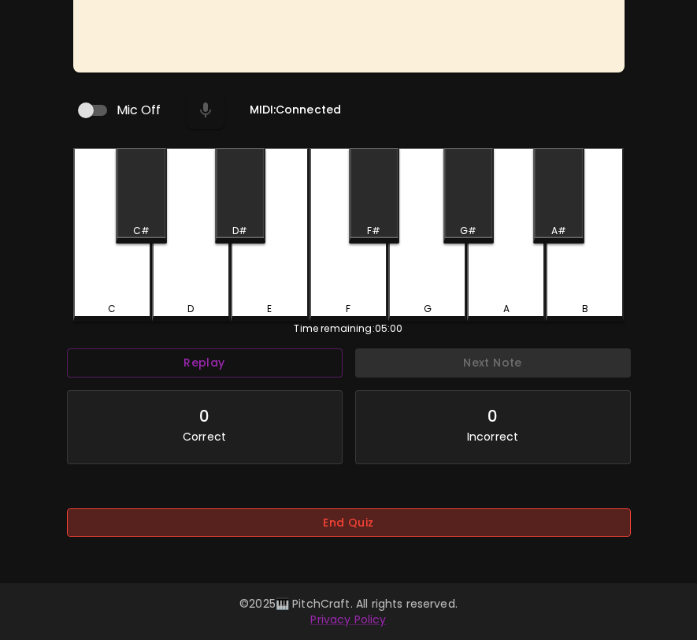
click at [436, 521] on button "End Quiz" at bounding box center [349, 522] width 564 height 29
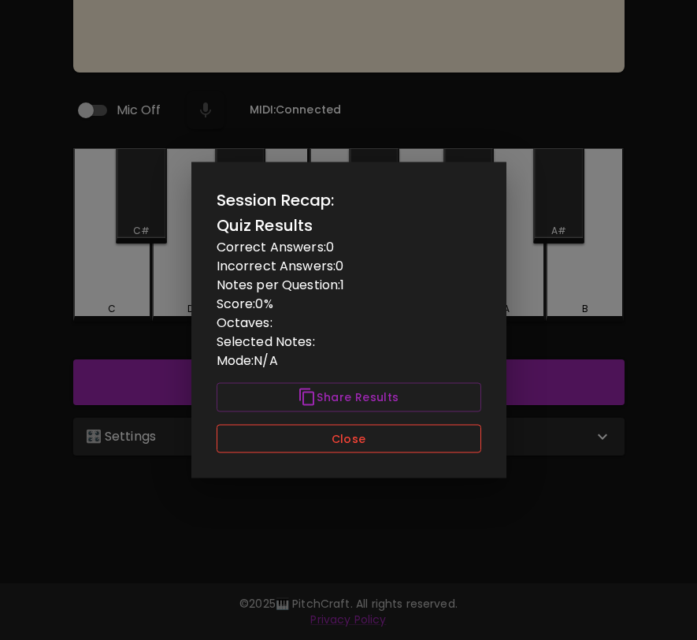
click at [441, 437] on button "Close" at bounding box center [349, 438] width 265 height 29
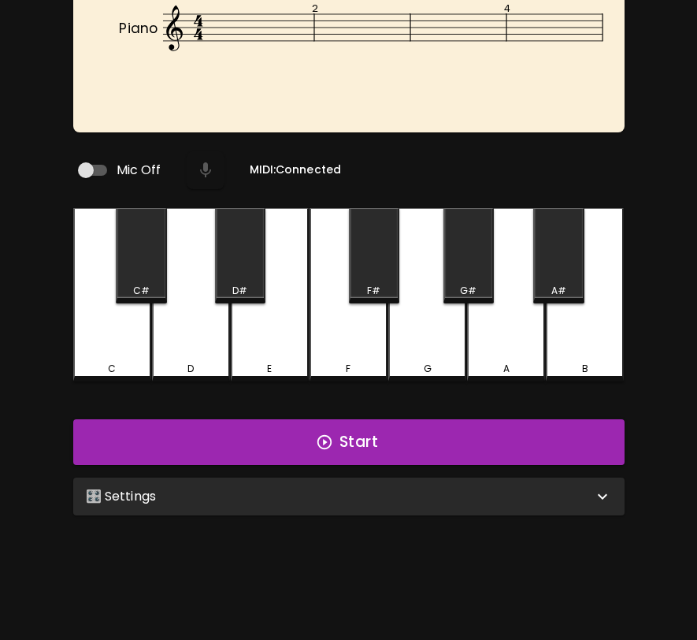
scroll to position [0, 0]
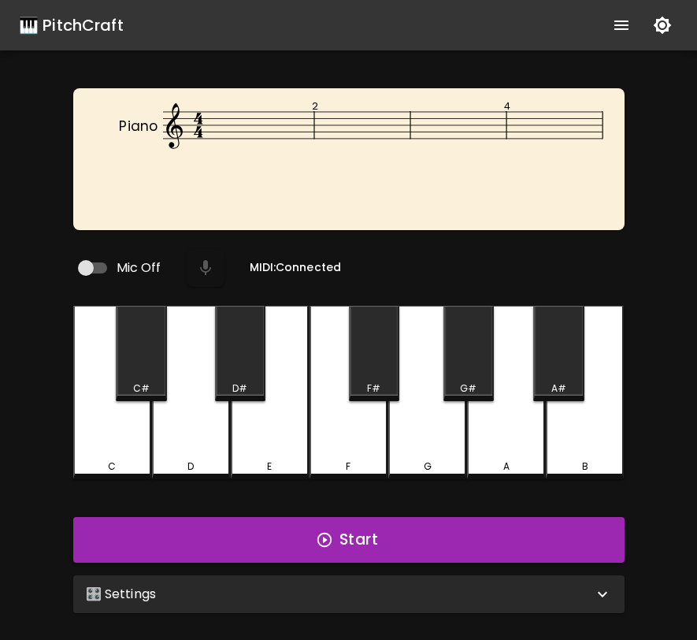
click at [491, 591] on div "🎛️ Settings" at bounding box center [339, 593] width 507 height 19
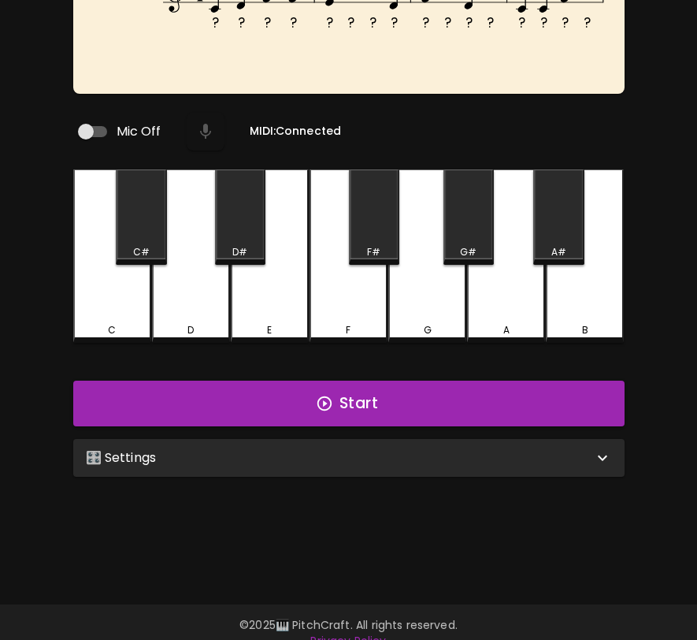
scroll to position [154, 0]
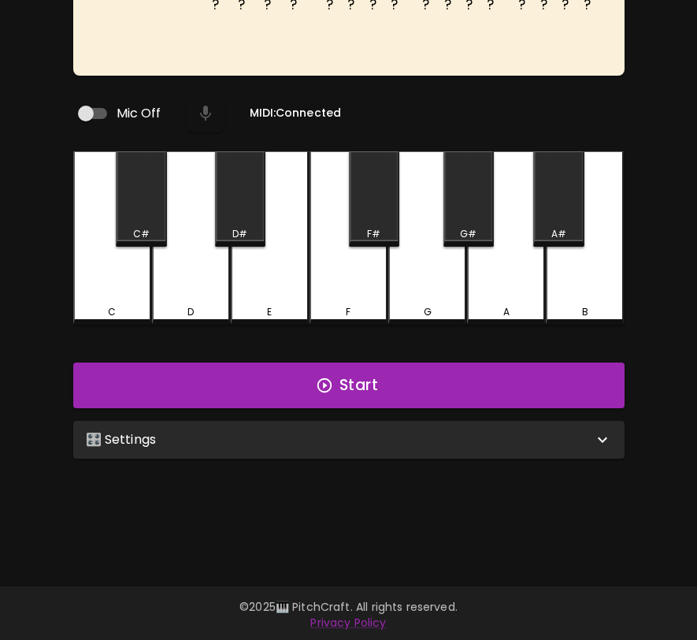
click at [369, 451] on div "🎛️ Settings" at bounding box center [348, 440] width 551 height 38
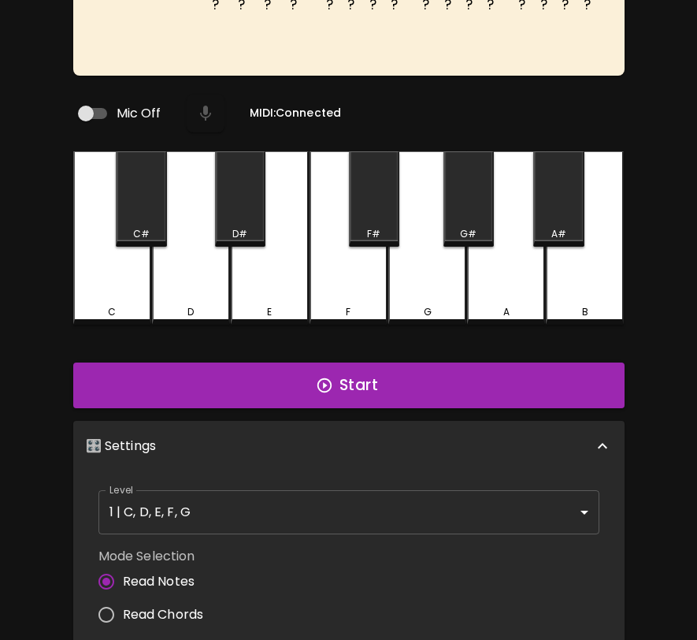
click at [162, 605] on span "Read Chords" at bounding box center [163, 614] width 81 height 19
click at [123, 603] on input "Read Chords" at bounding box center [106, 614] width 33 height 33
radio input "true"
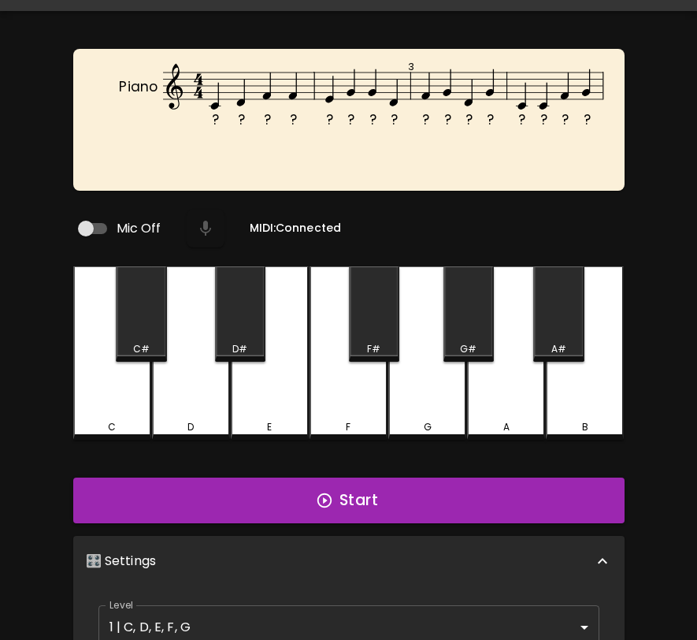
scroll to position [0, 0]
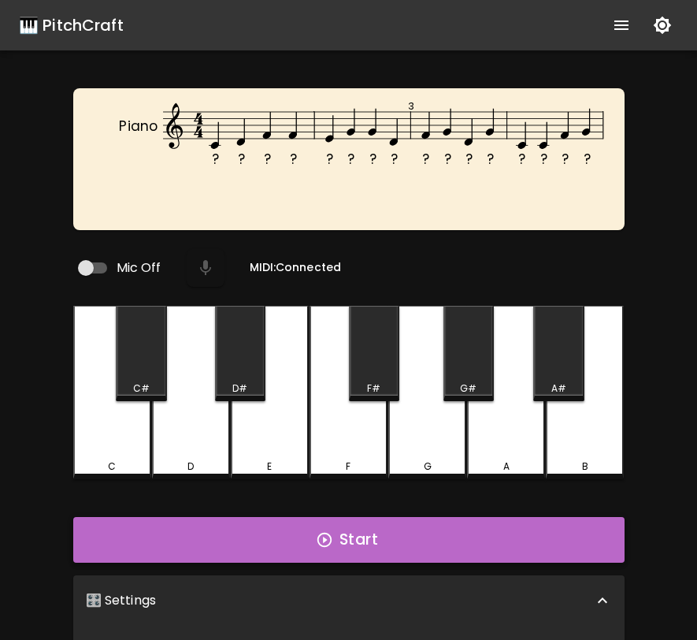
click at [256, 534] on button "Start" at bounding box center [348, 540] width 551 height 46
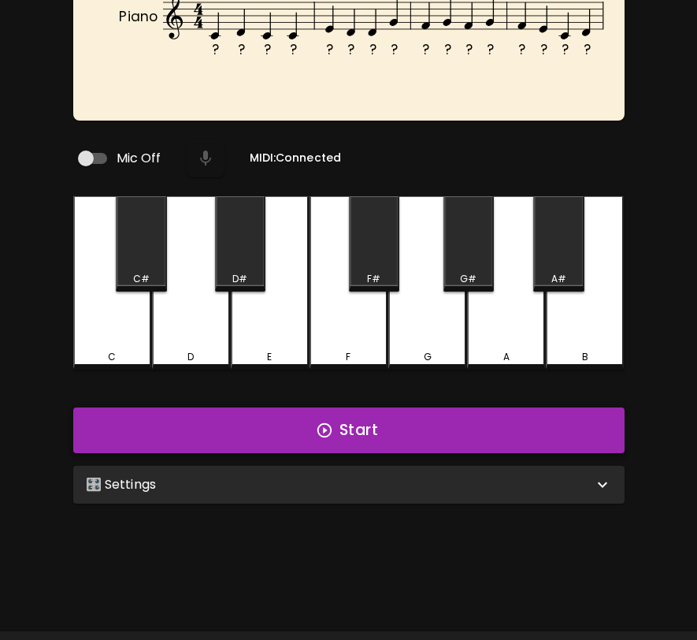
scroll to position [158, 0]
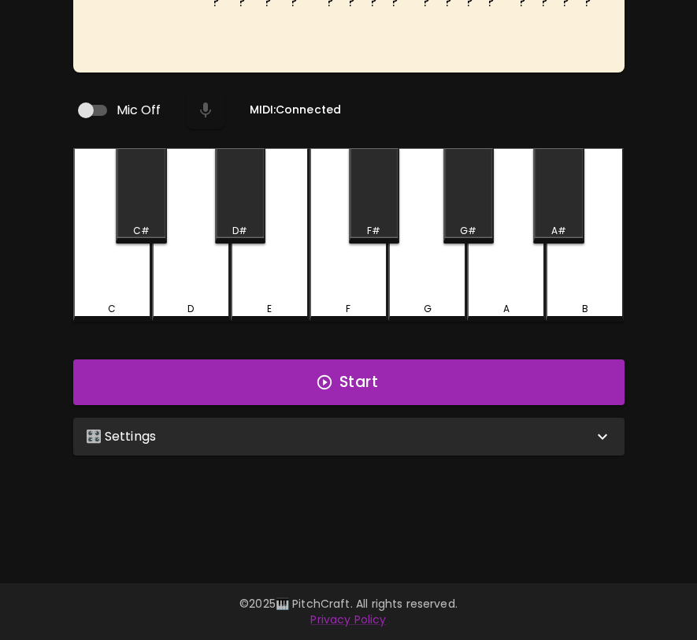
click at [488, 432] on div "🎛️ Settings" at bounding box center [339, 436] width 507 height 19
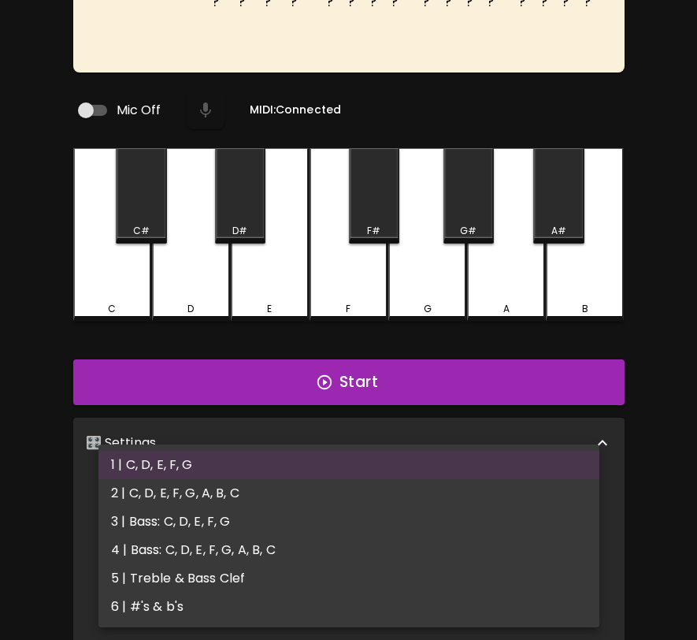
click at [440, 511] on body "🎹 PitchCraft About Badges Wizard Reading Pro Log Out ? ? ? ? ? ? ? ? ? ? ? ? ? …" at bounding box center [348, 380] width 697 height 1077
click at [410, 593] on li "6 | #'s & b's" at bounding box center [348, 606] width 501 height 28
type input "11"
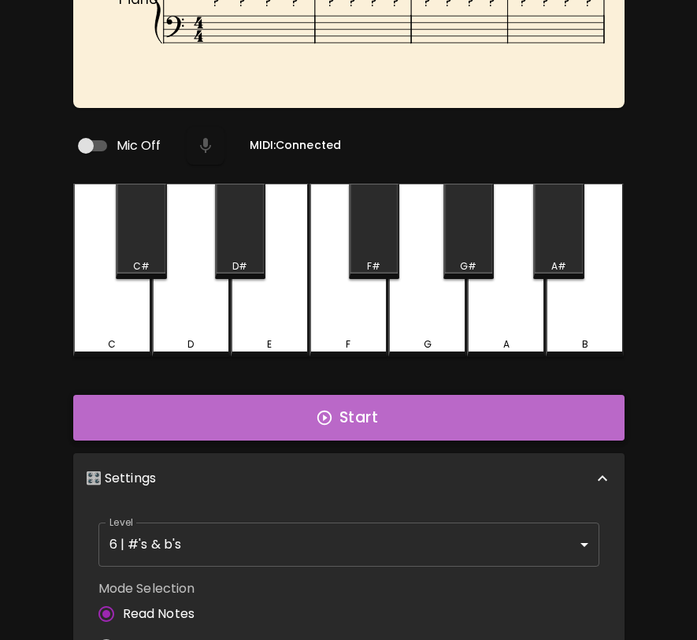
click at [480, 403] on button "Start" at bounding box center [348, 418] width 551 height 46
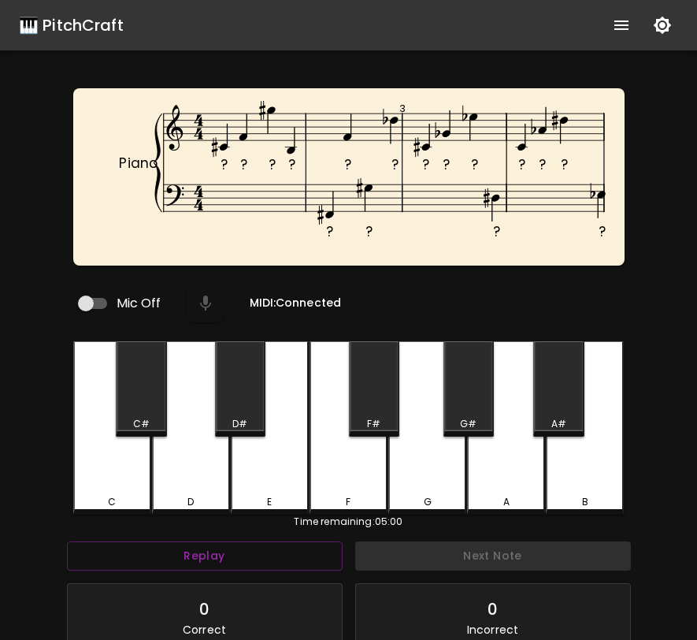
scroll to position [4, 0]
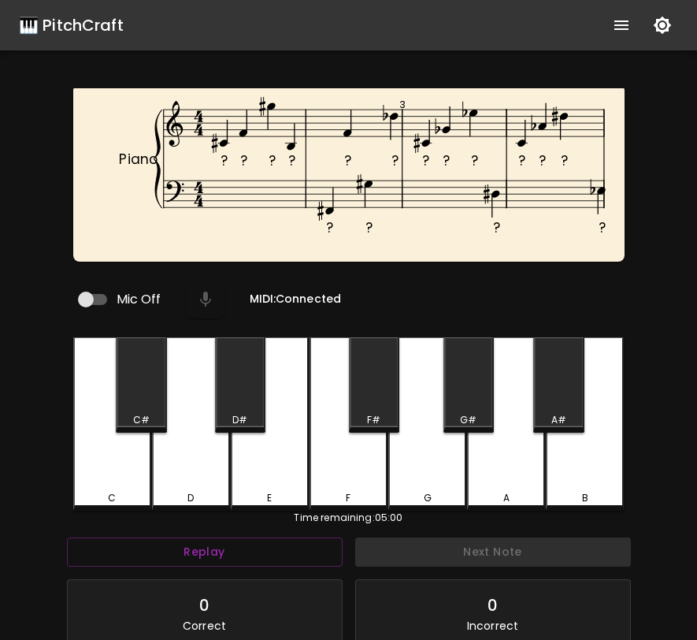
click at [123, 403] on div "C#" at bounding box center [141, 384] width 51 height 95
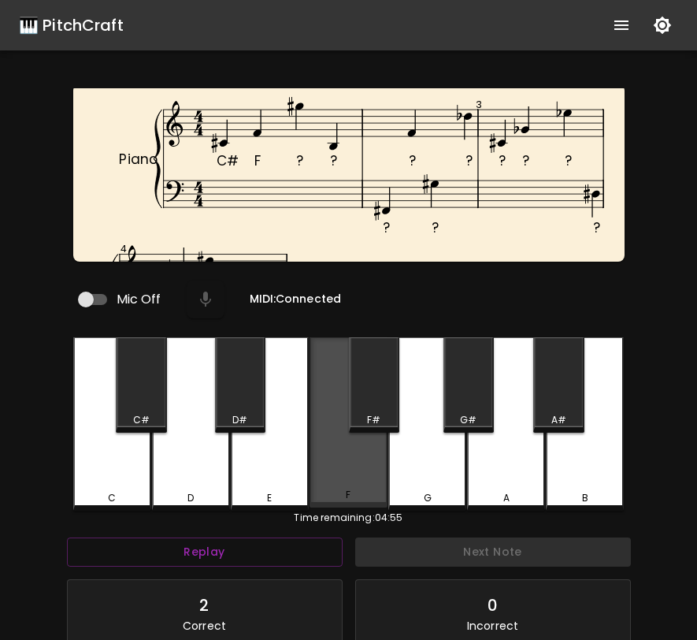
click at [340, 447] on div "F" at bounding box center [349, 422] width 78 height 170
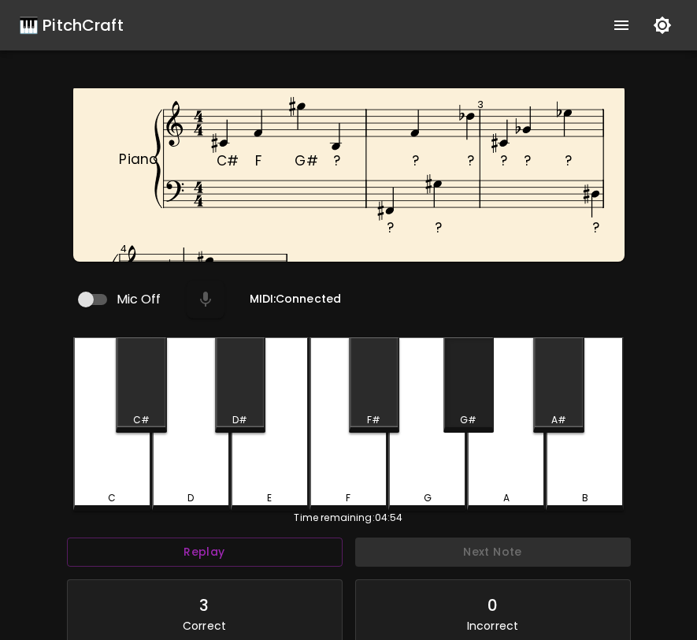
click at [476, 384] on div "G#" at bounding box center [468, 384] width 51 height 95
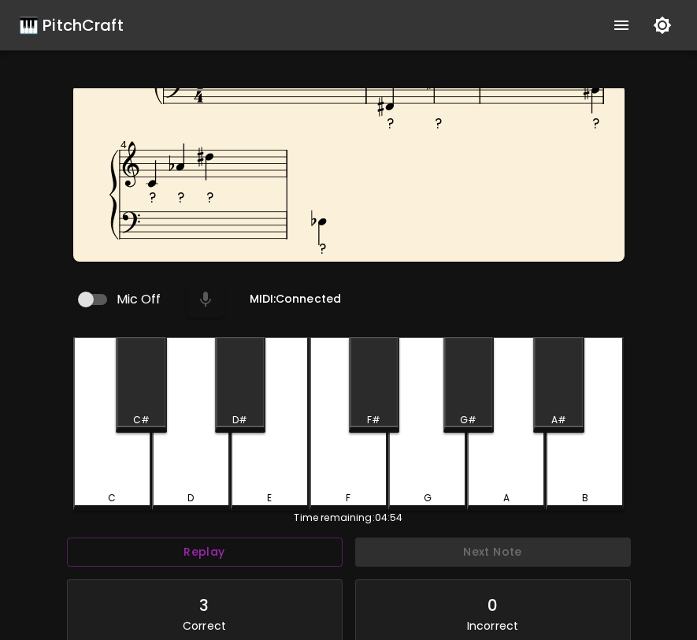
scroll to position [0, 0]
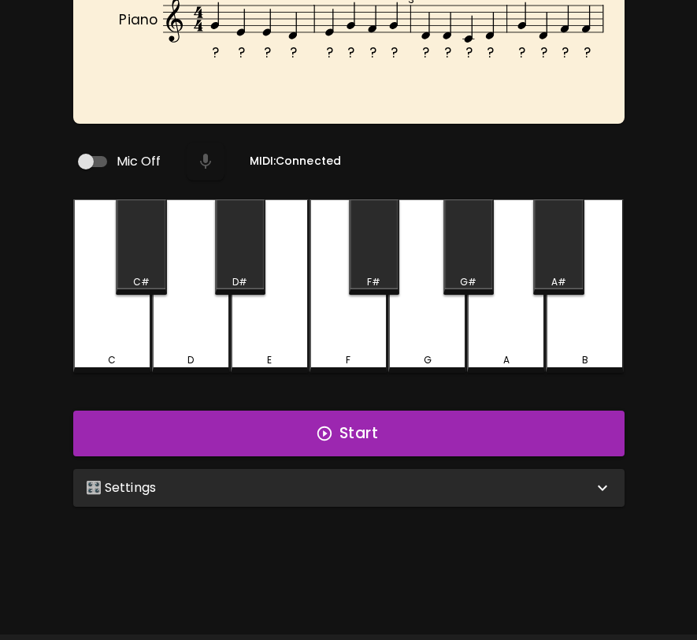
scroll to position [158, 0]
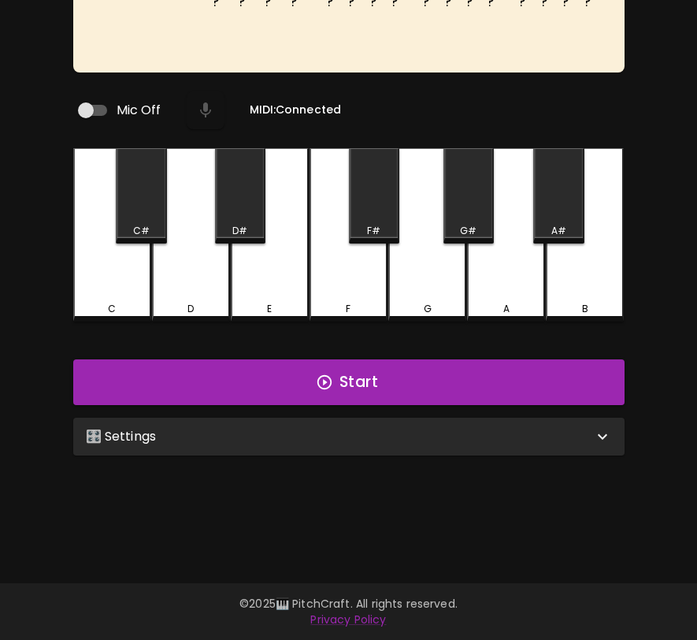
click at [339, 438] on div "🎛️ Settings" at bounding box center [339, 436] width 507 height 19
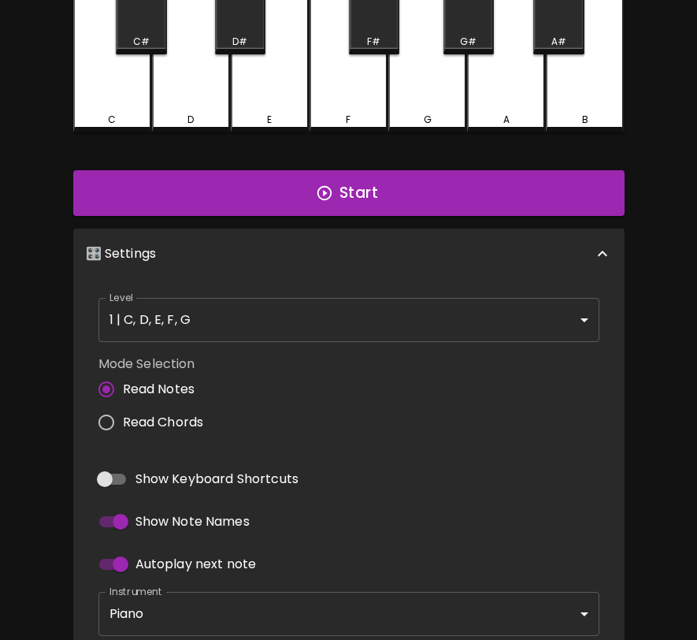
scroll to position [430, 0]
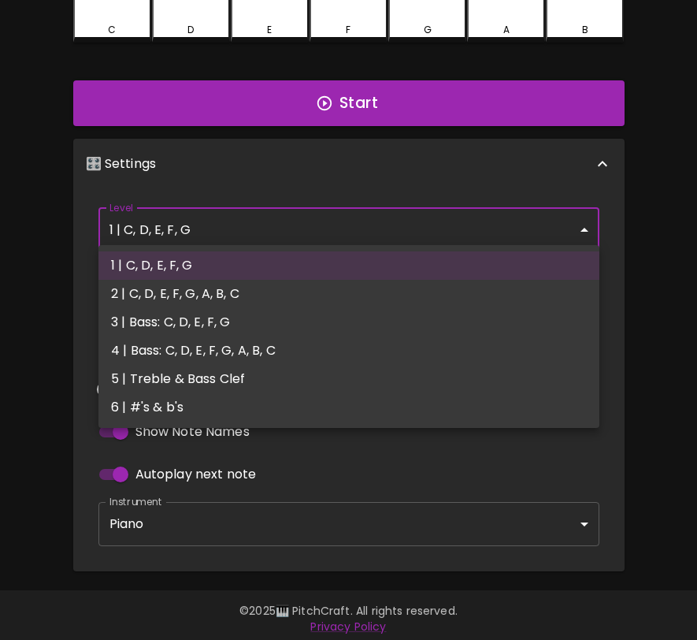
click at [386, 221] on body "🎹 PitchCraft About Badges Wizard Reading Pro Log Out ? ? ? ? ? ? ? ? ? ? ? ? ? …" at bounding box center [348, 108] width 697 height 1077
click at [275, 412] on li "6 | #'s & b's" at bounding box center [348, 407] width 501 height 28
type input "11"
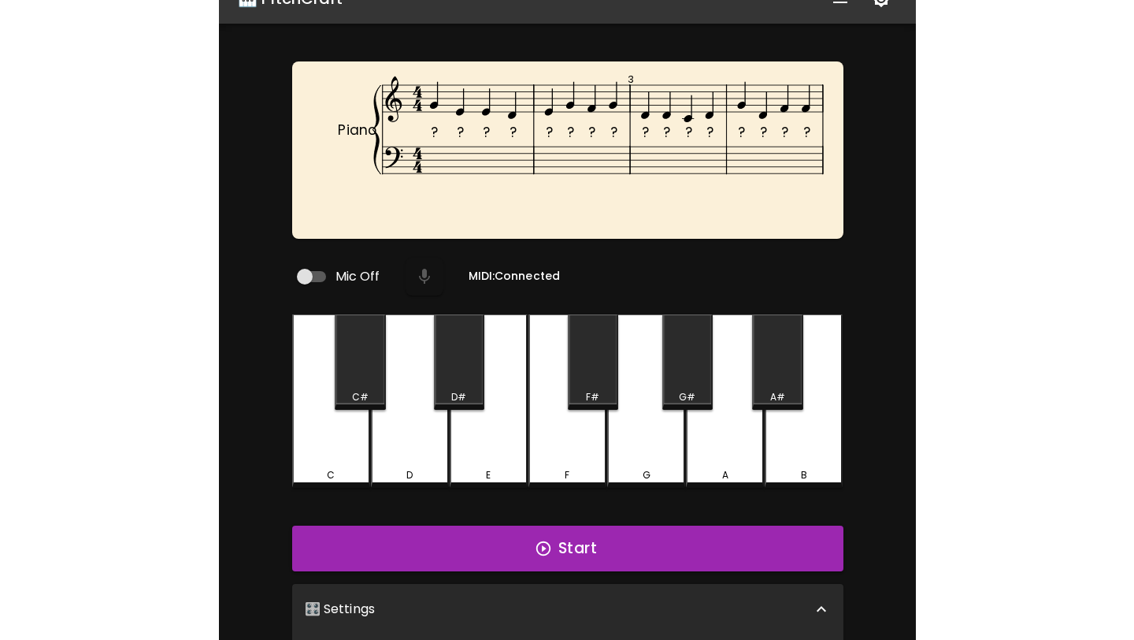
scroll to position [0, 0]
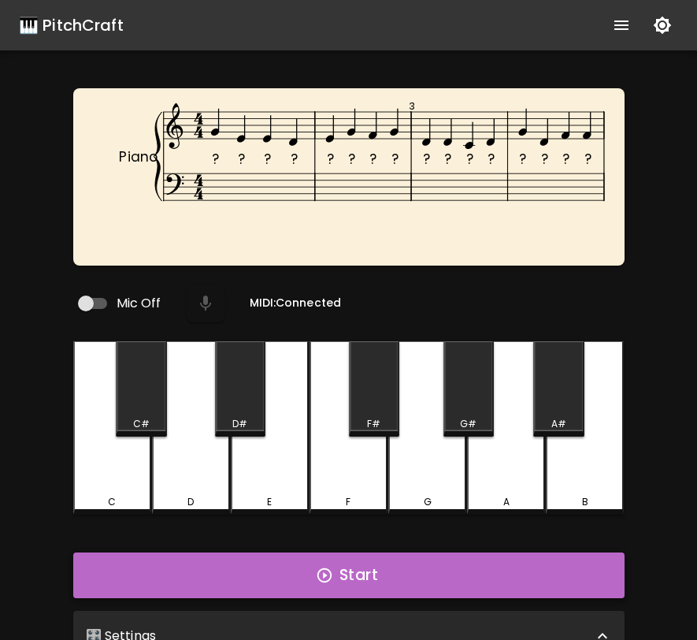
click at [345, 577] on button "Start" at bounding box center [348, 575] width 551 height 46
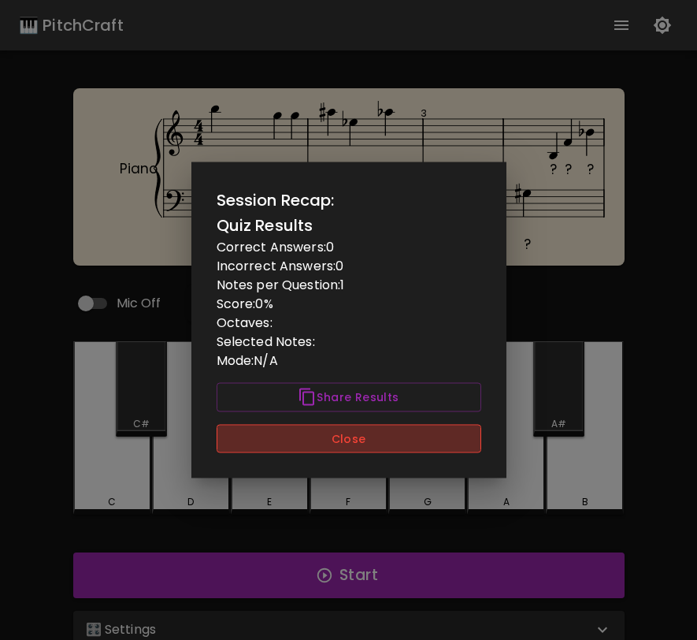
click at [314, 436] on button "Close" at bounding box center [349, 438] width 265 height 29
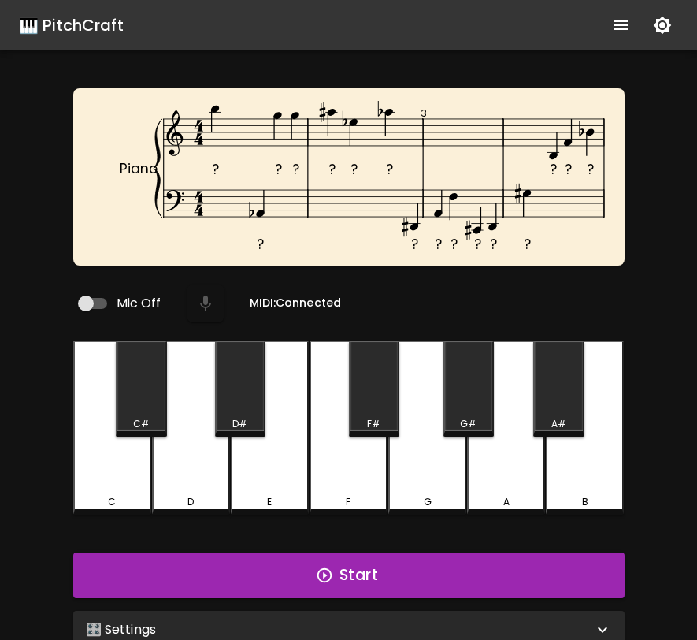
click at [626, 27] on icon "show more" at bounding box center [621, 25] width 19 height 19
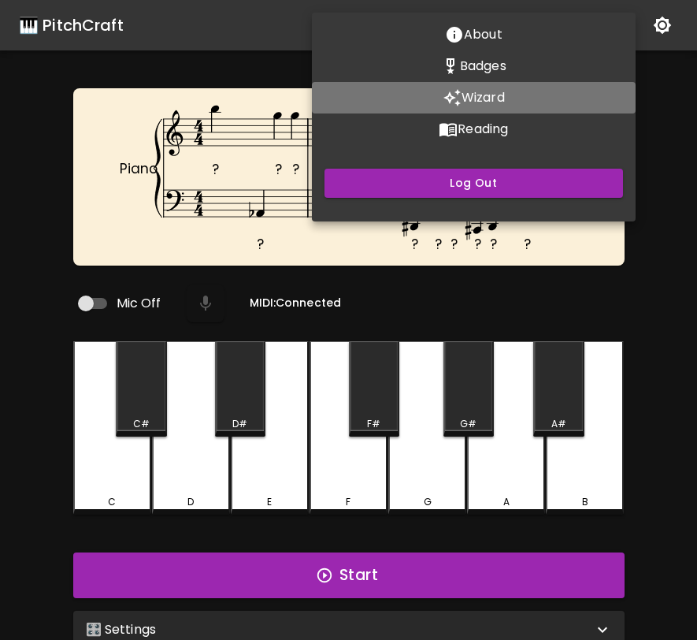
click at [491, 102] on p "Wizard" at bounding box center [483, 97] width 43 height 19
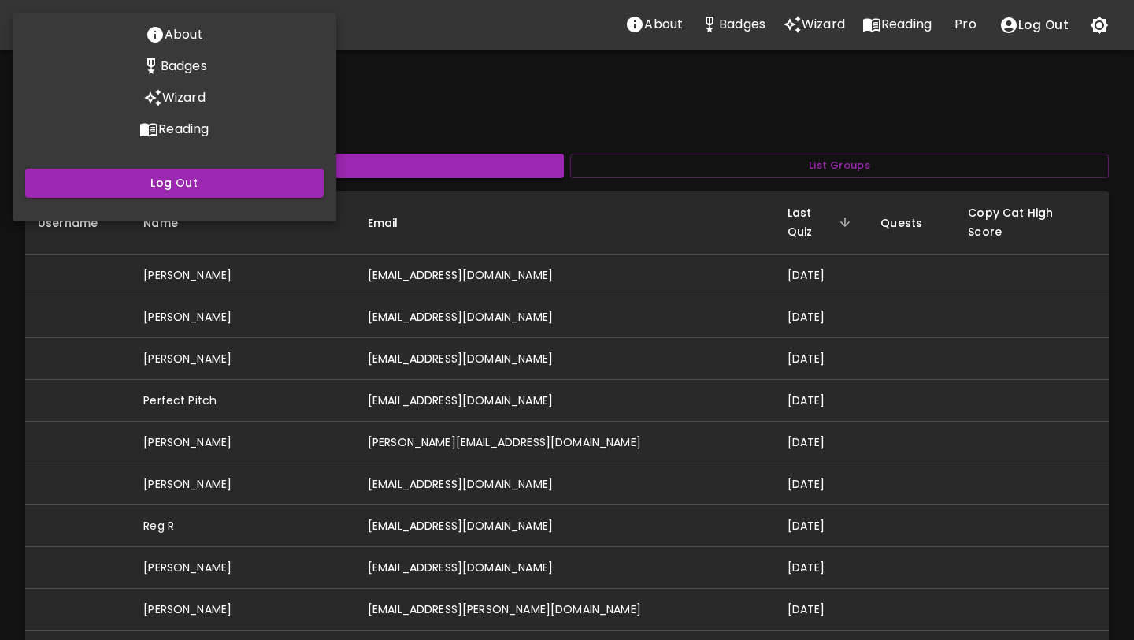
click at [681, 134] on div at bounding box center [567, 320] width 1134 height 640
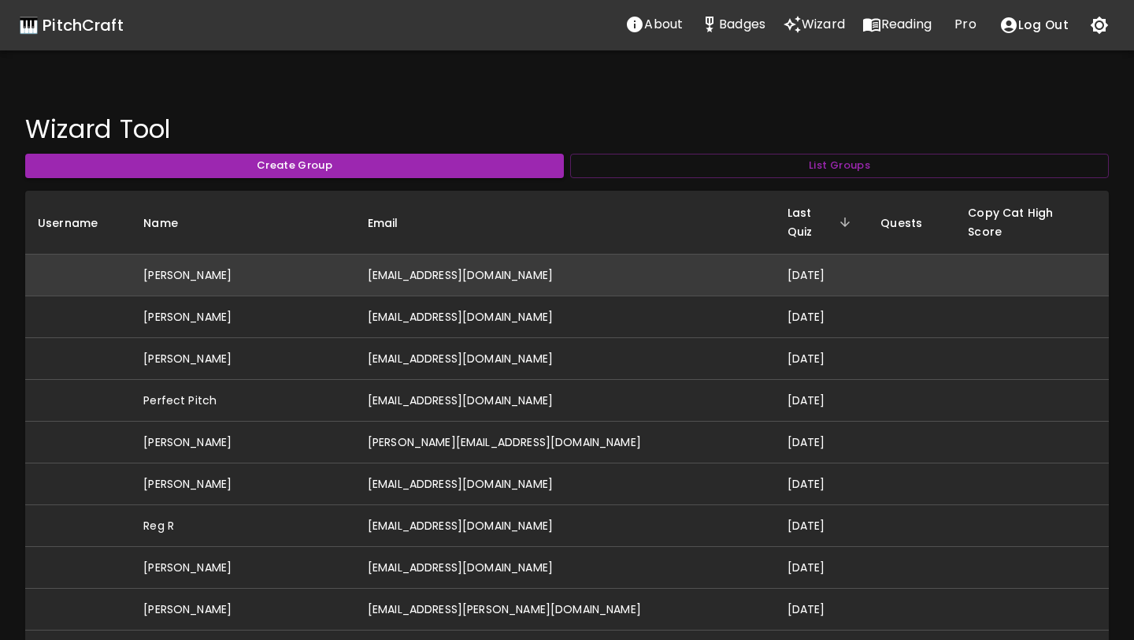
click at [532, 254] on td "[EMAIL_ADDRESS][DOMAIN_NAME]" at bounding box center [565, 275] width 420 height 42
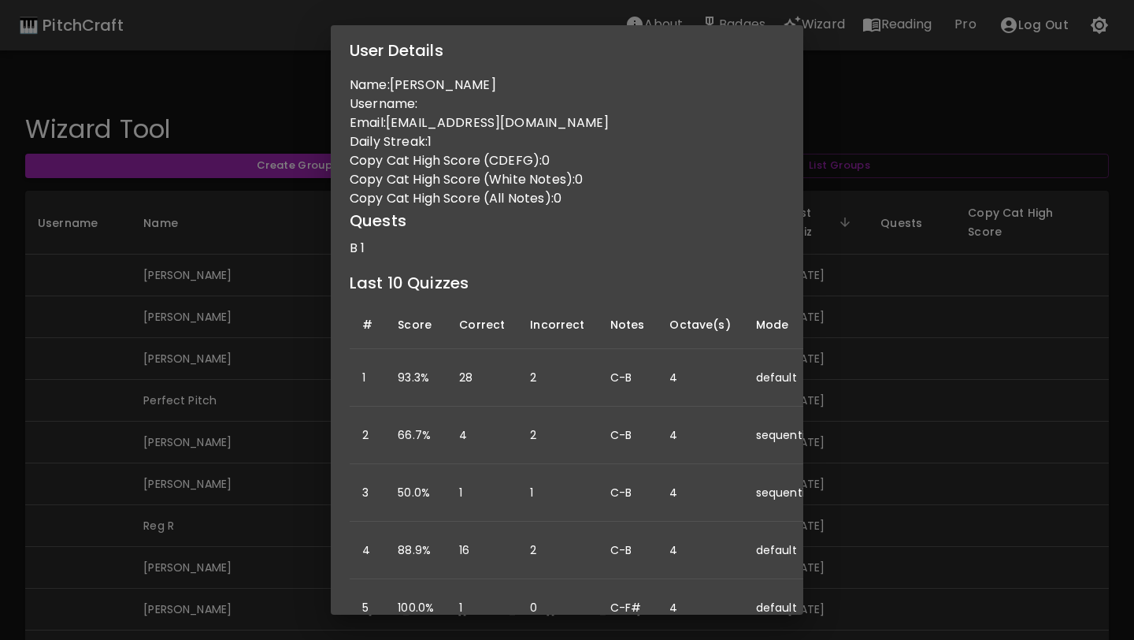
click at [250, 339] on div "User Details Name: [PERSON_NAME] Username: Email: [EMAIL_ADDRESS][DOMAIN_NAME] …" at bounding box center [567, 320] width 1134 height 640
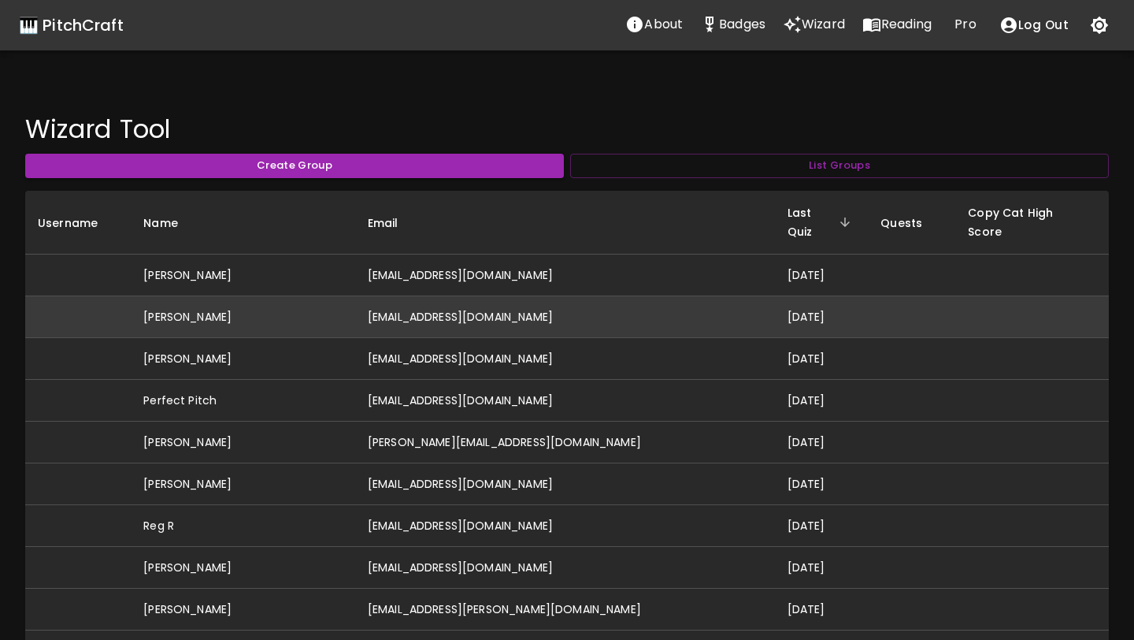
click at [501, 303] on td "[EMAIL_ADDRESS][DOMAIN_NAME]" at bounding box center [565, 317] width 420 height 42
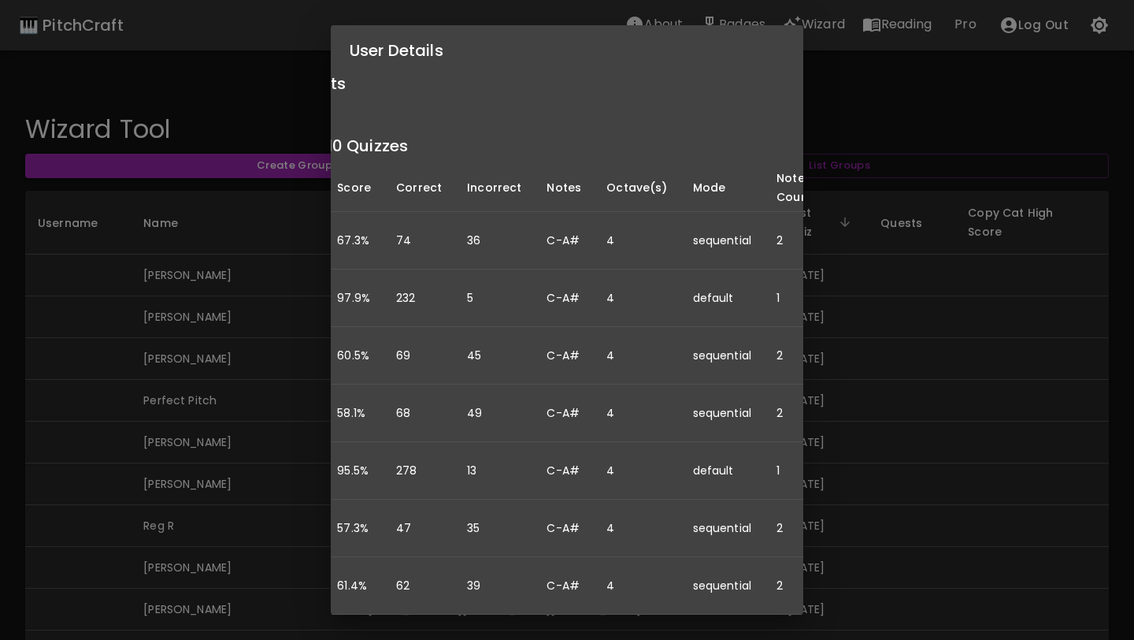
scroll to position [137, 154]
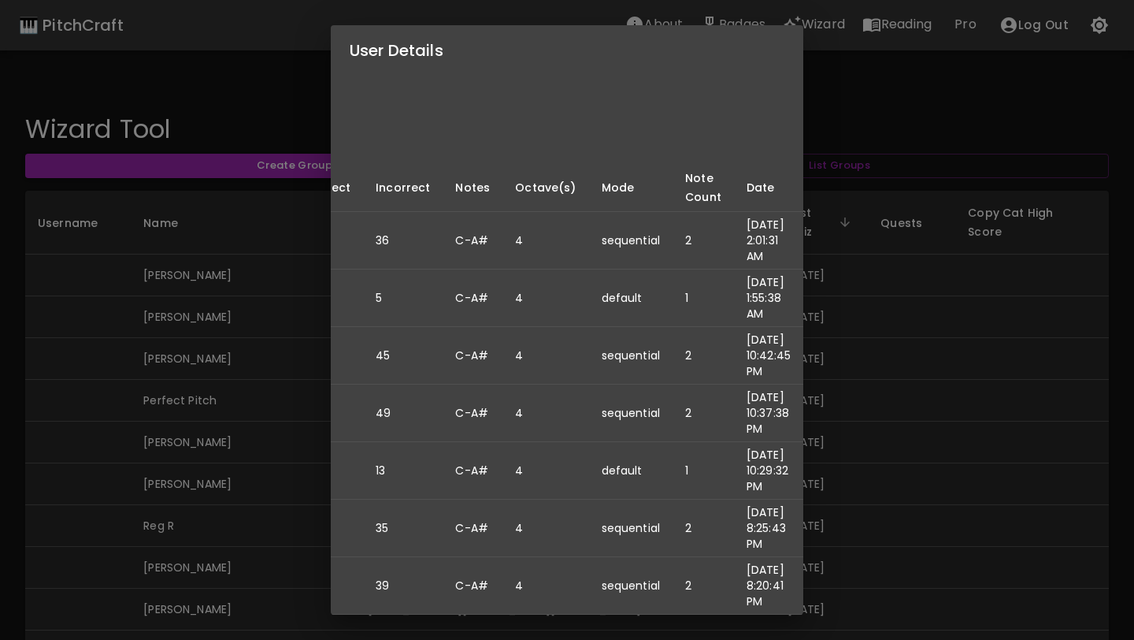
click at [189, 370] on div "User Details Name: [PERSON_NAME] Username: Email: [EMAIL_ADDRESS][DOMAIN_NAME] …" at bounding box center [567, 320] width 1134 height 640
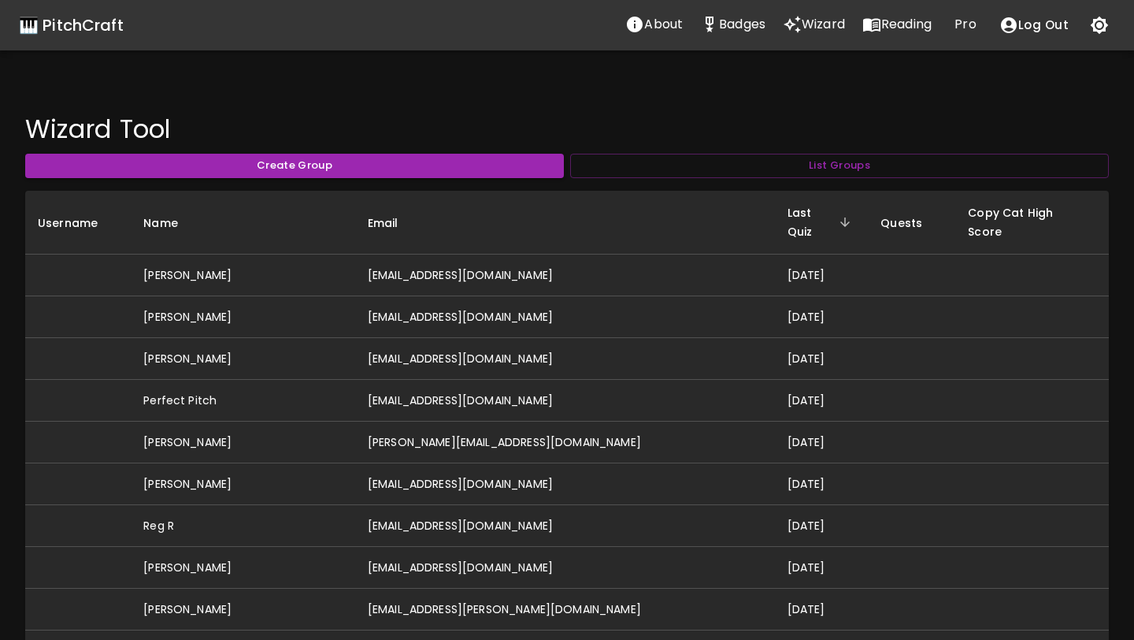
scroll to position [0, 0]
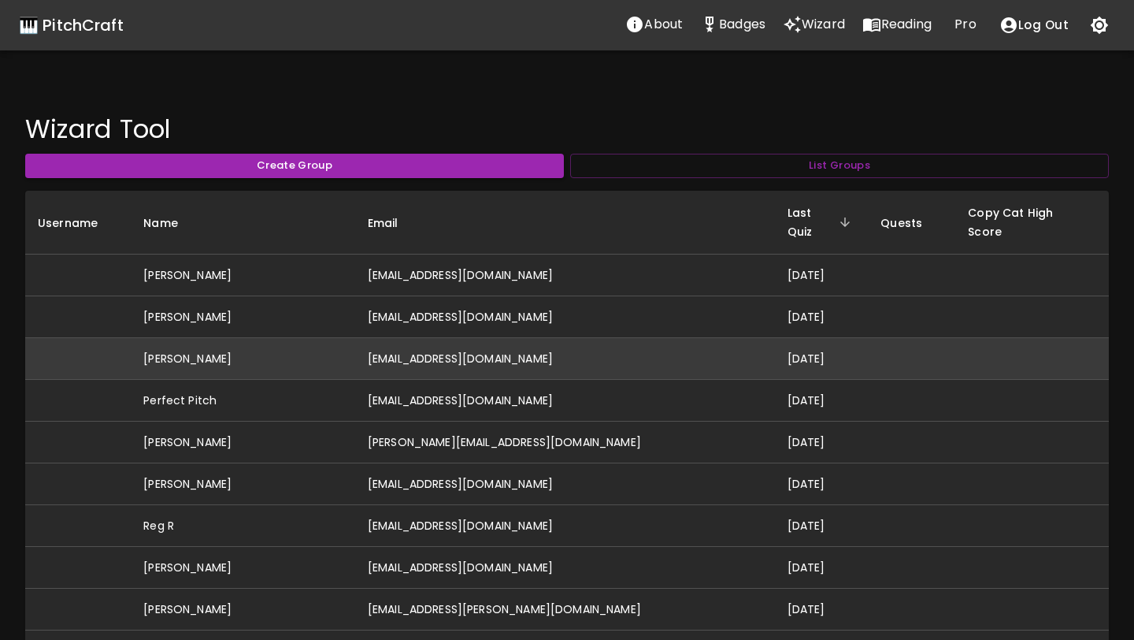
click at [540, 339] on td "[EMAIL_ADDRESS][DOMAIN_NAME]" at bounding box center [565, 359] width 420 height 42
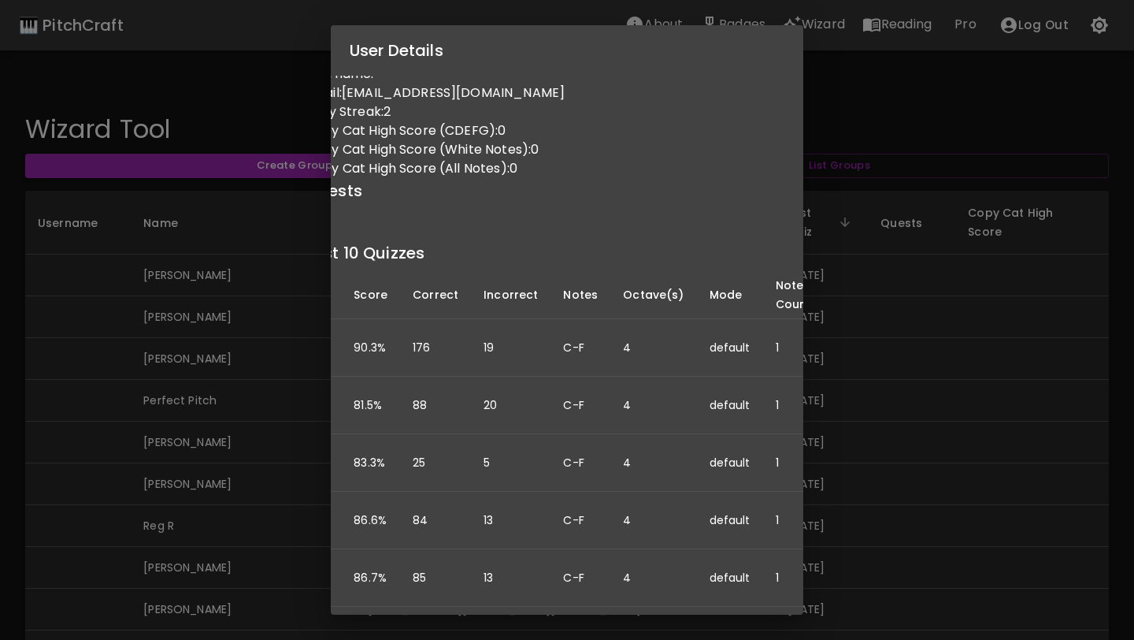
scroll to position [30, 134]
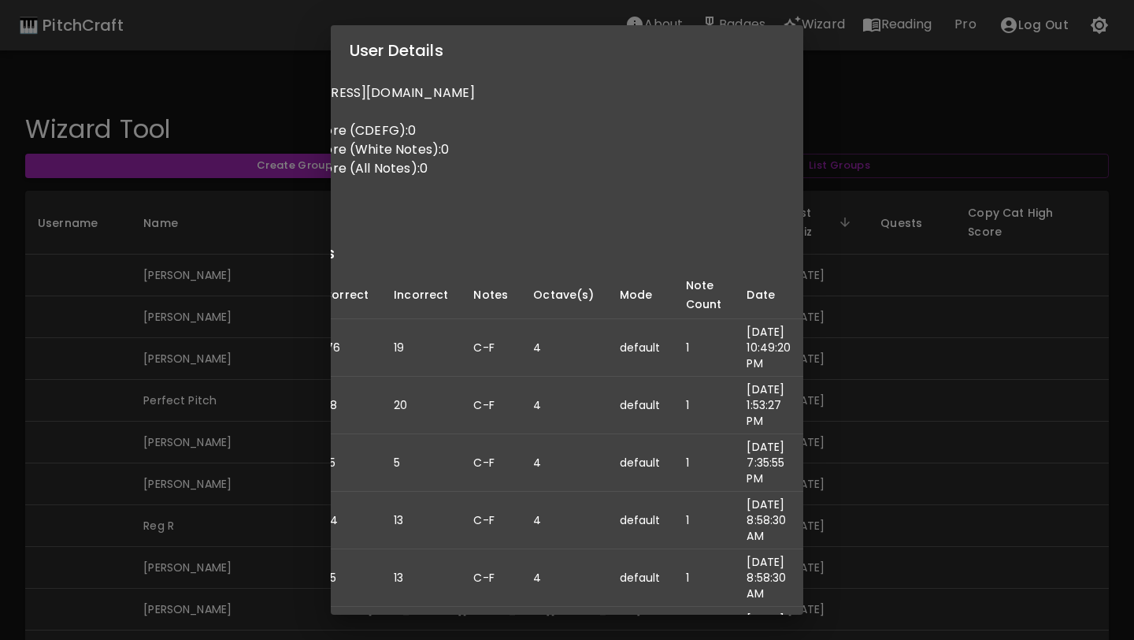
click at [236, 401] on div "User Details Name: [PERSON_NAME] Username: Email: [PERSON_NAME][EMAIL_ADDRESS][…" at bounding box center [567, 320] width 1134 height 640
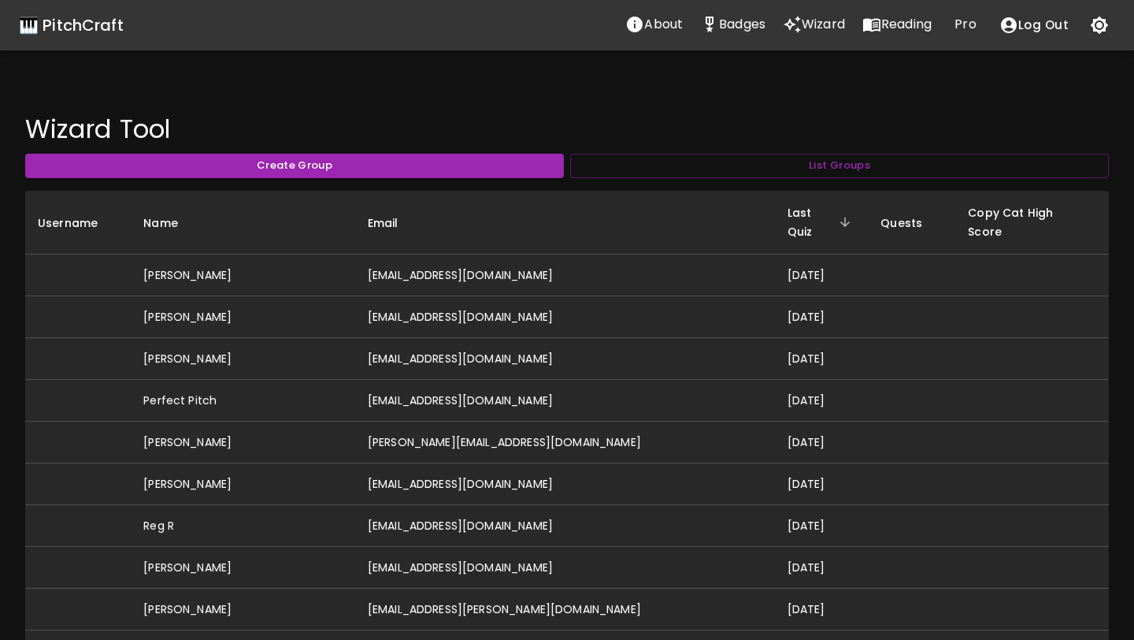
scroll to position [0, 0]
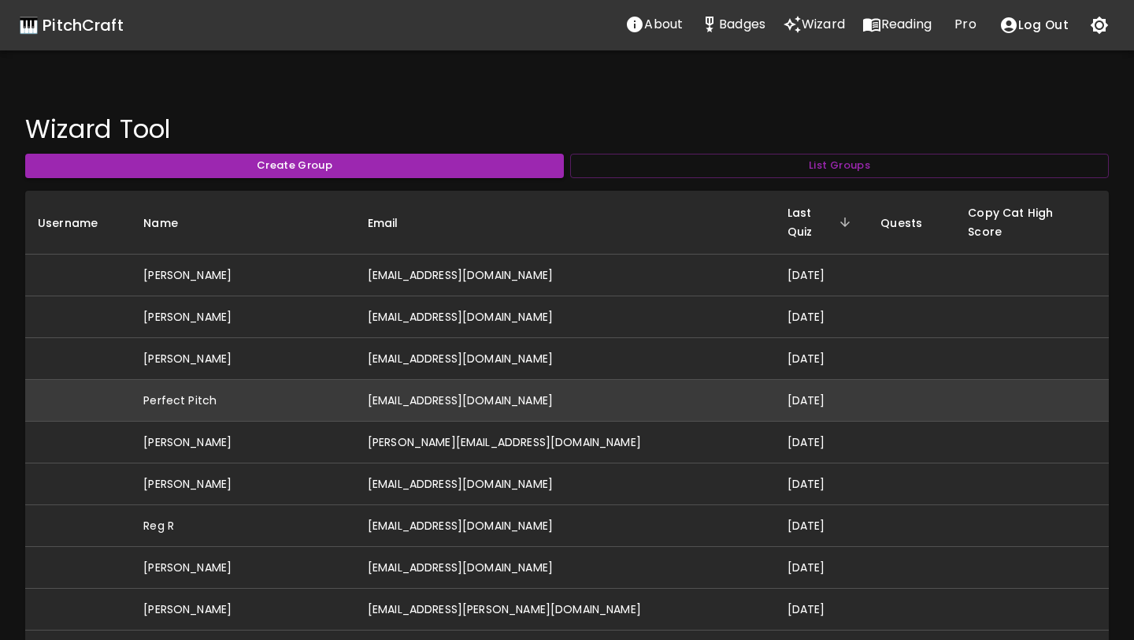
click at [450, 385] on td "[EMAIL_ADDRESS][DOMAIN_NAME]" at bounding box center [565, 401] width 420 height 42
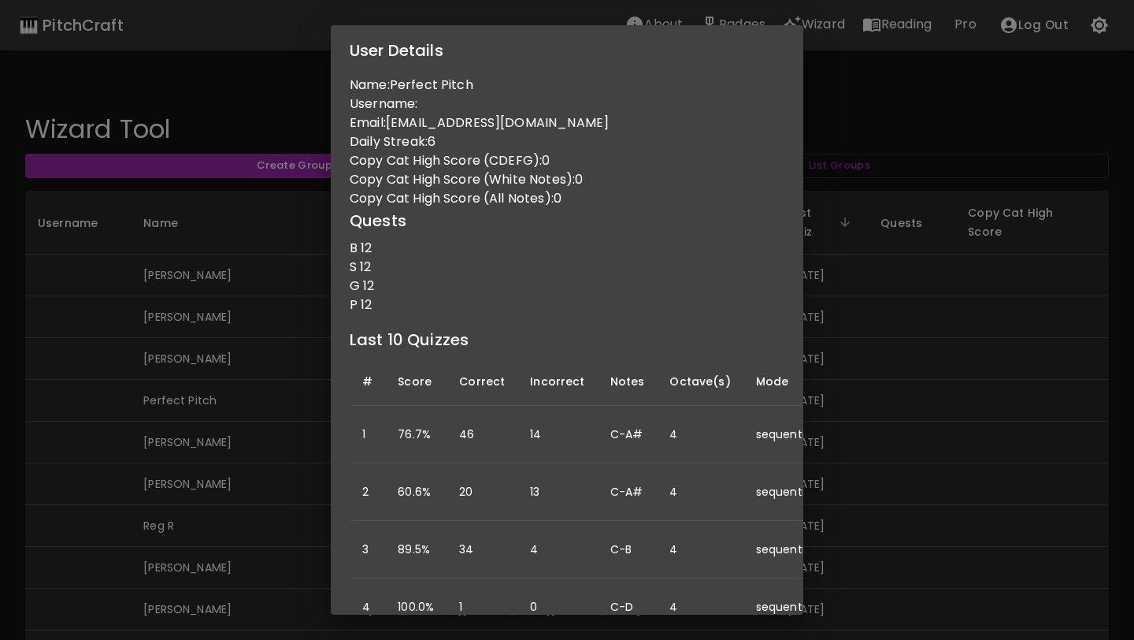
click at [640, 470] on td "C-A#" at bounding box center [628, 491] width 60 height 57
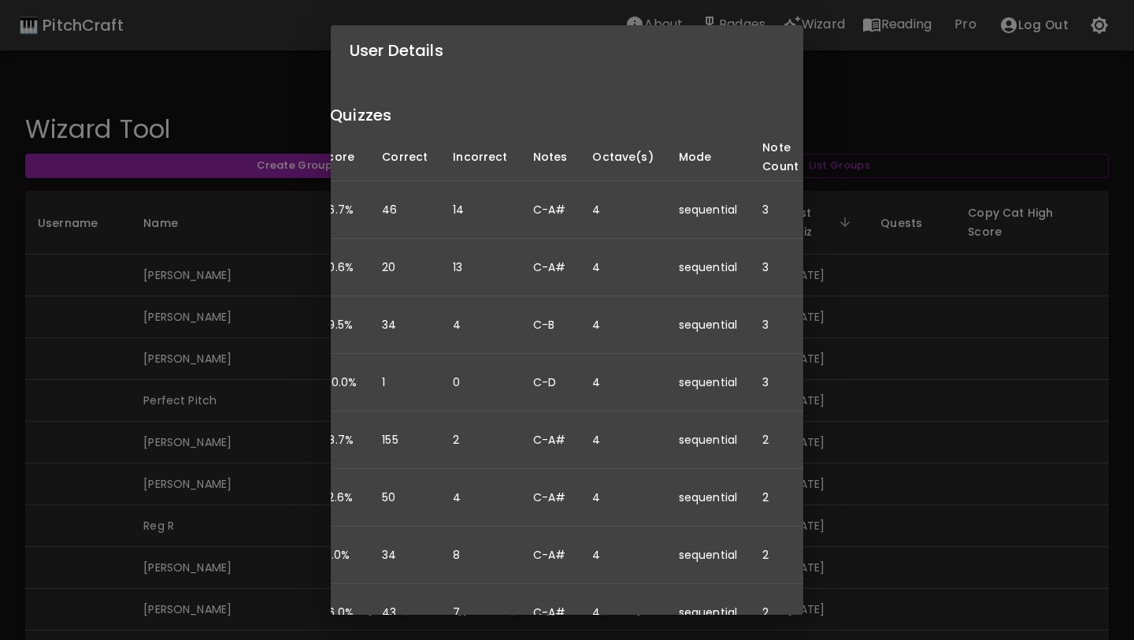
scroll to position [224, 0]
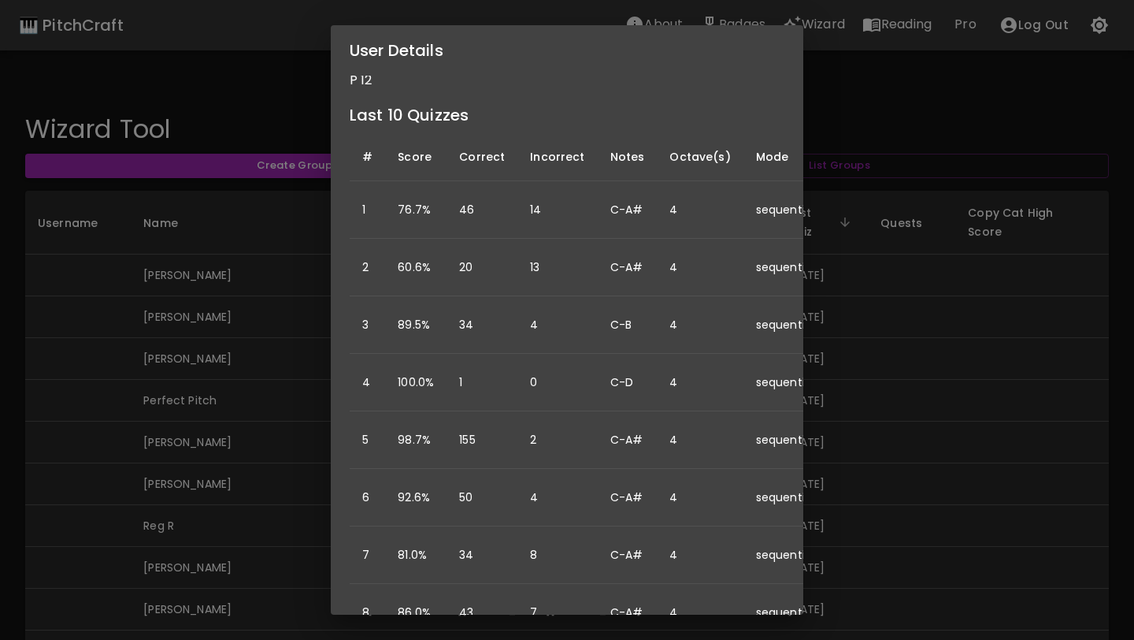
click at [696, 377] on div "User Details Name: Perfect Pitch Username: Email: [EMAIL_ADDRESS][DOMAIN_NAME] …" at bounding box center [567, 320] width 1134 height 640
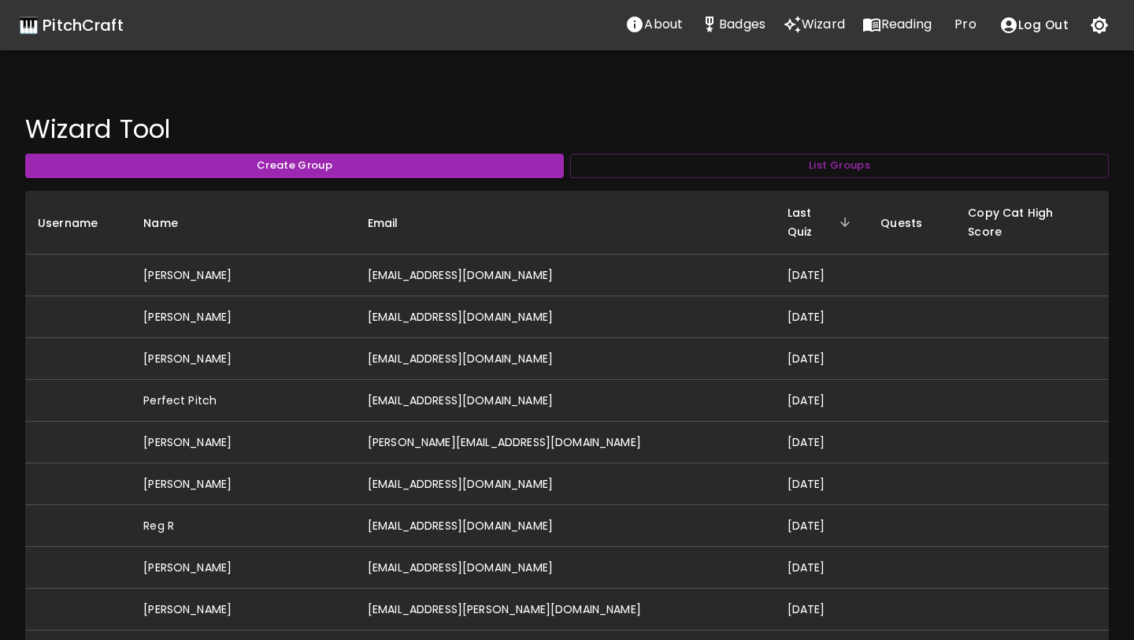
scroll to position [0, 0]
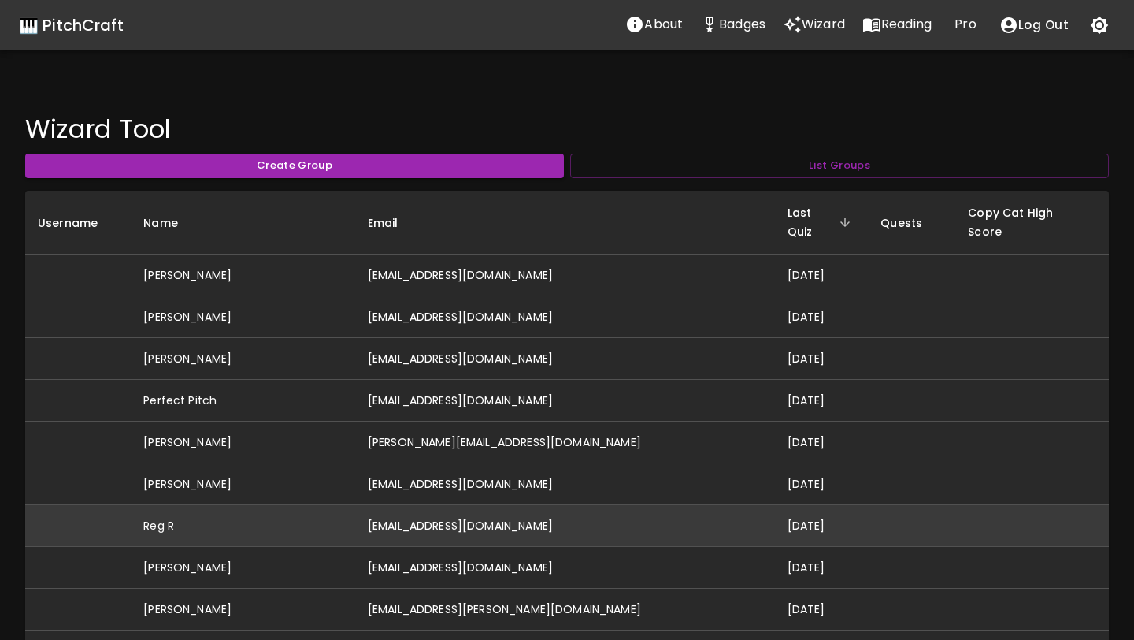
click at [533, 505] on td "[EMAIL_ADDRESS][DOMAIN_NAME]" at bounding box center [565, 526] width 420 height 42
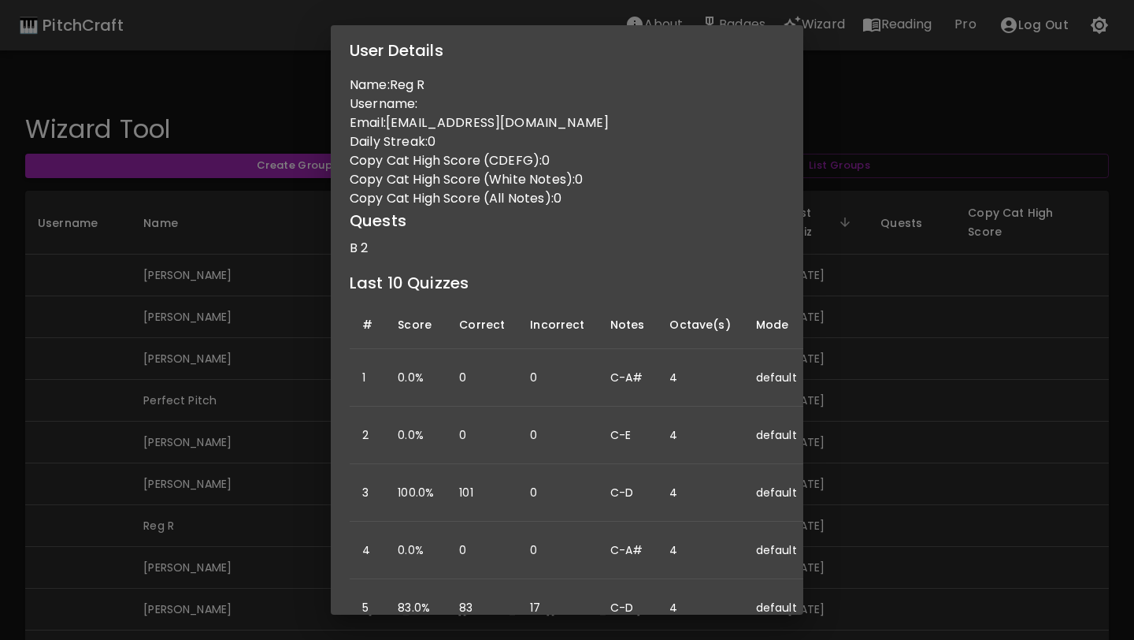
click at [696, 401] on div "User Details Name: Reg R Username: Email: [EMAIL_ADDRESS][DOMAIN_NAME] Daily St…" at bounding box center [567, 320] width 1134 height 640
